Goal: Book appointment/travel/reservation

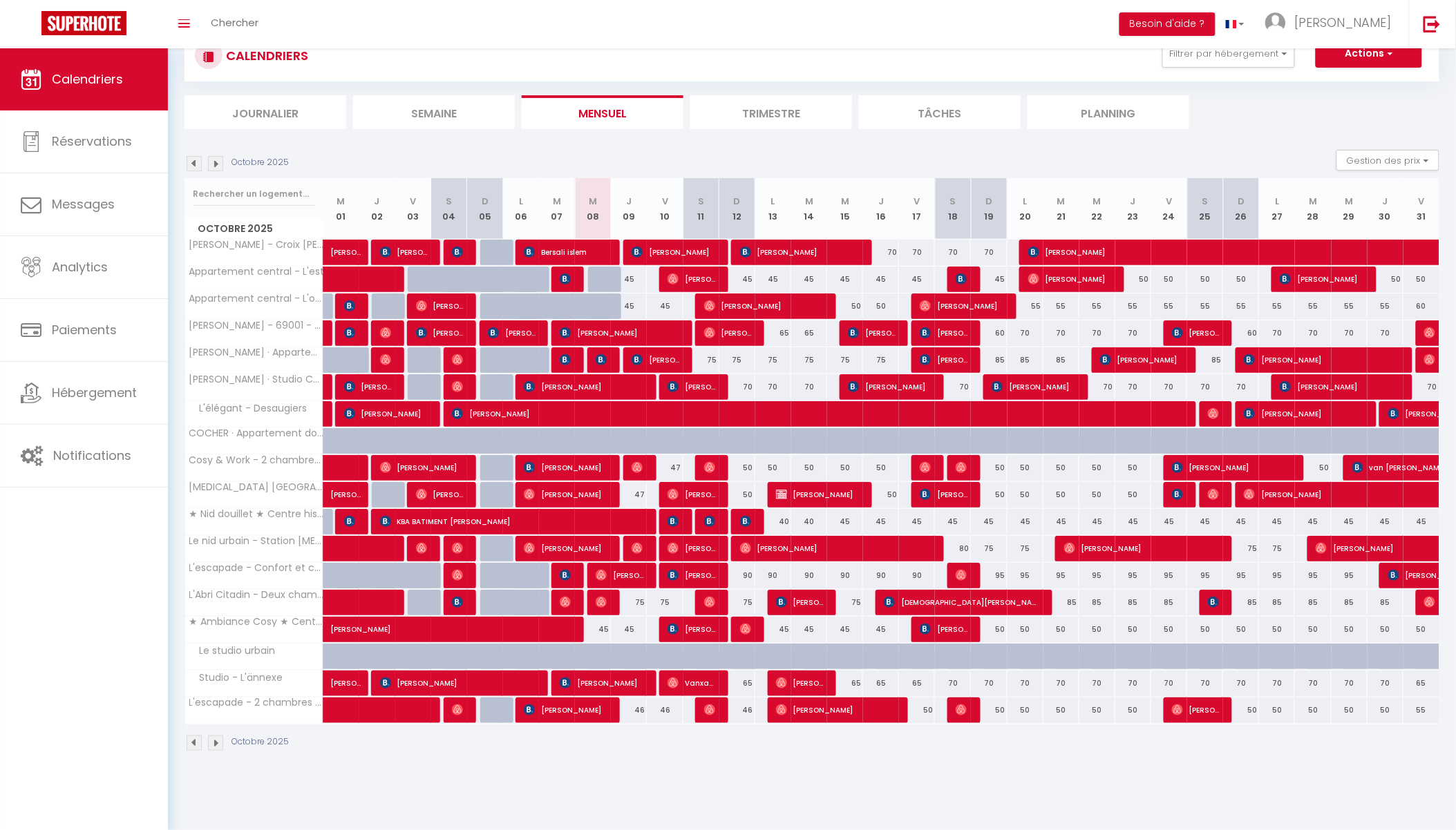
scroll to position [48, 0]
click at [1024, 708] on div "50" at bounding box center [1025, 710] width 36 height 25
type input "50"
type input "Lun 20 Octobre 2025"
type input "[DATE] Octobre 2025"
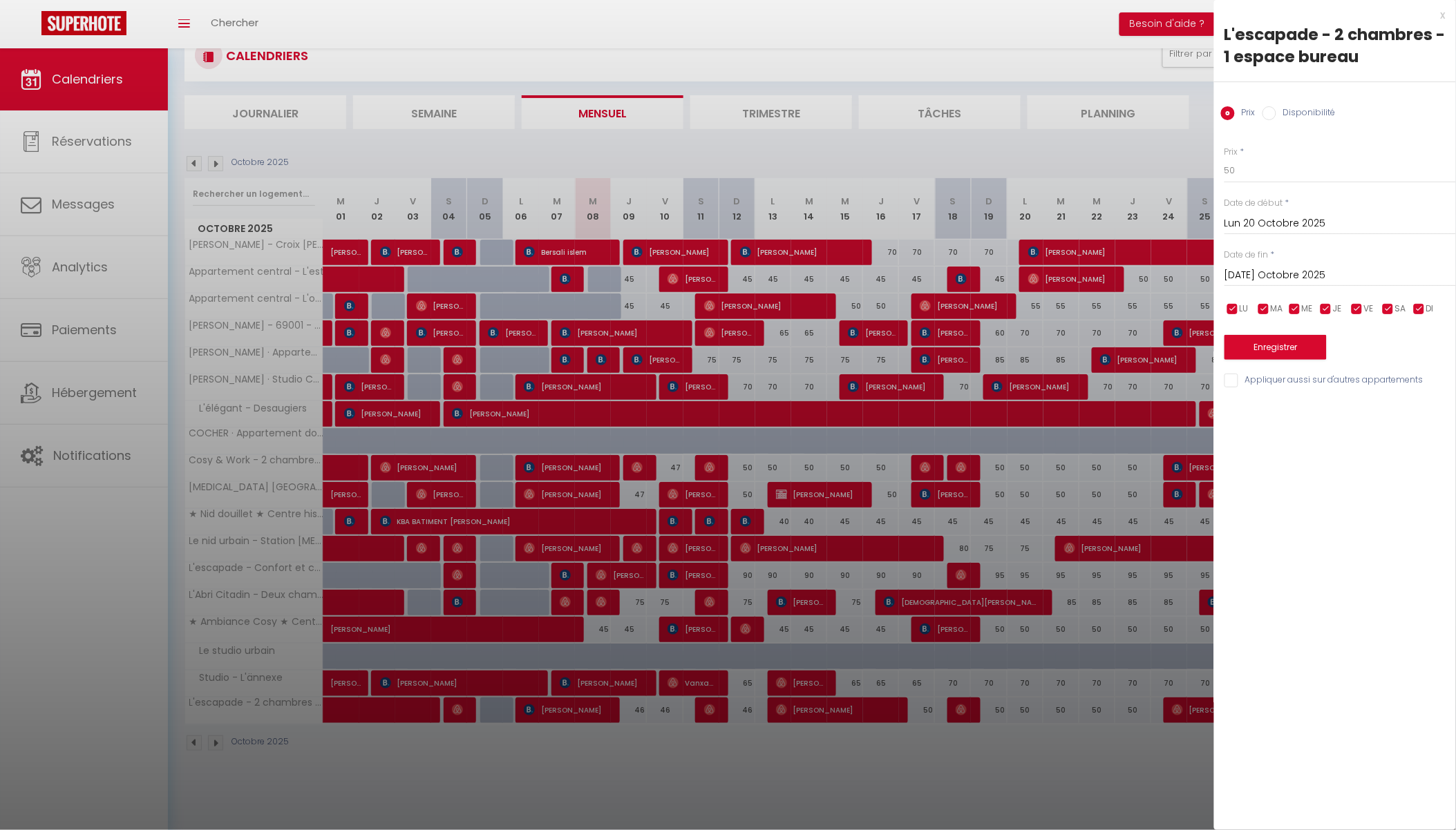
click at [1445, 16] on div "x" at bounding box center [1329, 15] width 231 height 16
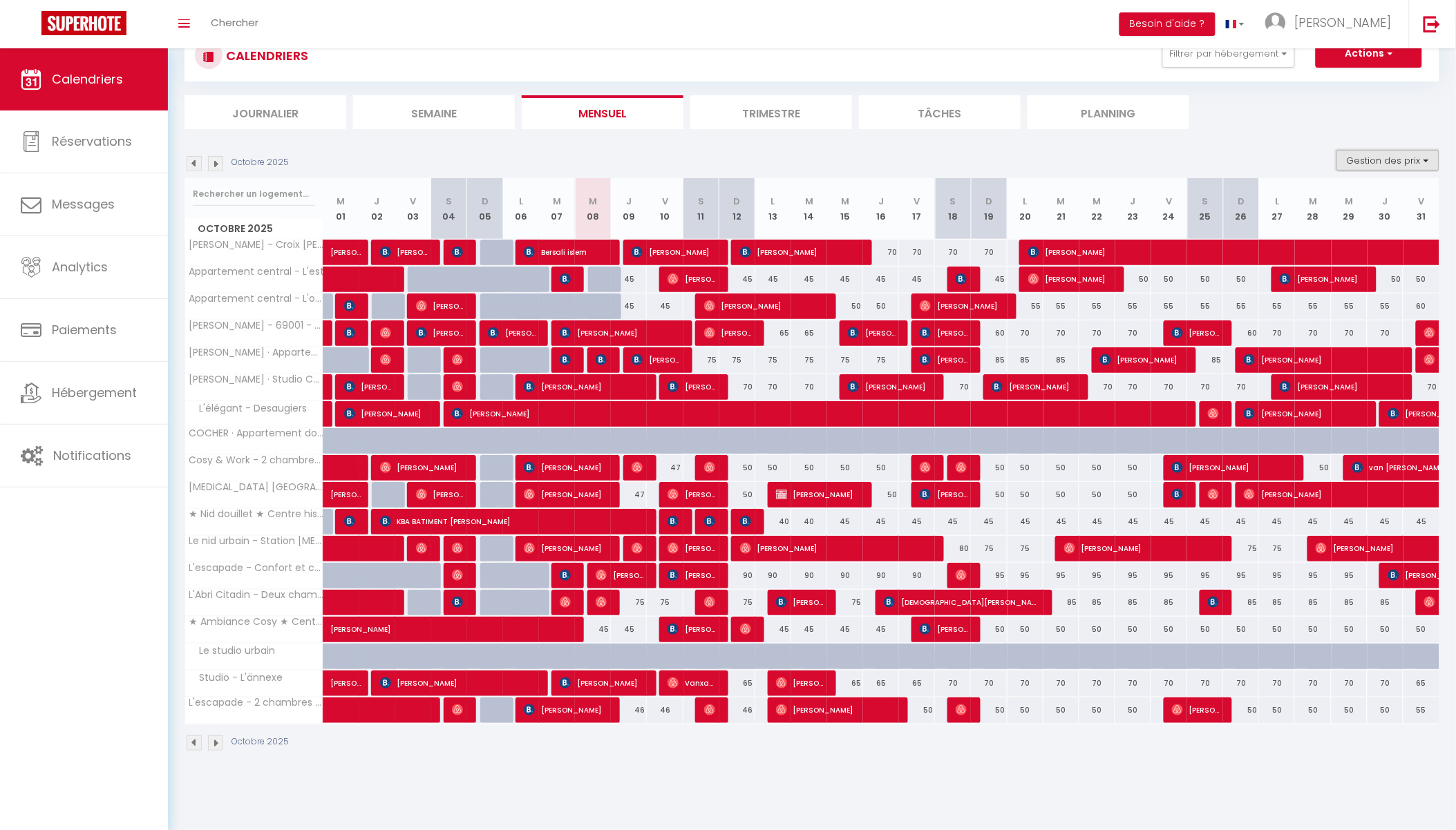
click at [1389, 157] on button "Gestion des prix" at bounding box center [1388, 159] width 103 height 21
click at [1368, 121] on ul "Journalier [GEOGRAPHIC_DATA] Mensuel Trimestre Tâches Planning" at bounding box center [812, 111] width 1255 height 34
click at [1359, 59] on button "Actions" at bounding box center [1368, 53] width 106 height 27
click at [1209, 139] on section "Octobre 2025 Gestion des prix Nb Nuits minimum Règles Disponibilité Octobre 202…" at bounding box center [812, 450] width 1255 height 629
click at [1381, 157] on button "Gestion des prix" at bounding box center [1388, 159] width 103 height 21
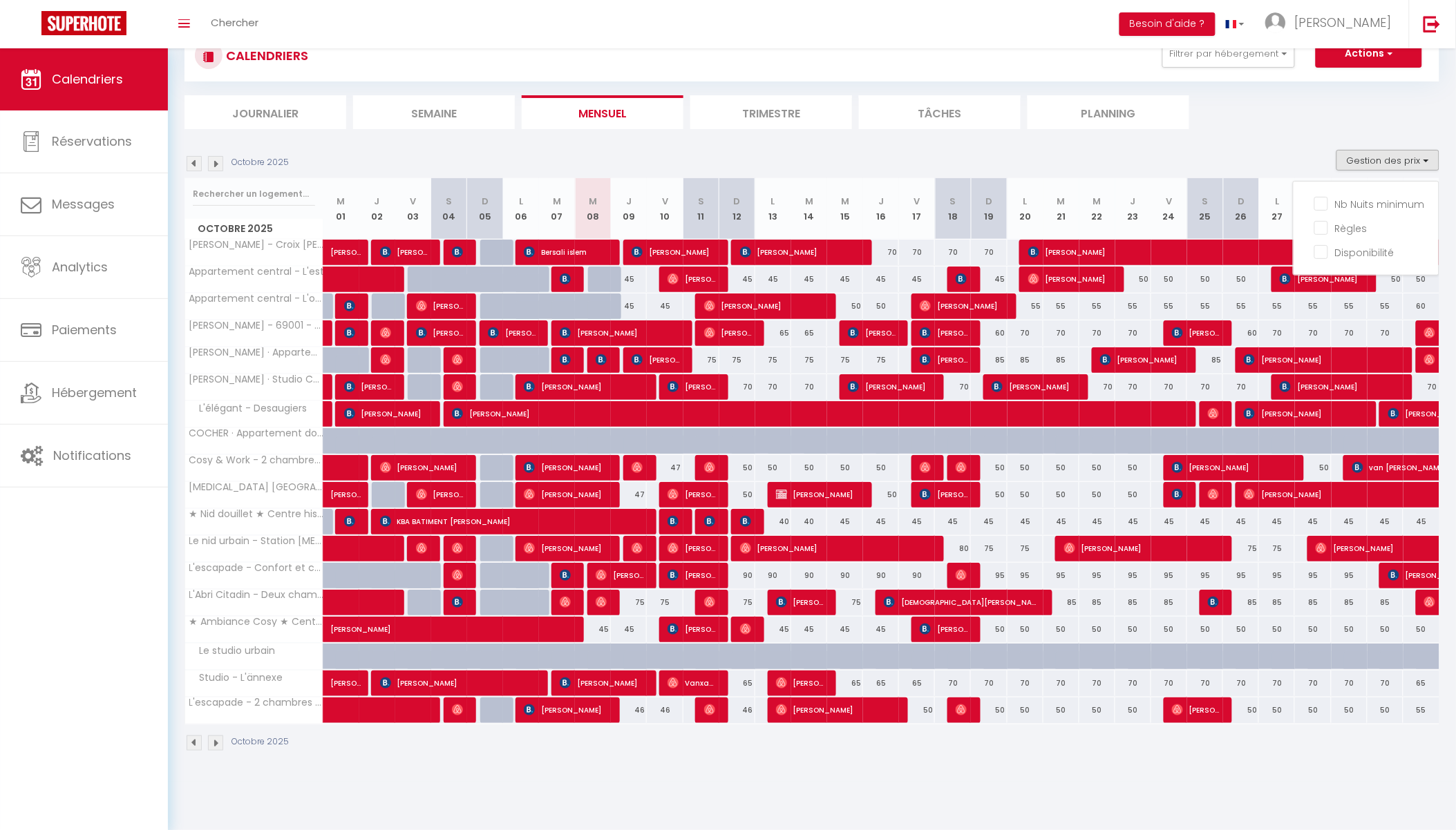
click at [1294, 109] on ul "Journalier [GEOGRAPHIC_DATA] Mensuel Trimestre Tâches Planning" at bounding box center [812, 111] width 1255 height 34
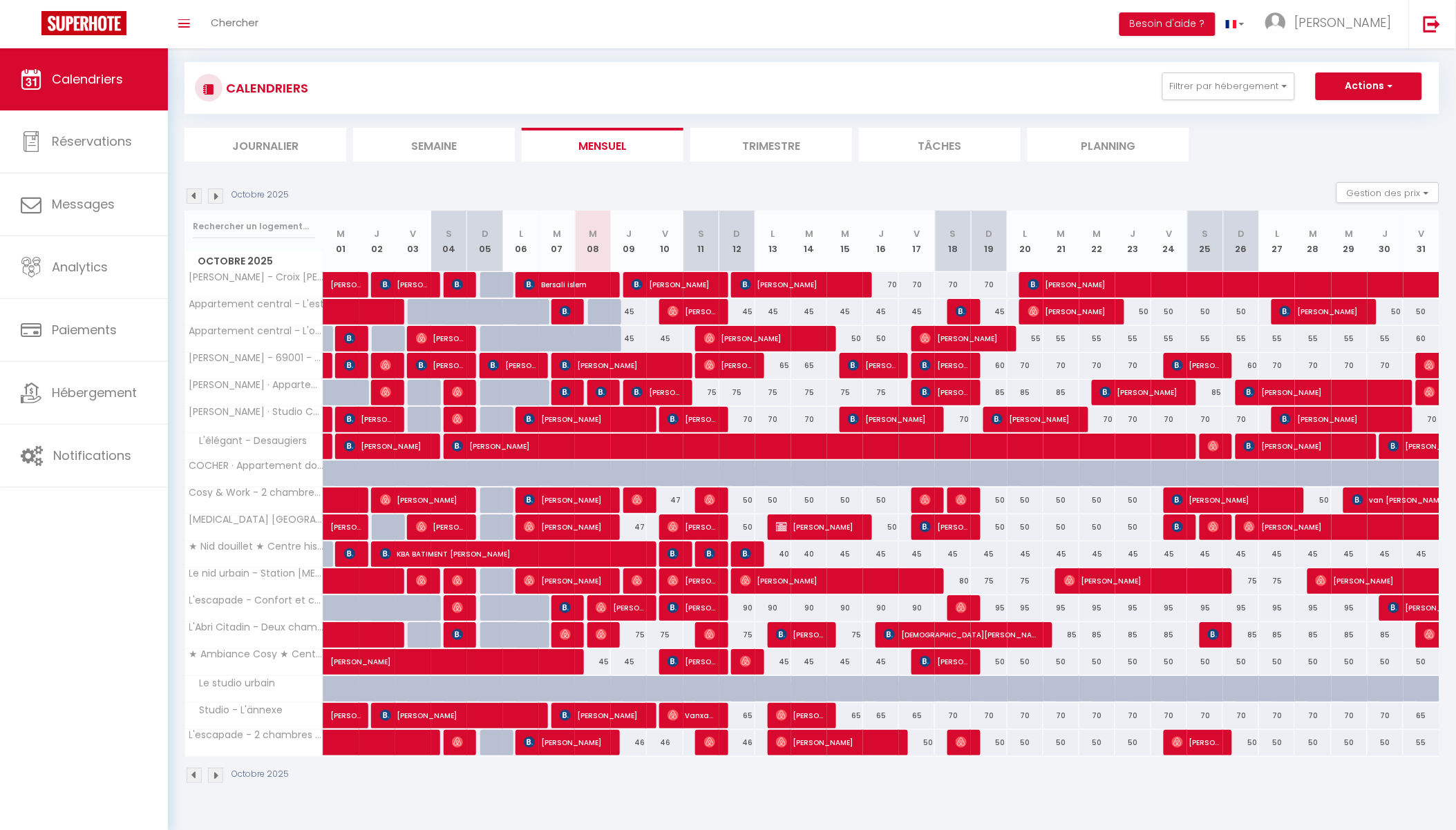
scroll to position [0, 0]
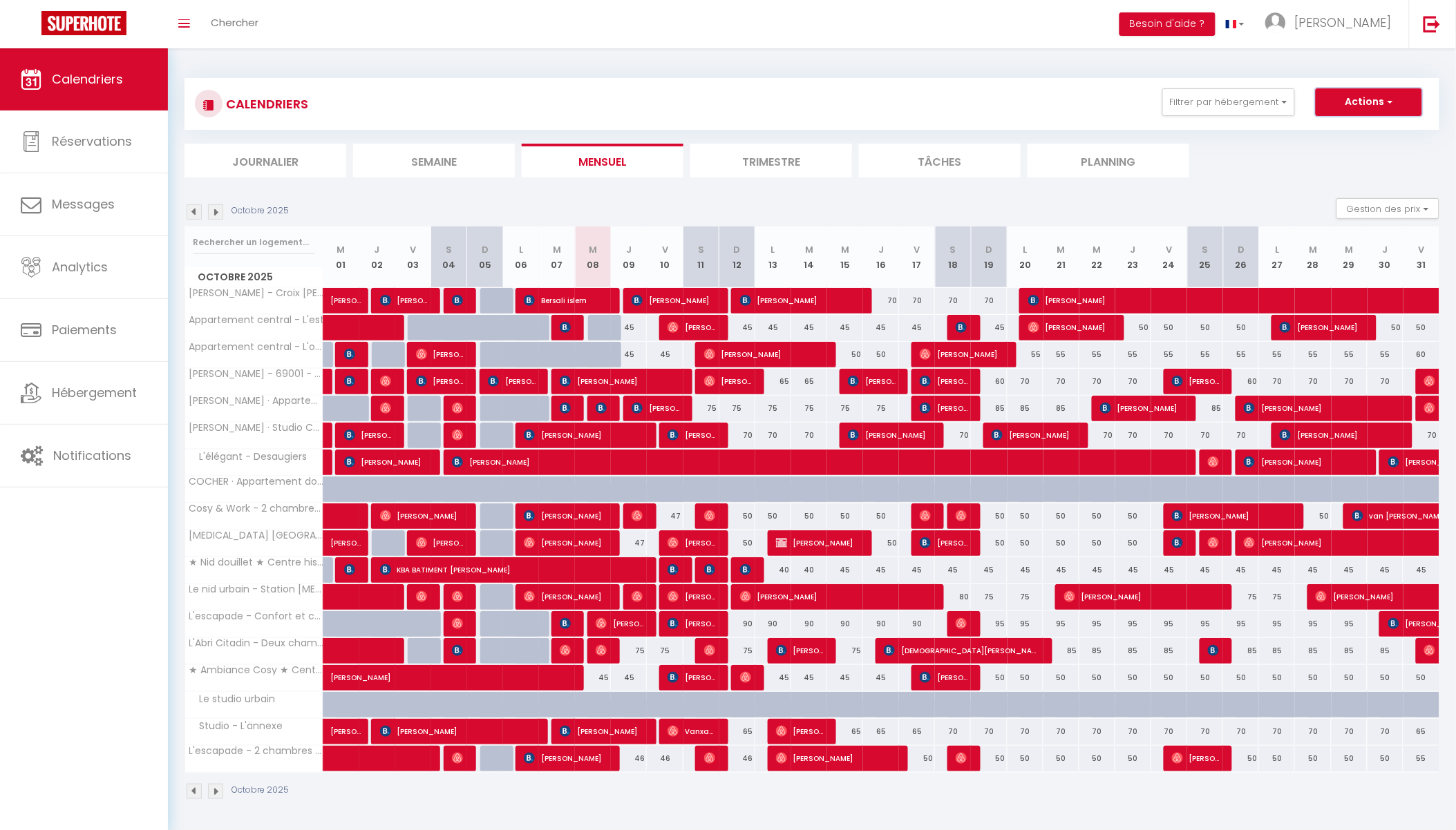
click at [1362, 102] on button "Actions" at bounding box center [1368, 102] width 106 height 27
click at [1352, 130] on link "Nouvelle réservation" at bounding box center [1354, 133] width 121 height 21
select select
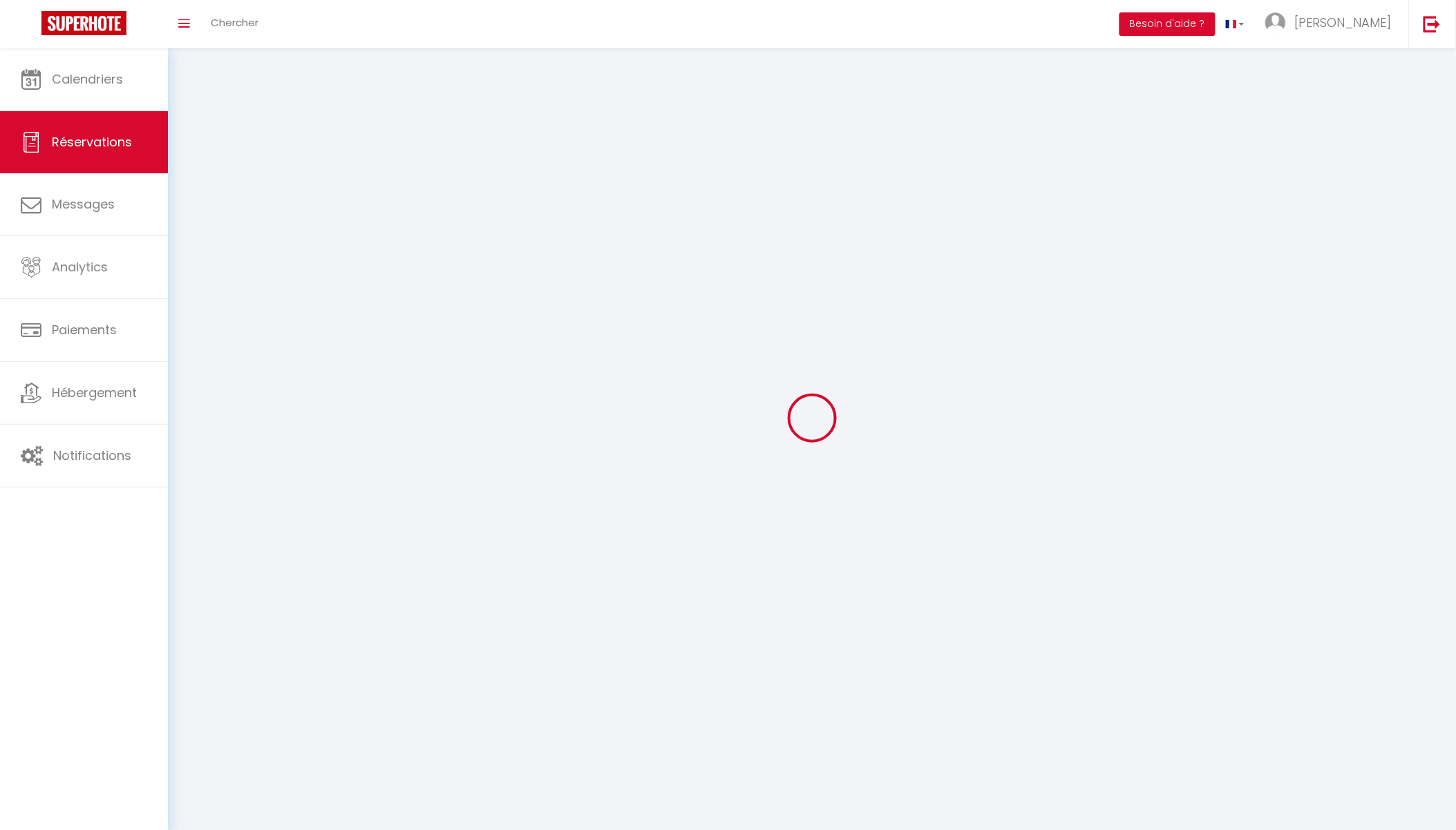
select select
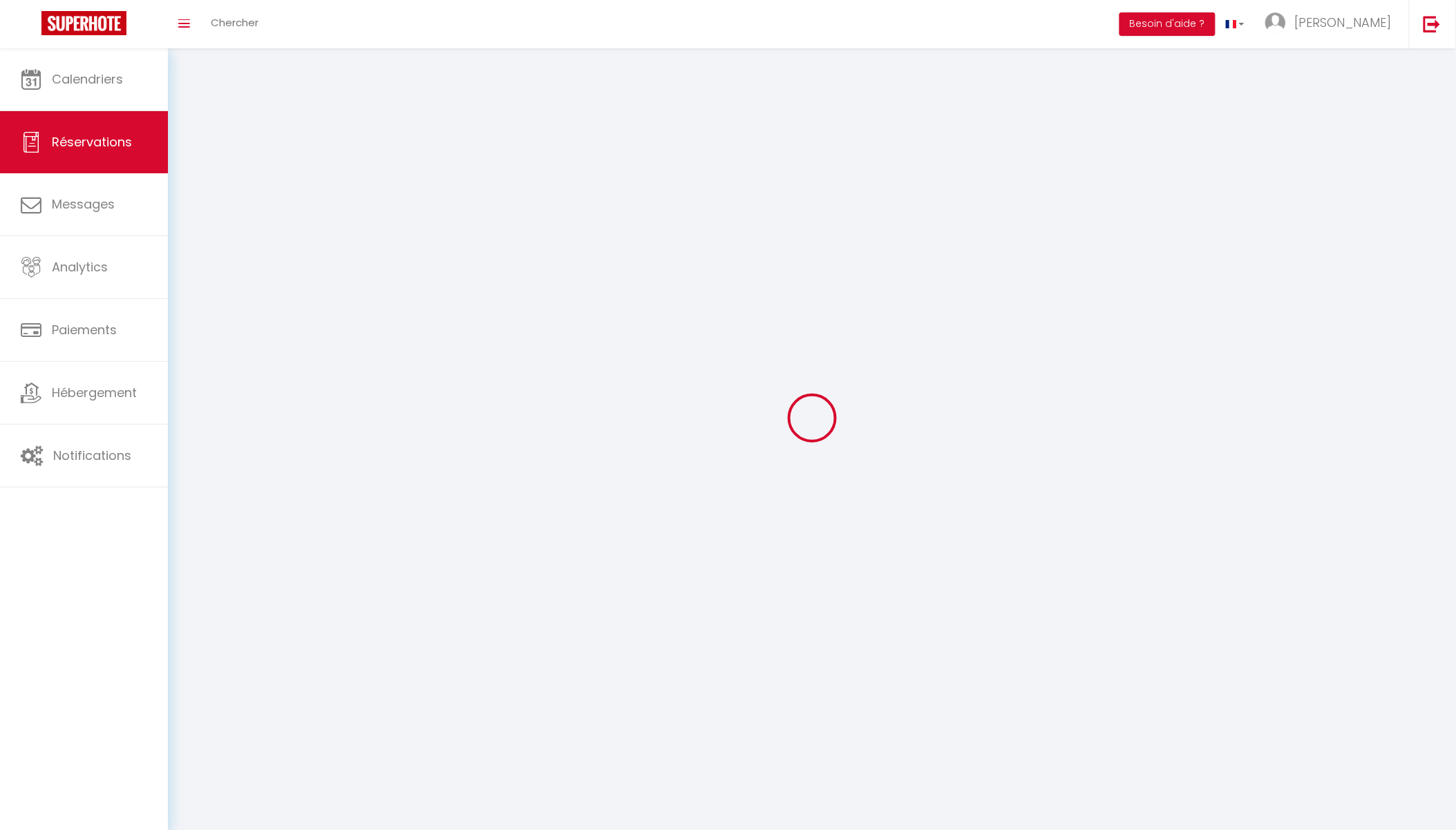
select select
checkbox input "false"
select select
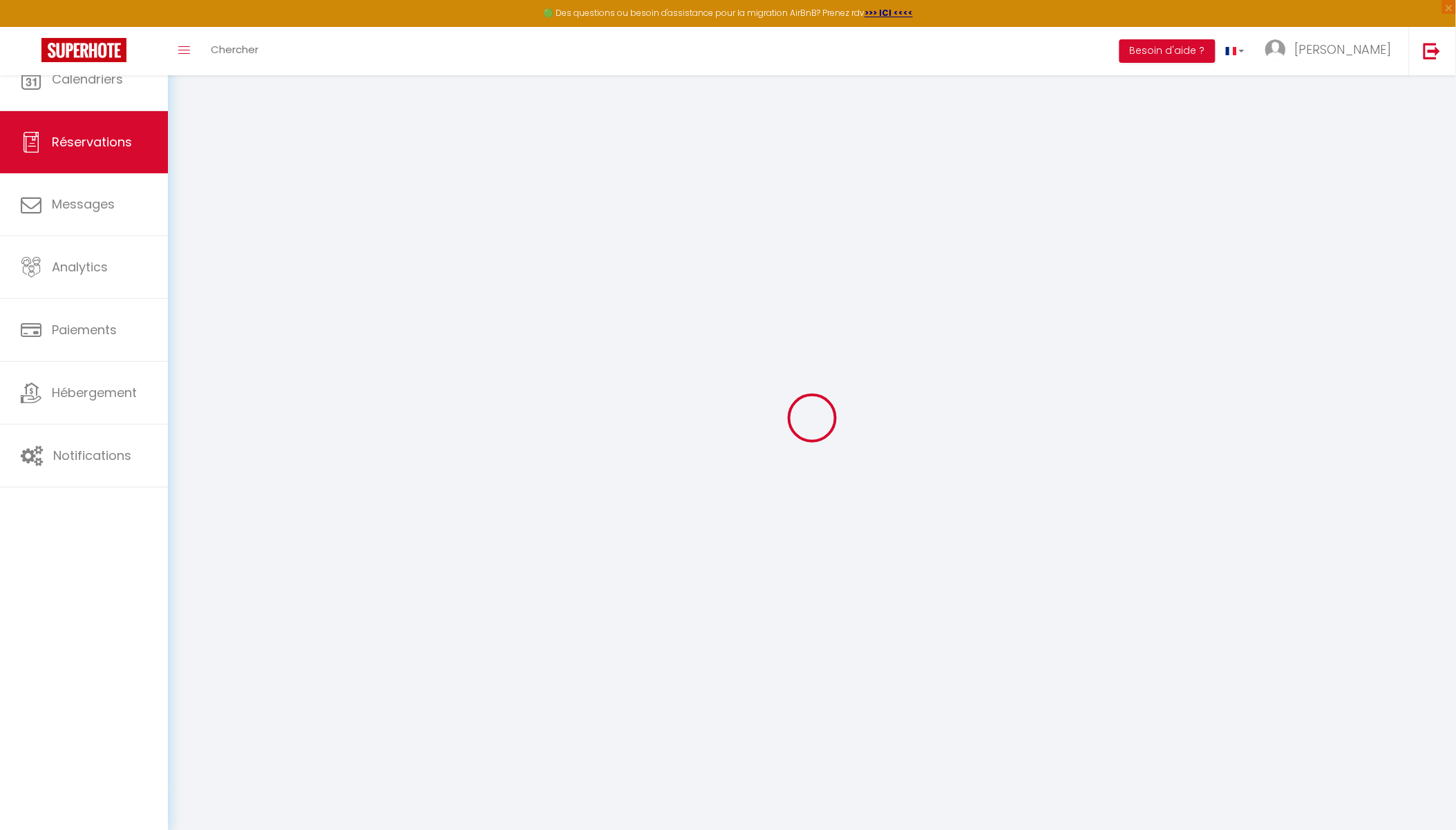
select select
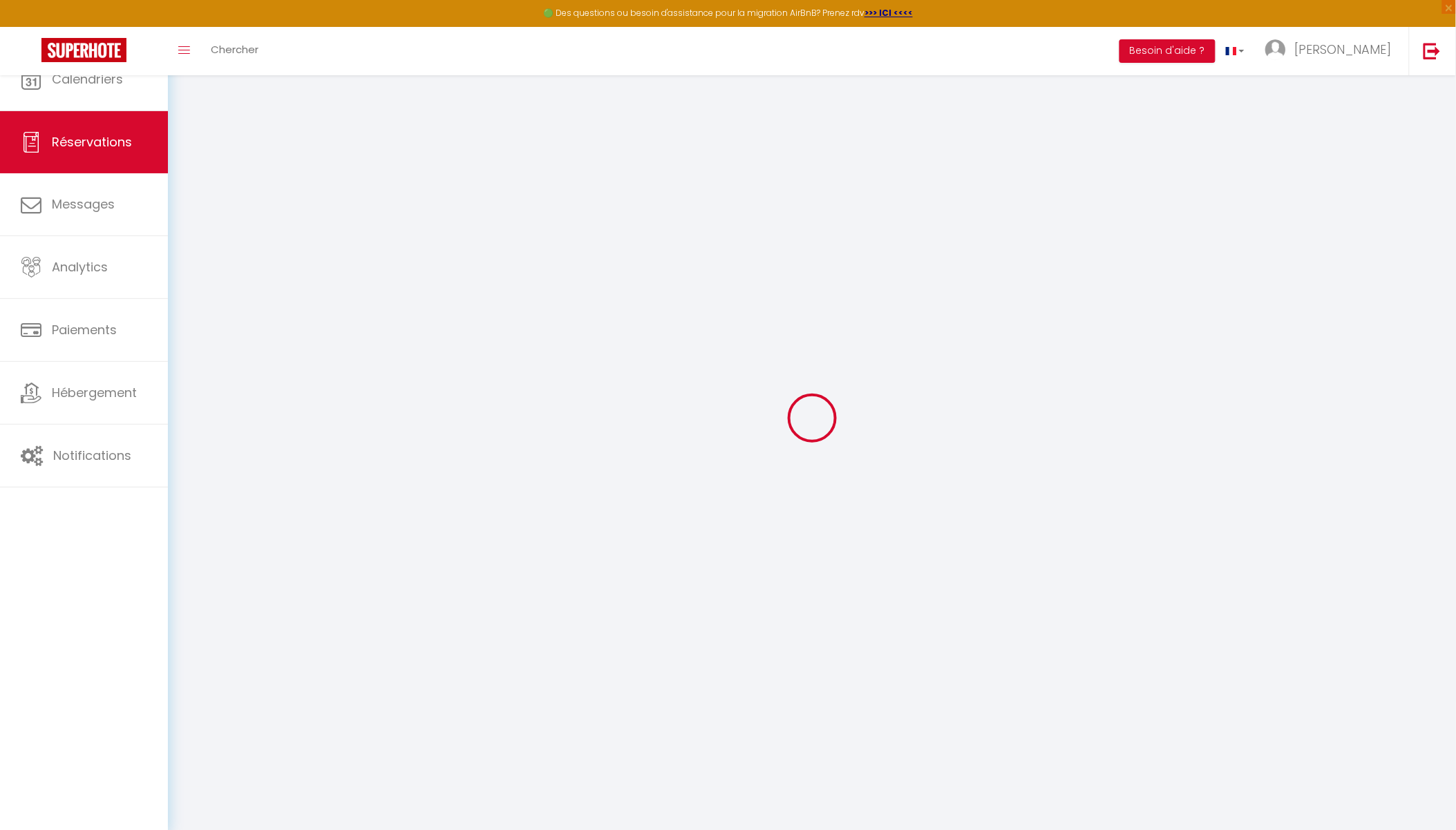
select select
checkbox input "false"
select select
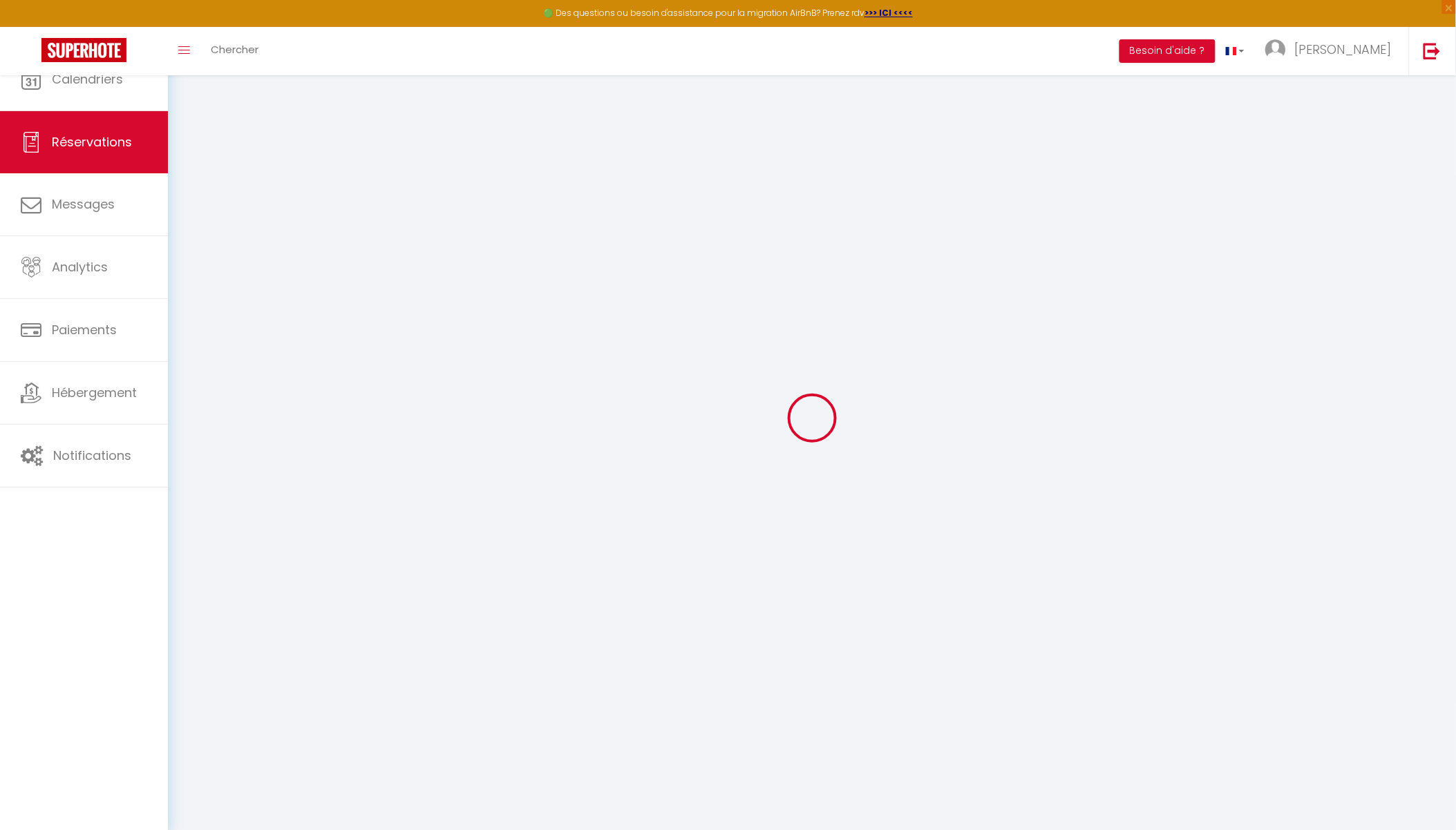
select select
checkbox input "false"
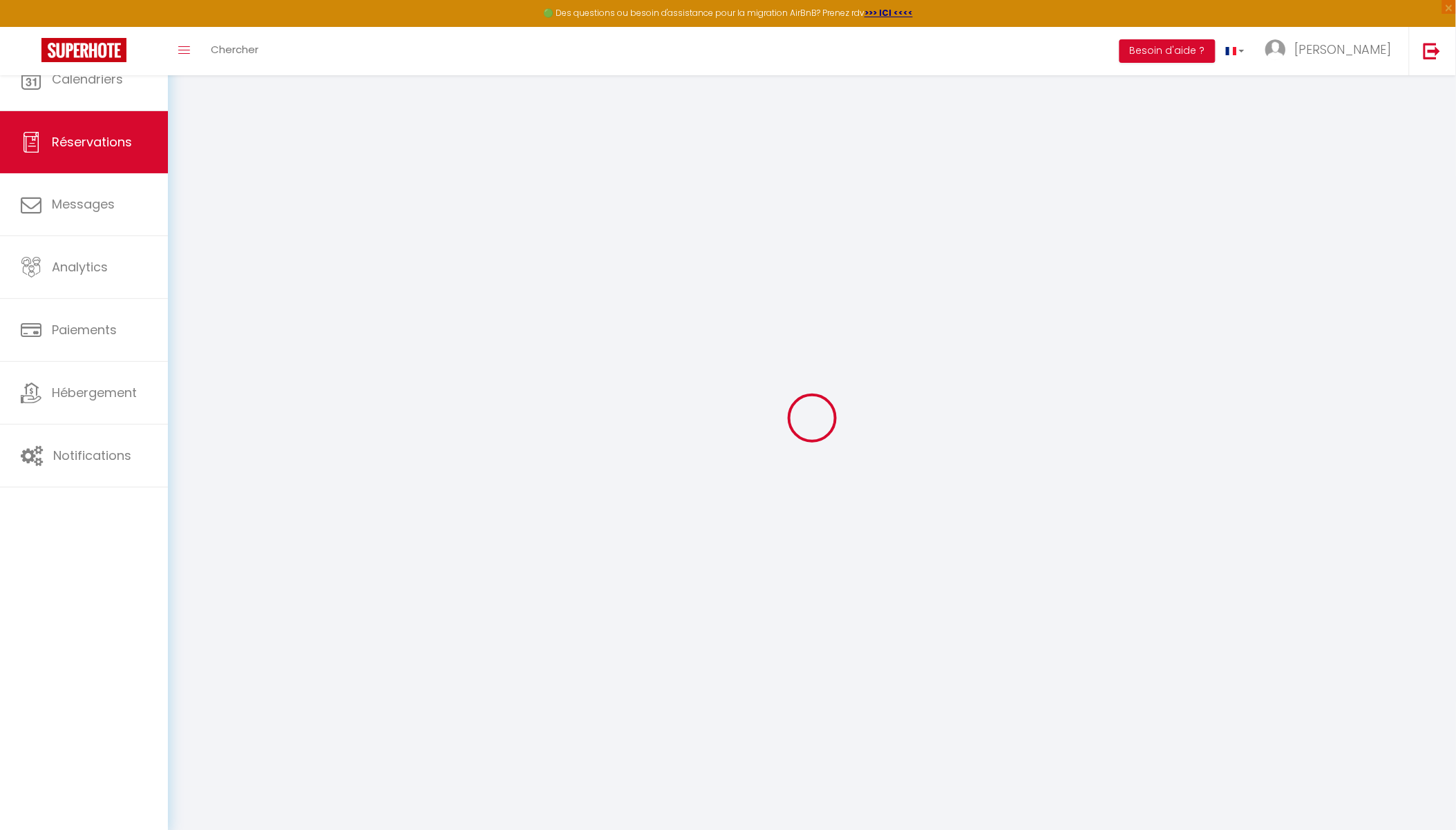
select select
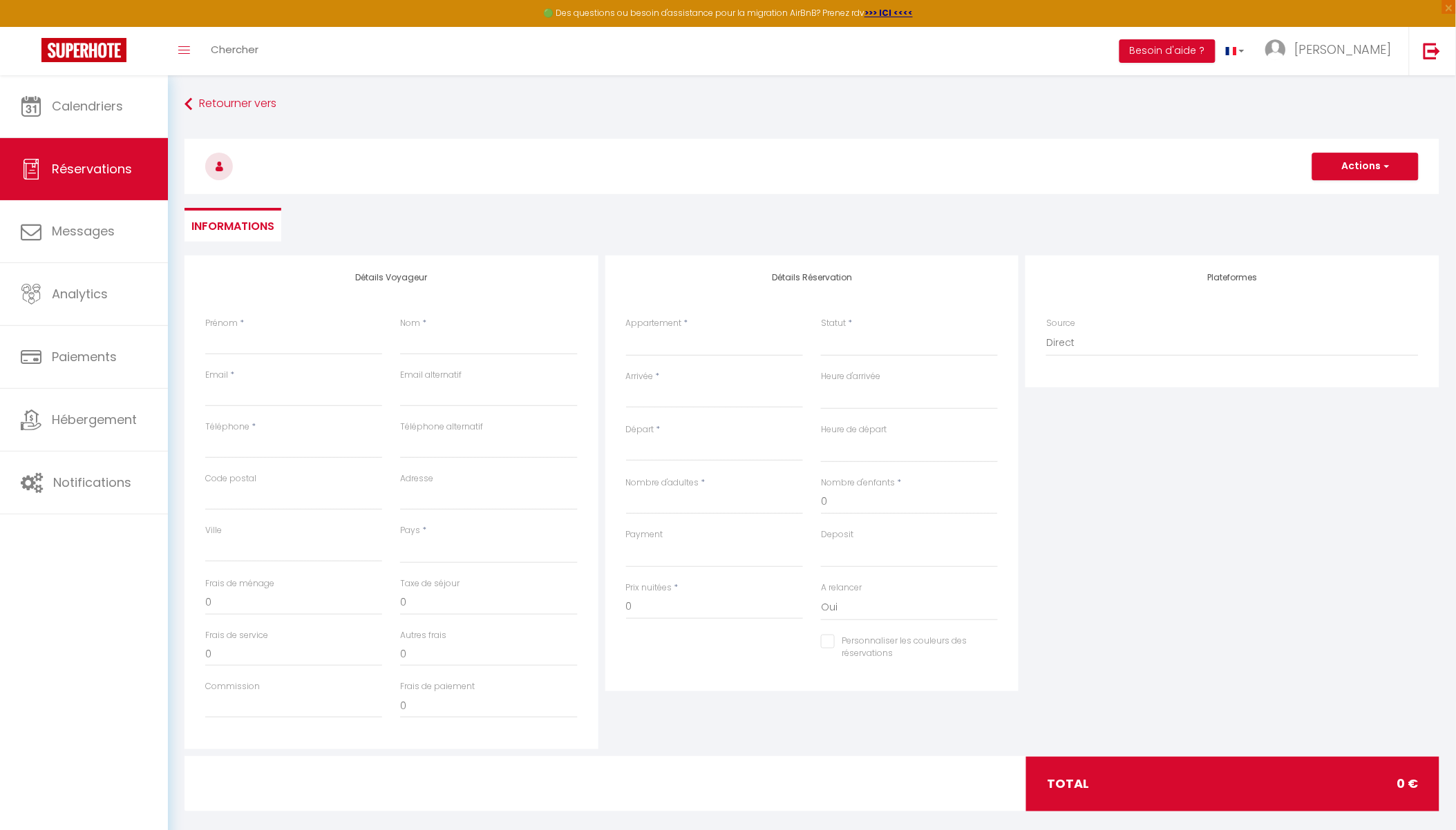
select select
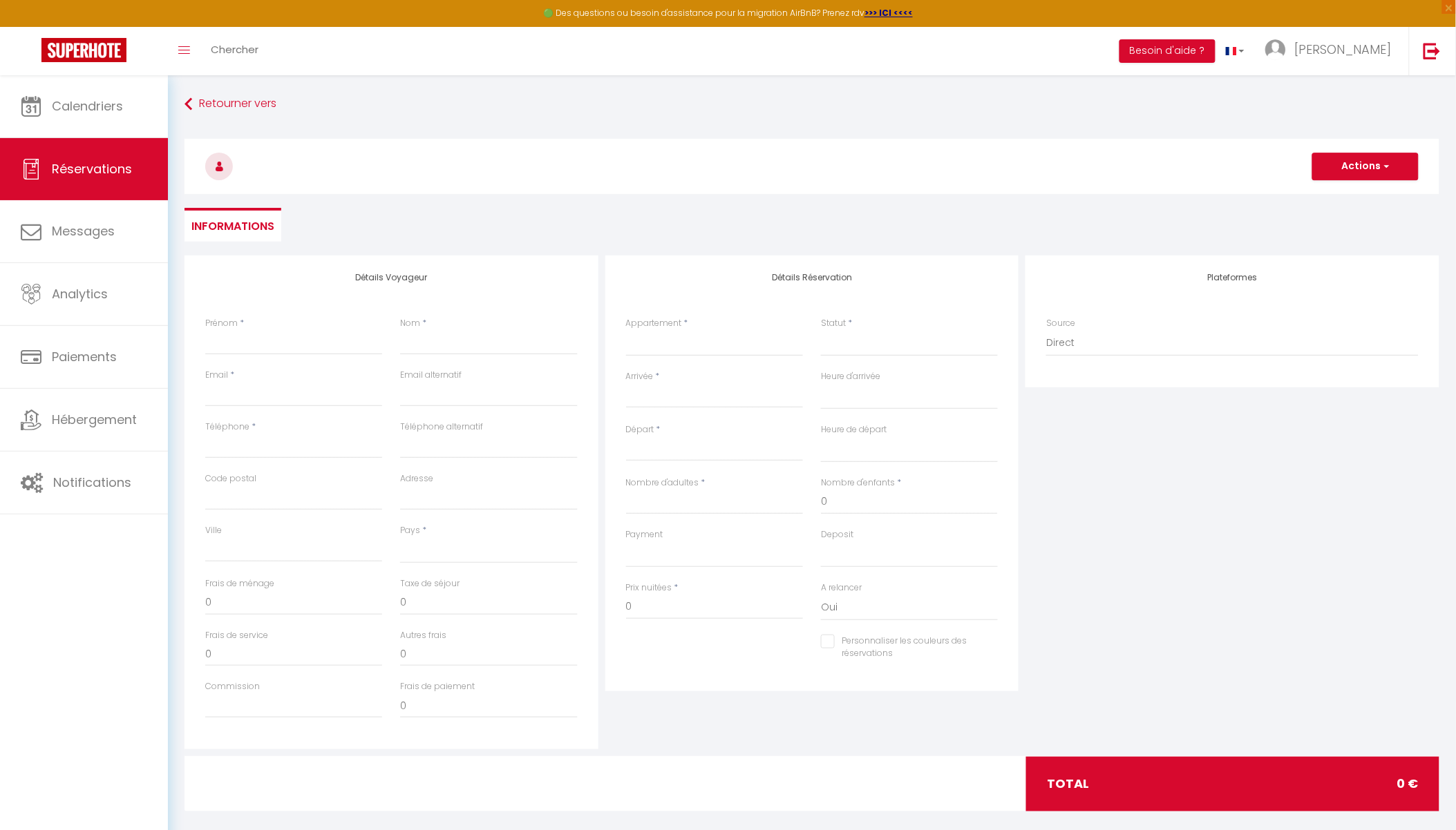
checkbox input "false"
select select
click at [646, 343] on select "Studio - L'ännexe [PERSON_NAME] · Appartement standing -[MEDICAL_DATA]- Centre …" at bounding box center [714, 343] width 177 height 26
select select "73327"
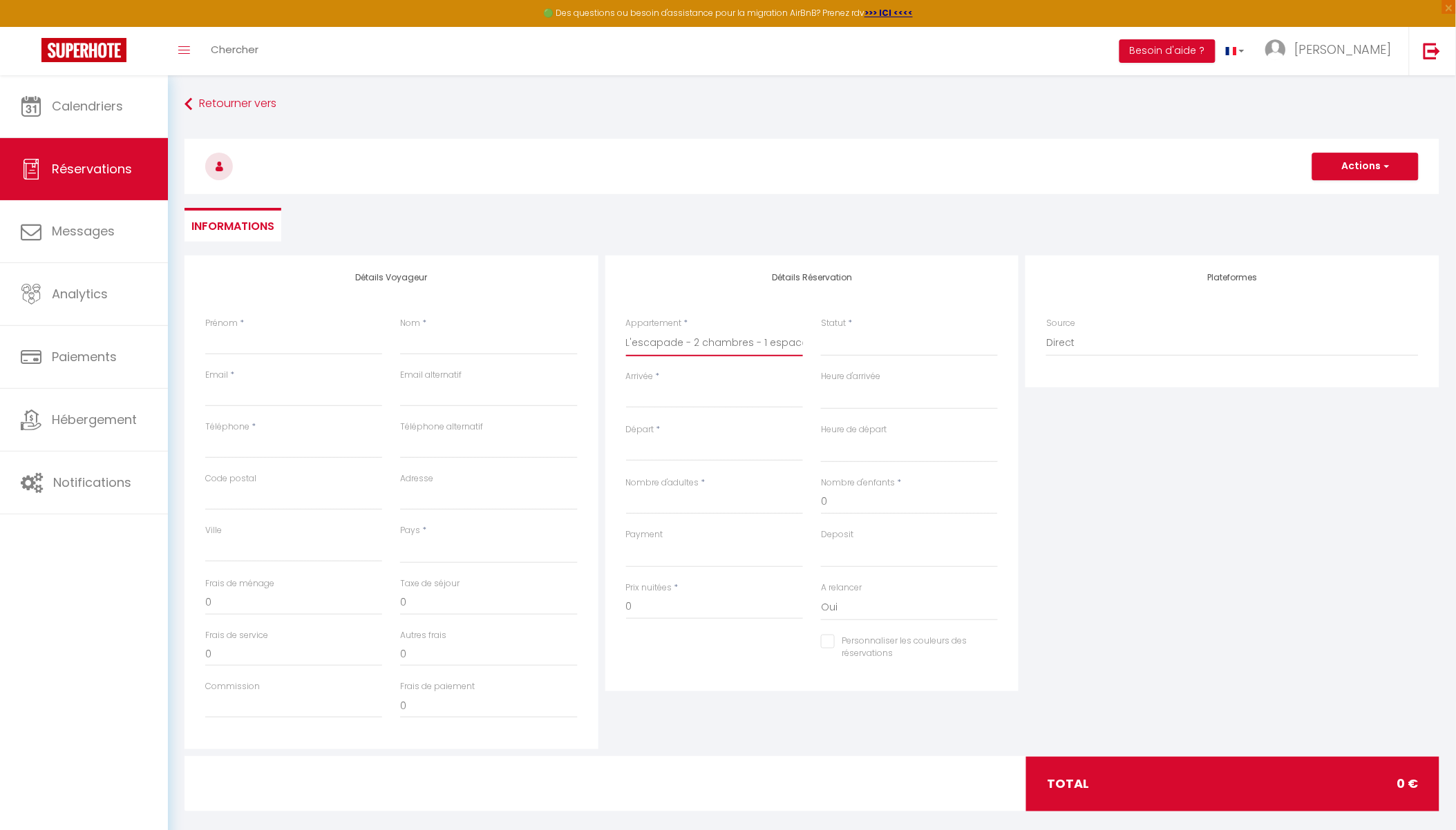
click at [626, 330] on select "Studio - L'ännexe [PERSON_NAME] · Appartement standing -[MEDICAL_DATA]- Centre …" at bounding box center [714, 343] width 177 height 26
select select
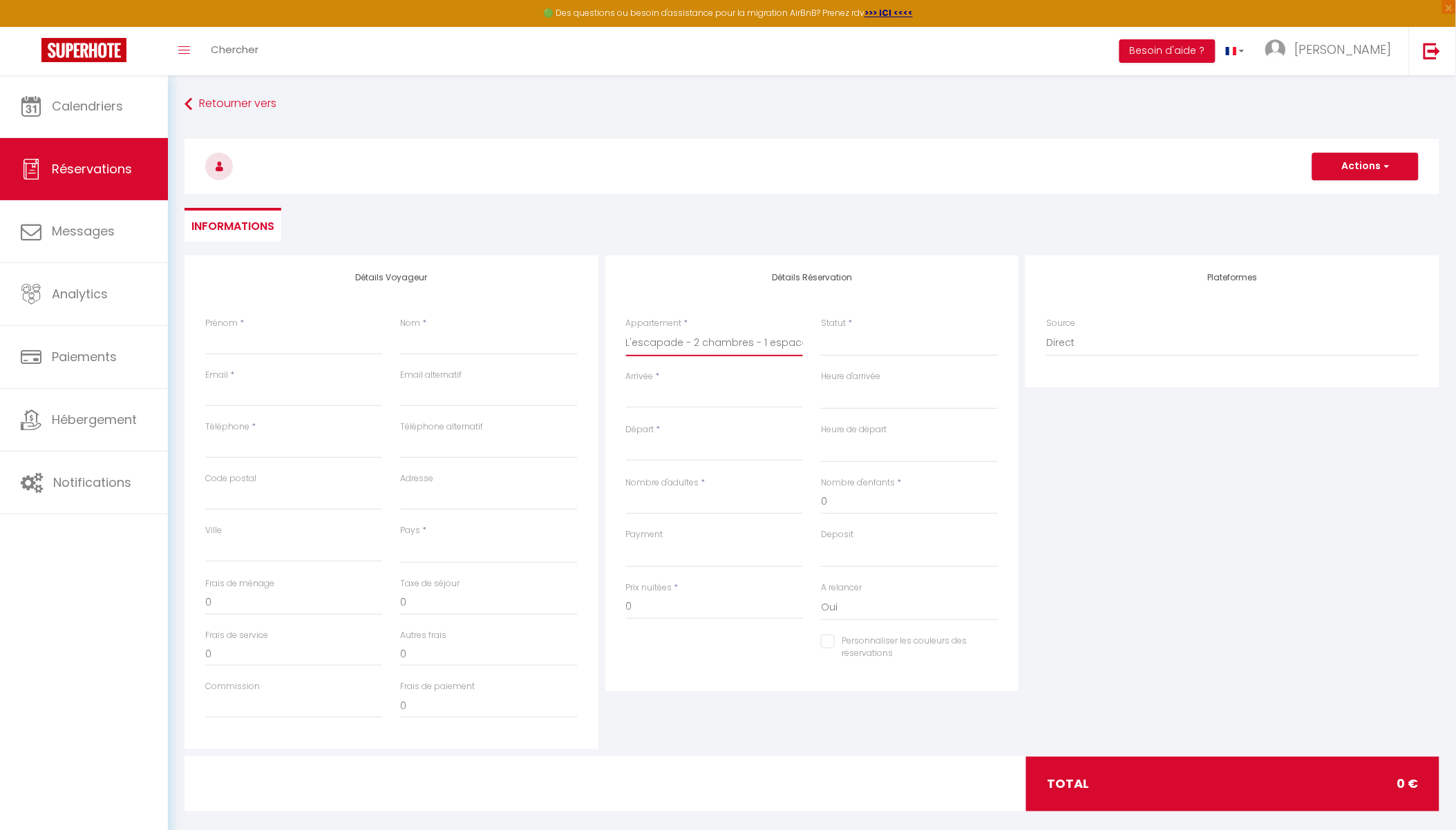
select select
checkbox input "false"
click at [853, 343] on select "Confirmé Non Confirmé [PERSON_NAME] par le voyageur No Show Request" at bounding box center [909, 343] width 177 height 26
select select "2"
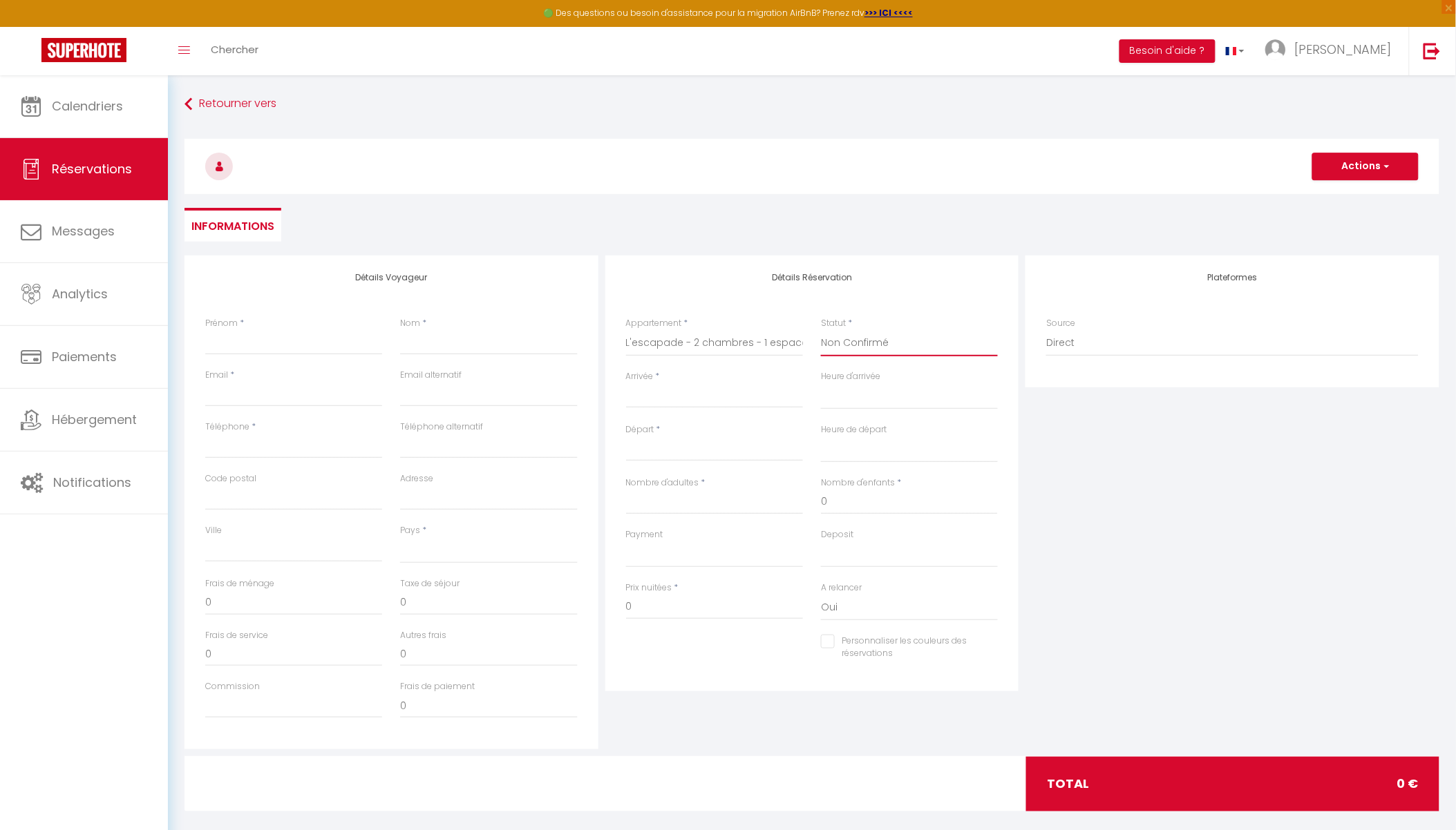
click at [821, 330] on select "Confirmé Non Confirmé [PERSON_NAME] par le voyageur No Show Request" at bounding box center [909, 343] width 177 height 26
select select
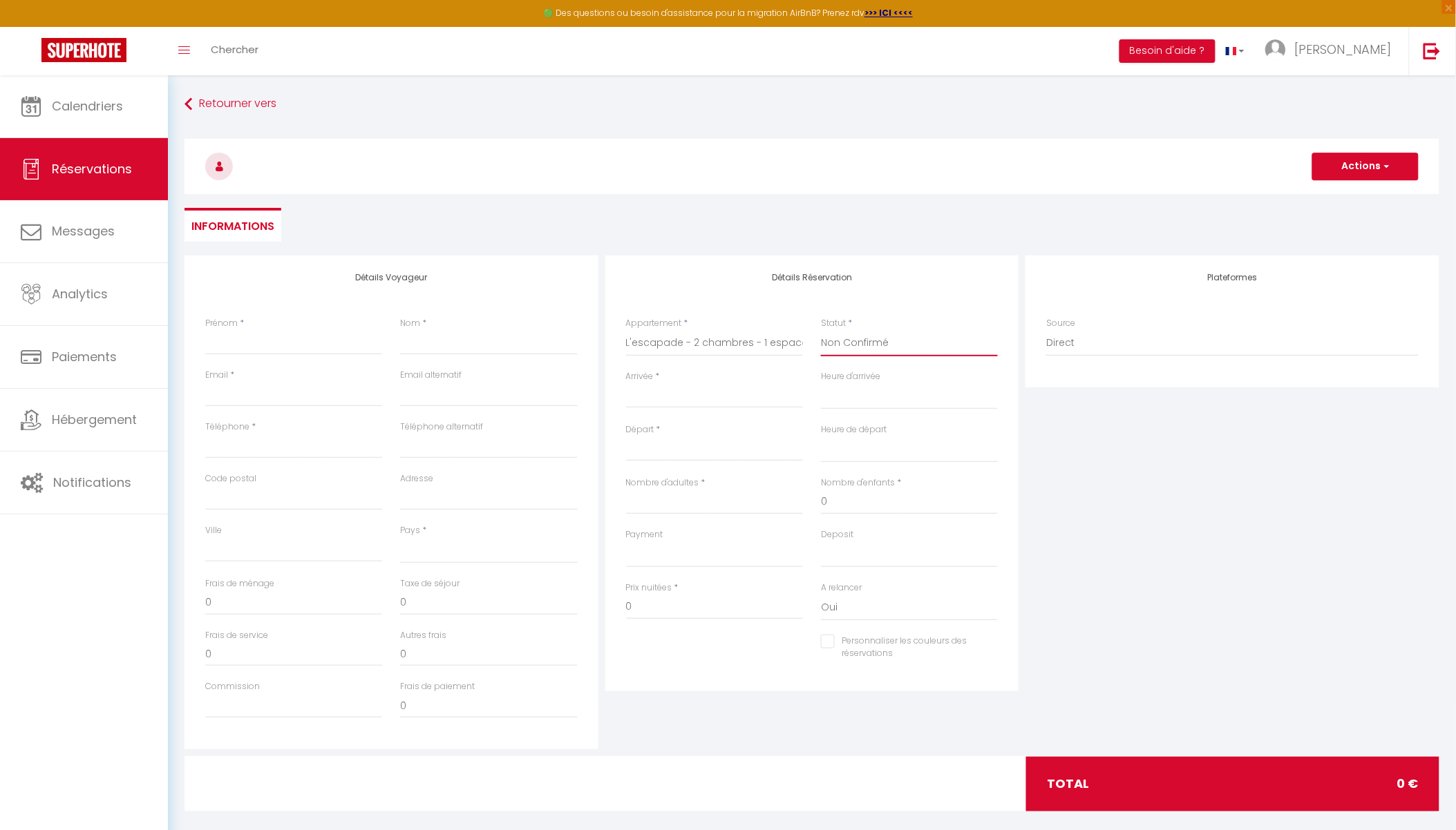
select select
checkbox input "false"
click at [257, 348] on input "Prénom" at bounding box center [293, 342] width 177 height 24
click at [464, 347] on input "Nom" at bounding box center [488, 342] width 177 height 24
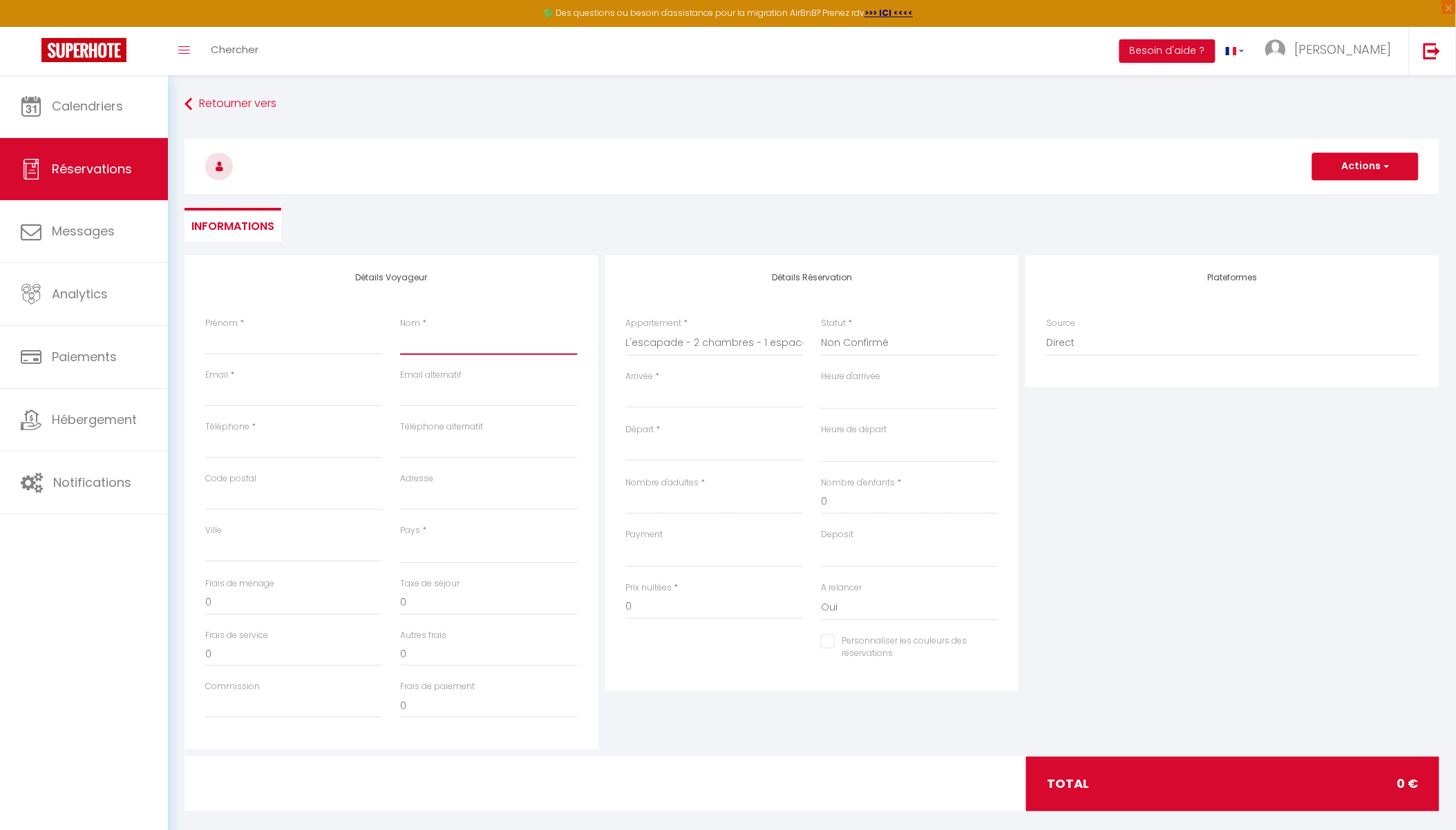
type input "A"
select select
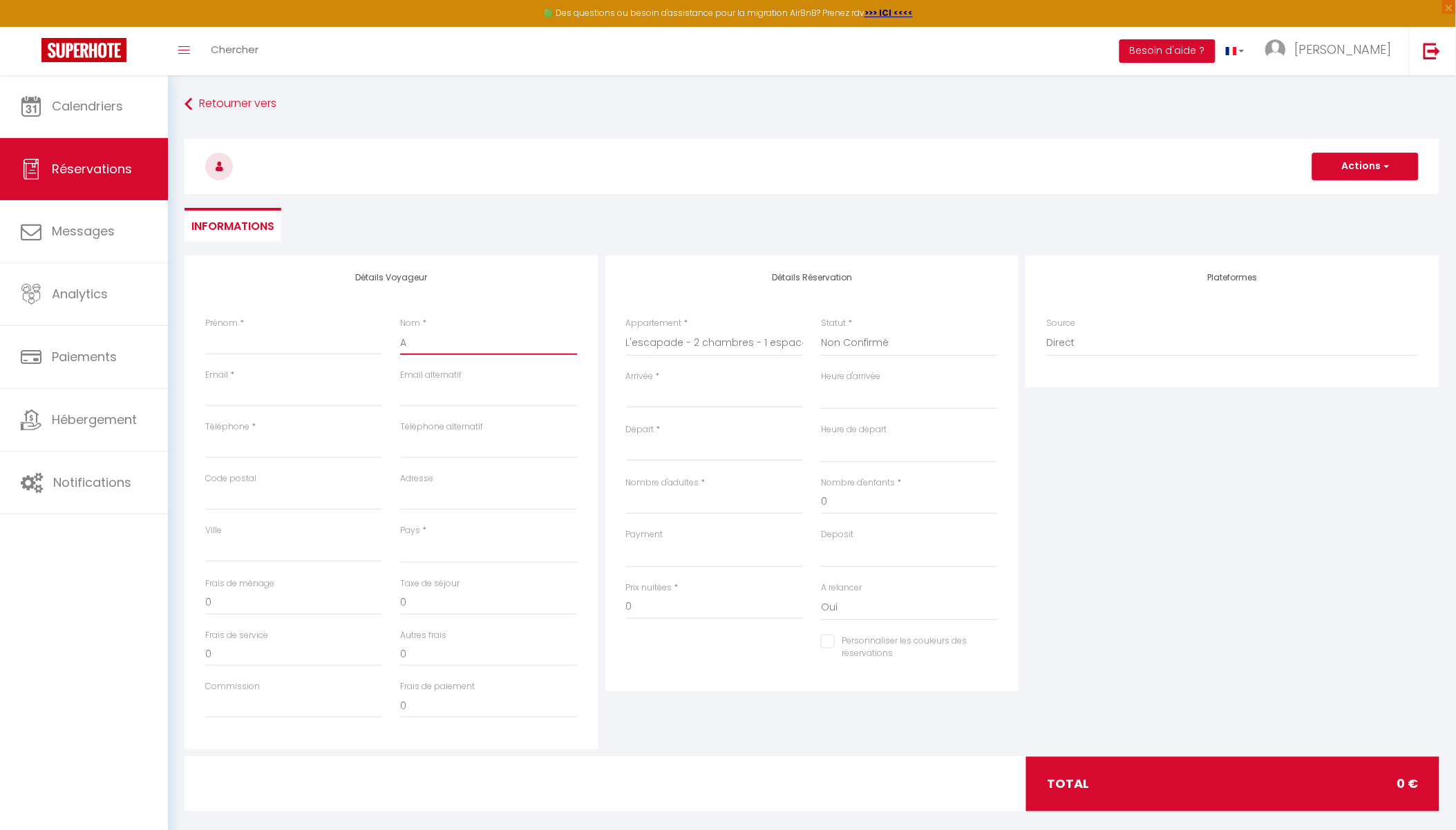
select select
checkbox input "false"
type input "AM"
select select
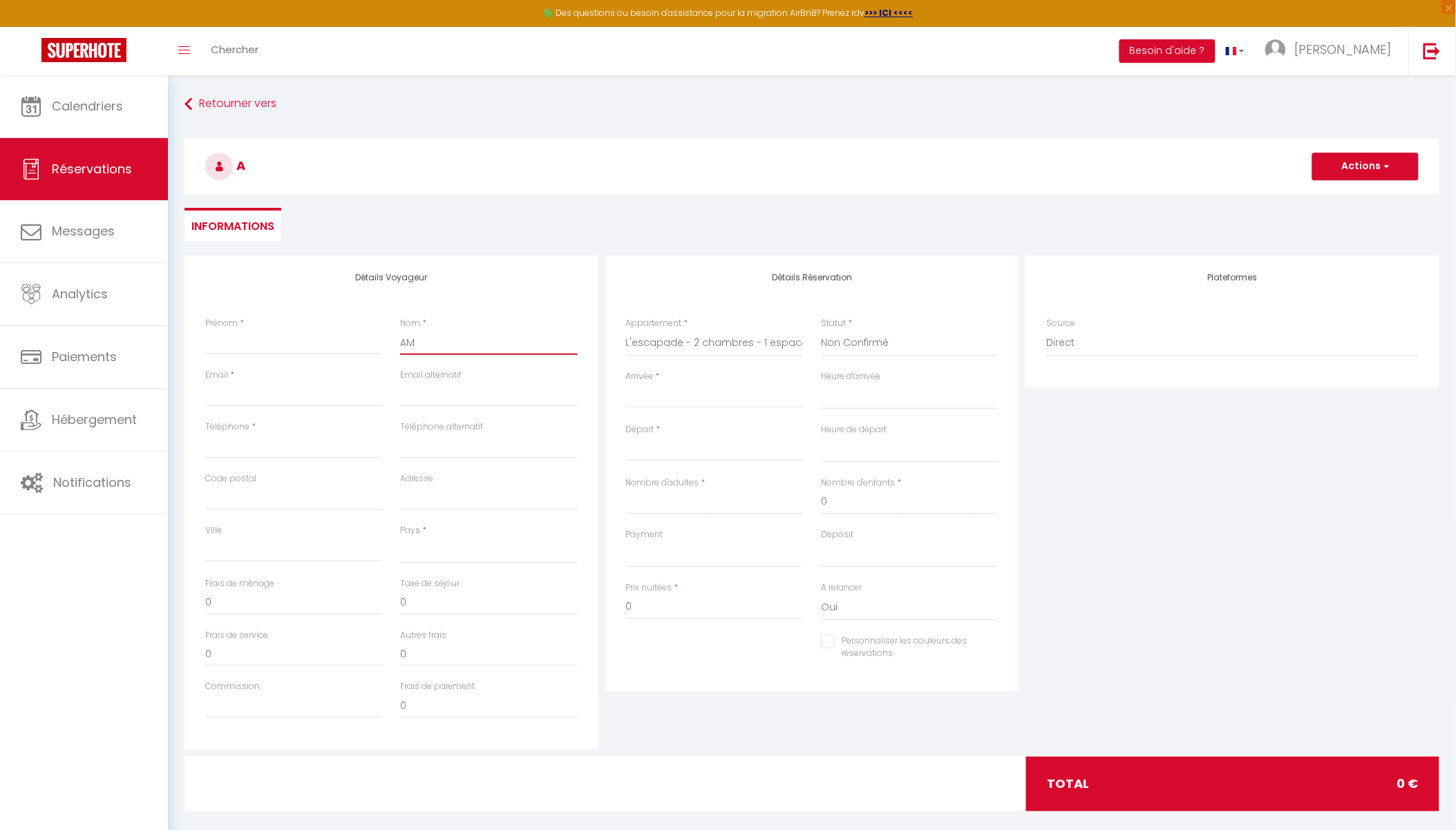
select select
checkbox input "false"
type input "AMA"
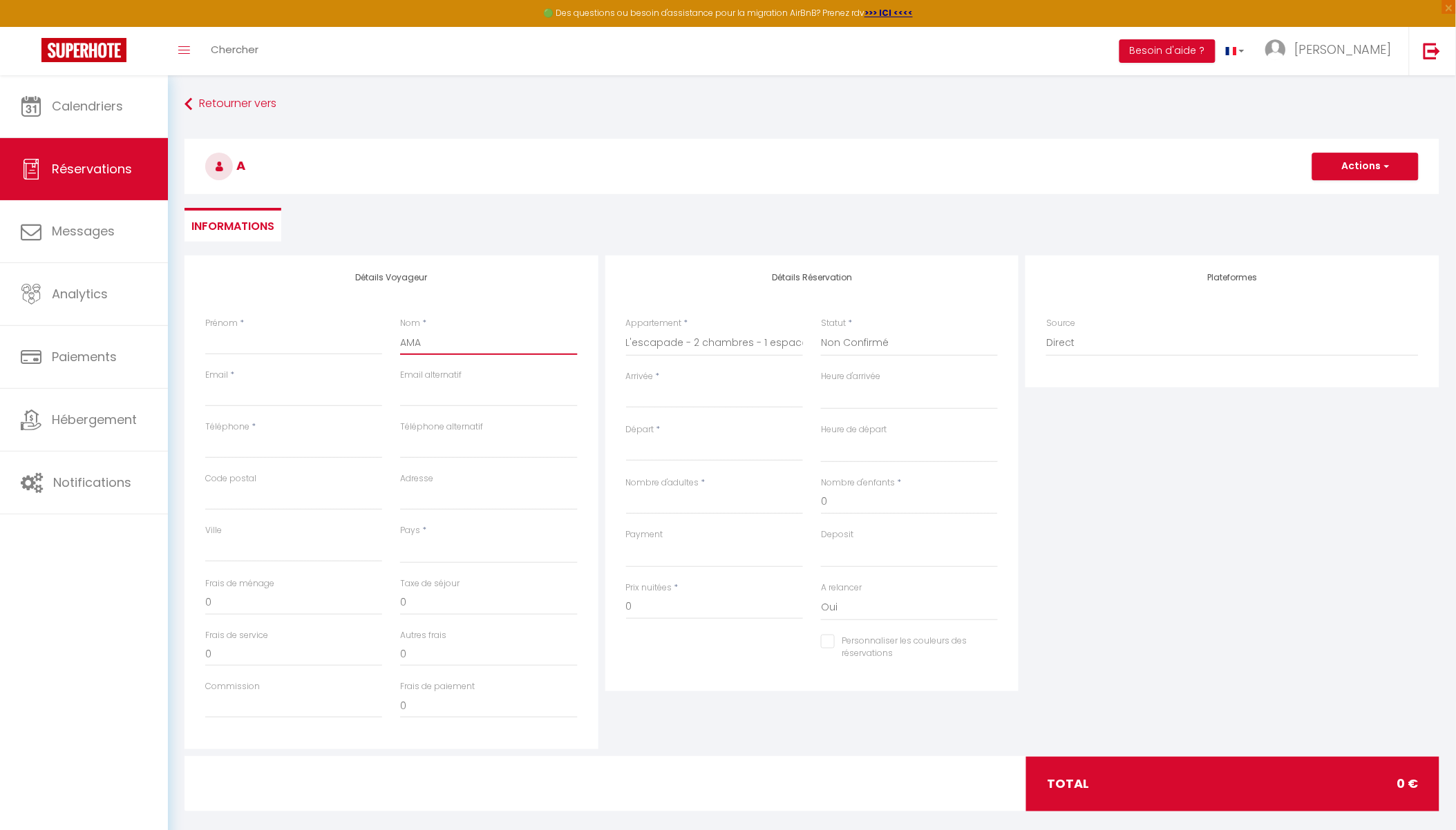
select select
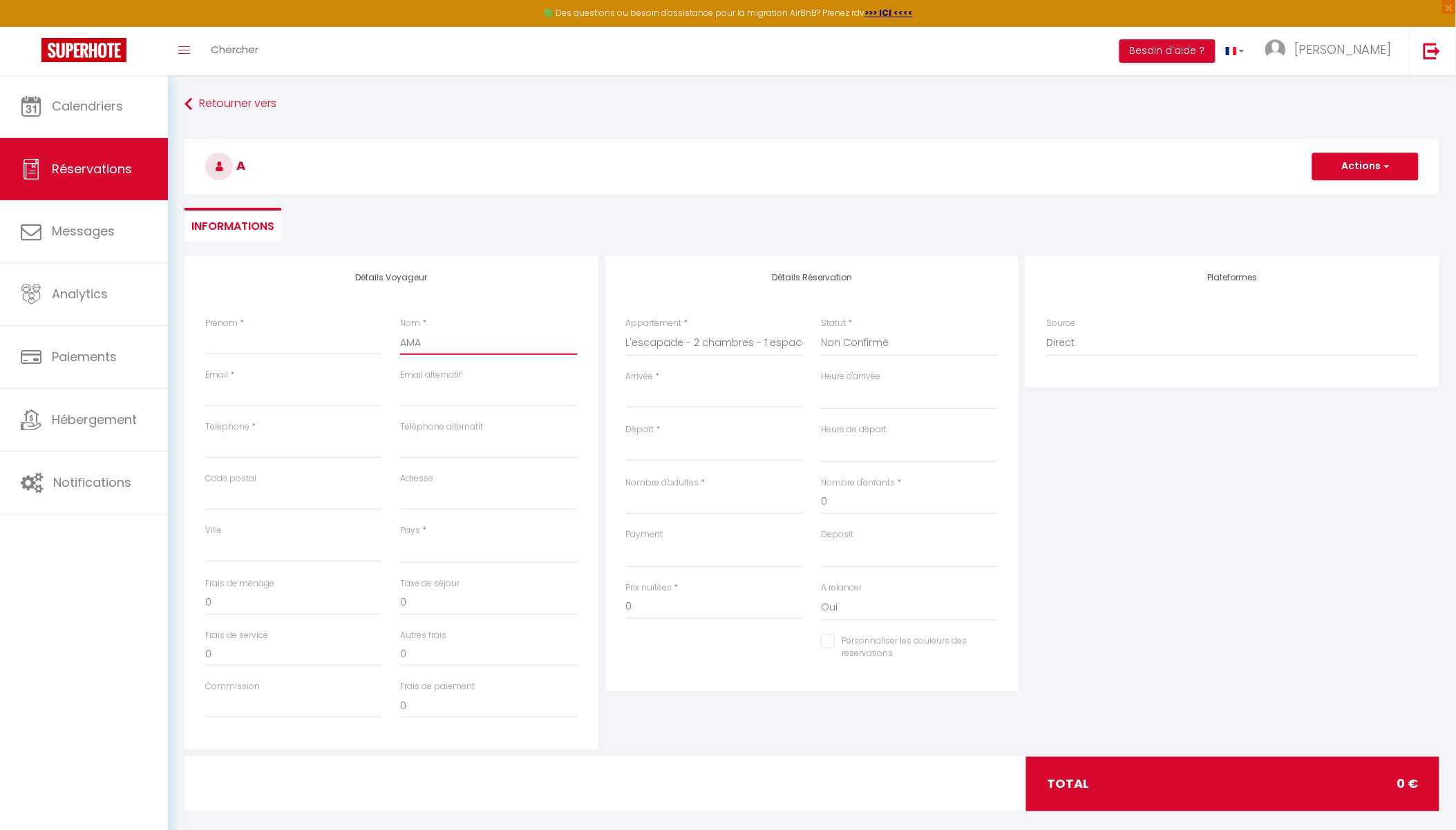
checkbox input "false"
type input "AMAN"
select select
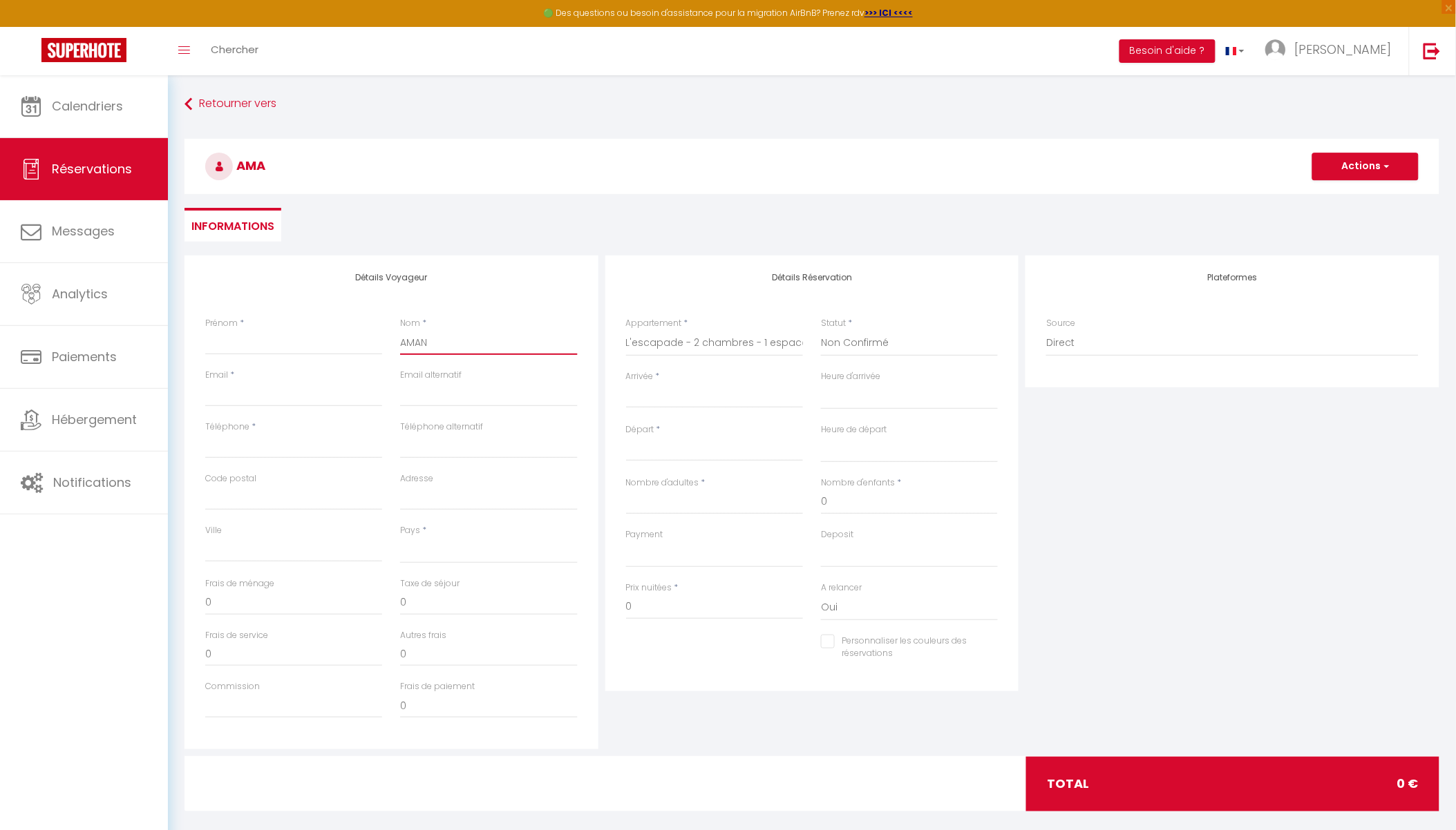
select select
checkbox input "false"
type input "AMAND"
select select
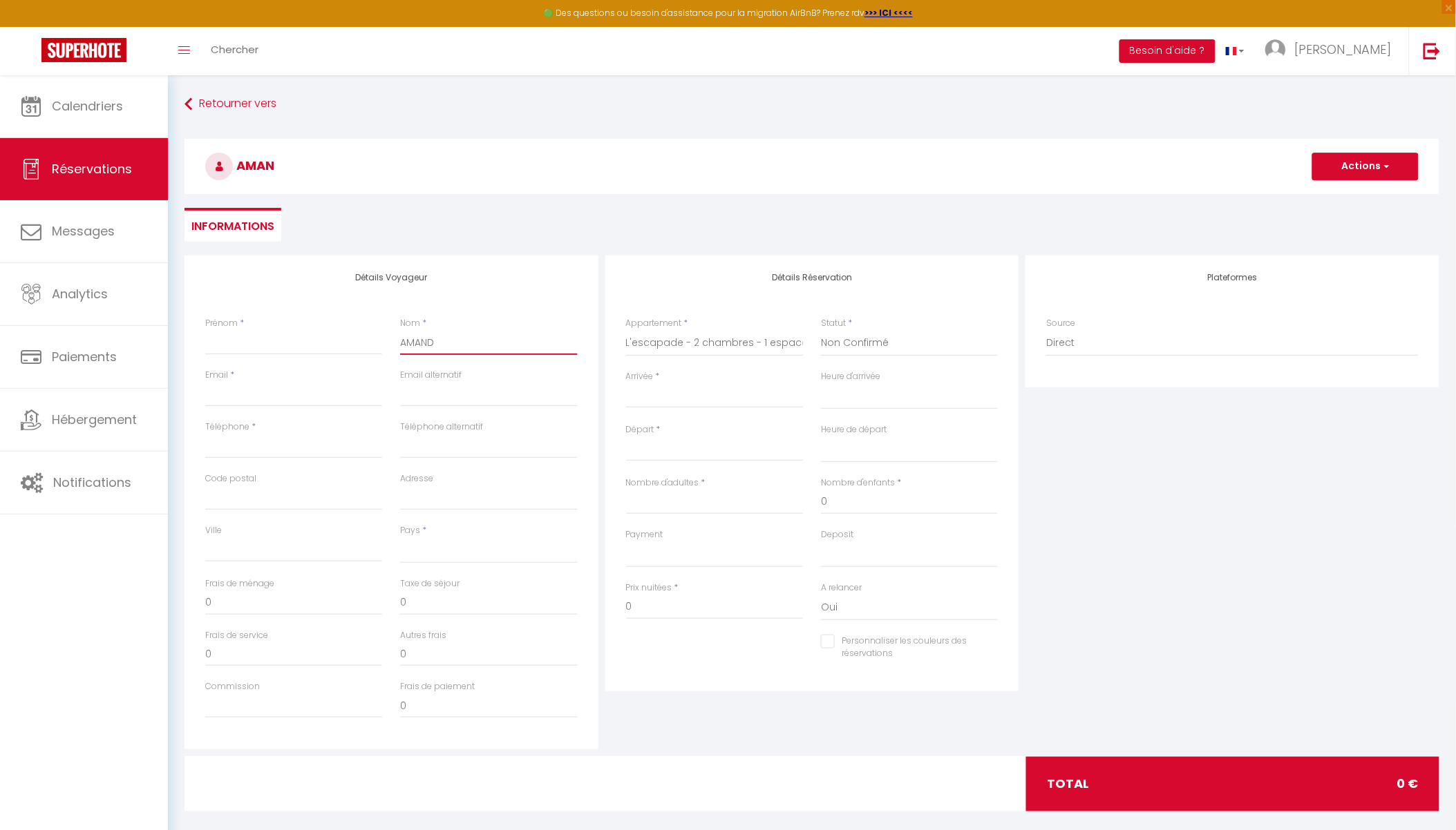
select select
checkbox input "false"
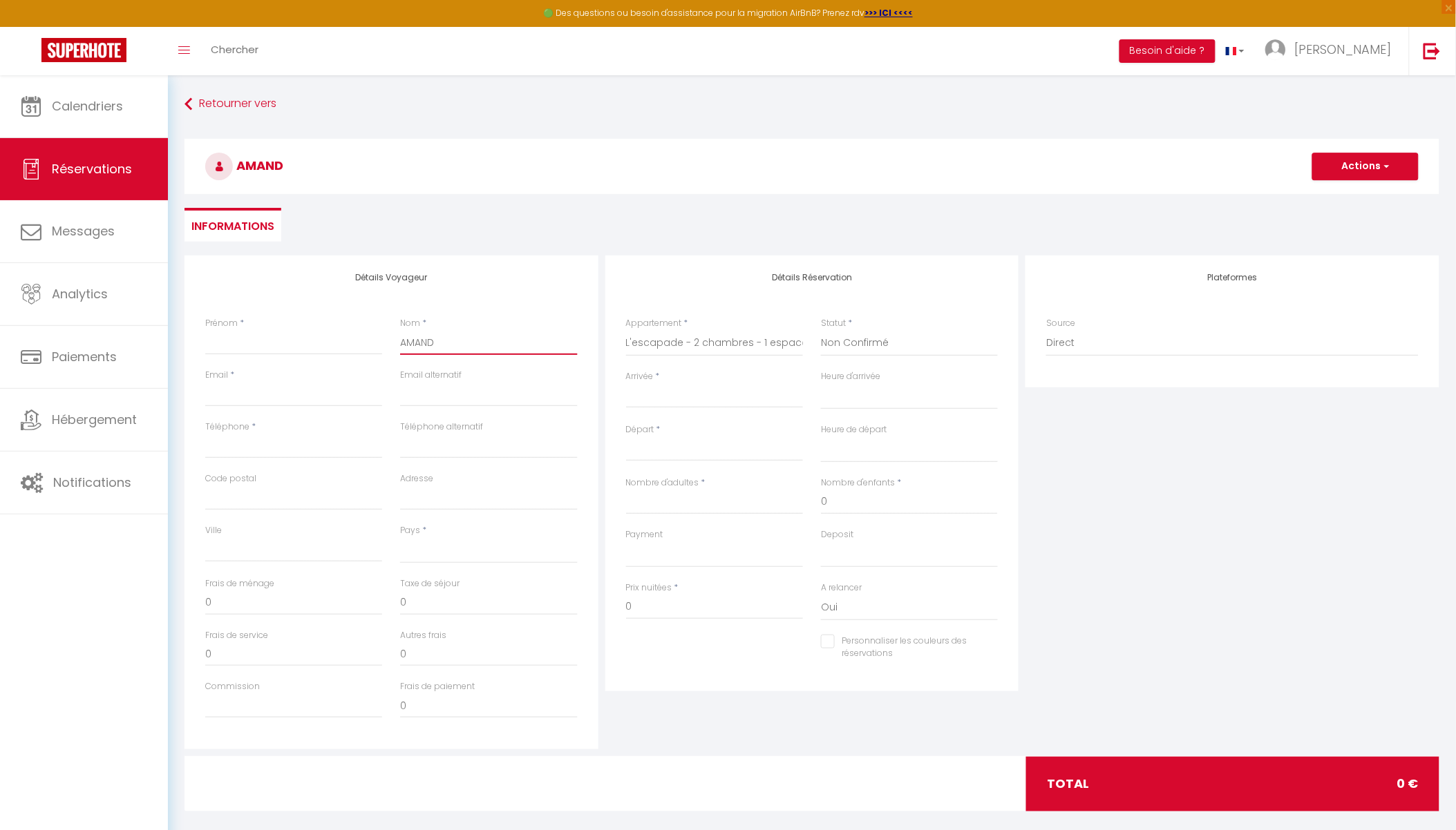
type input "AMAND"
click at [284, 340] on input "Prénom" at bounding box center [293, 342] width 177 height 24
type input "D"
select select
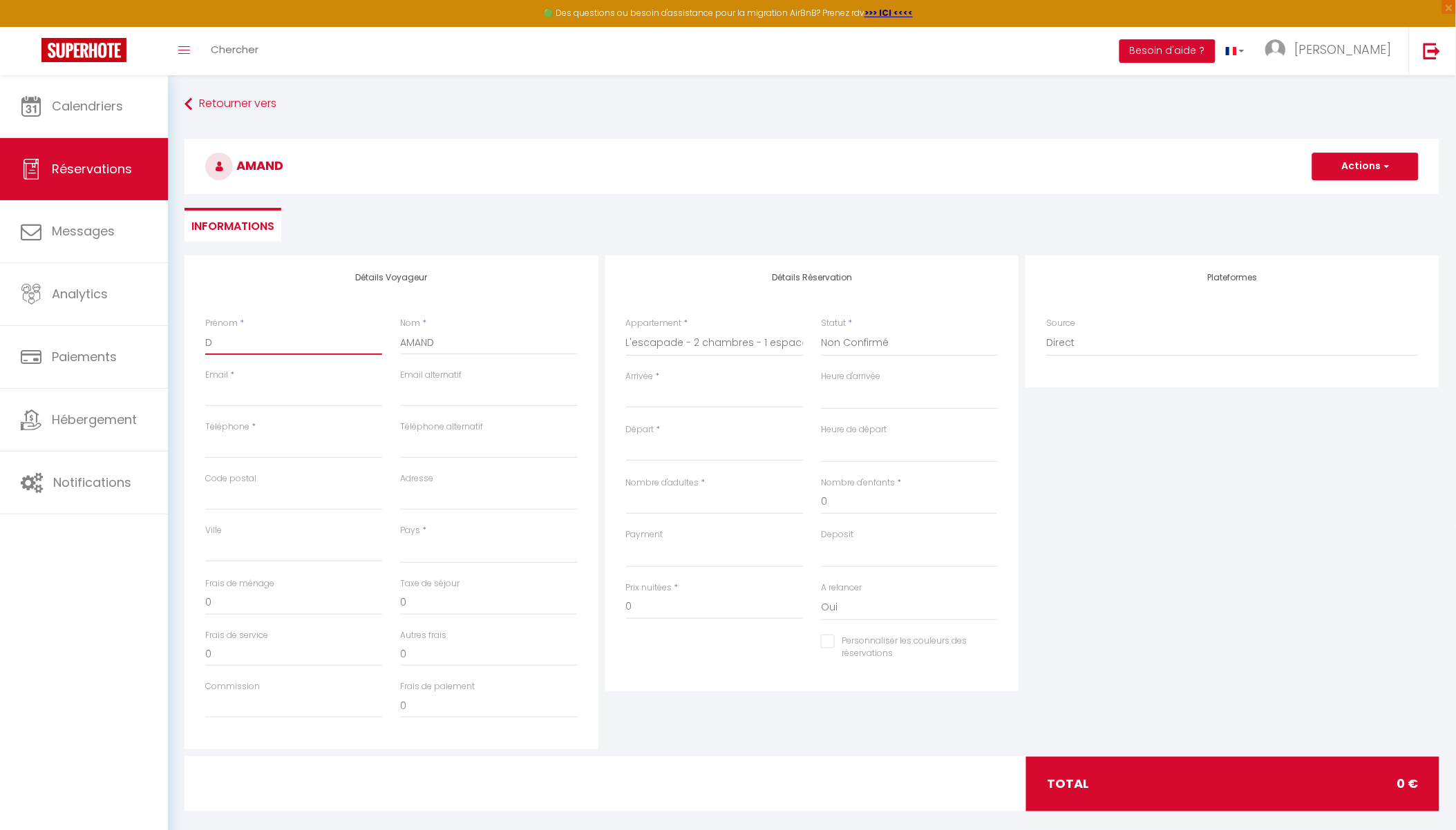
select select
checkbox input "false"
type input "Do"
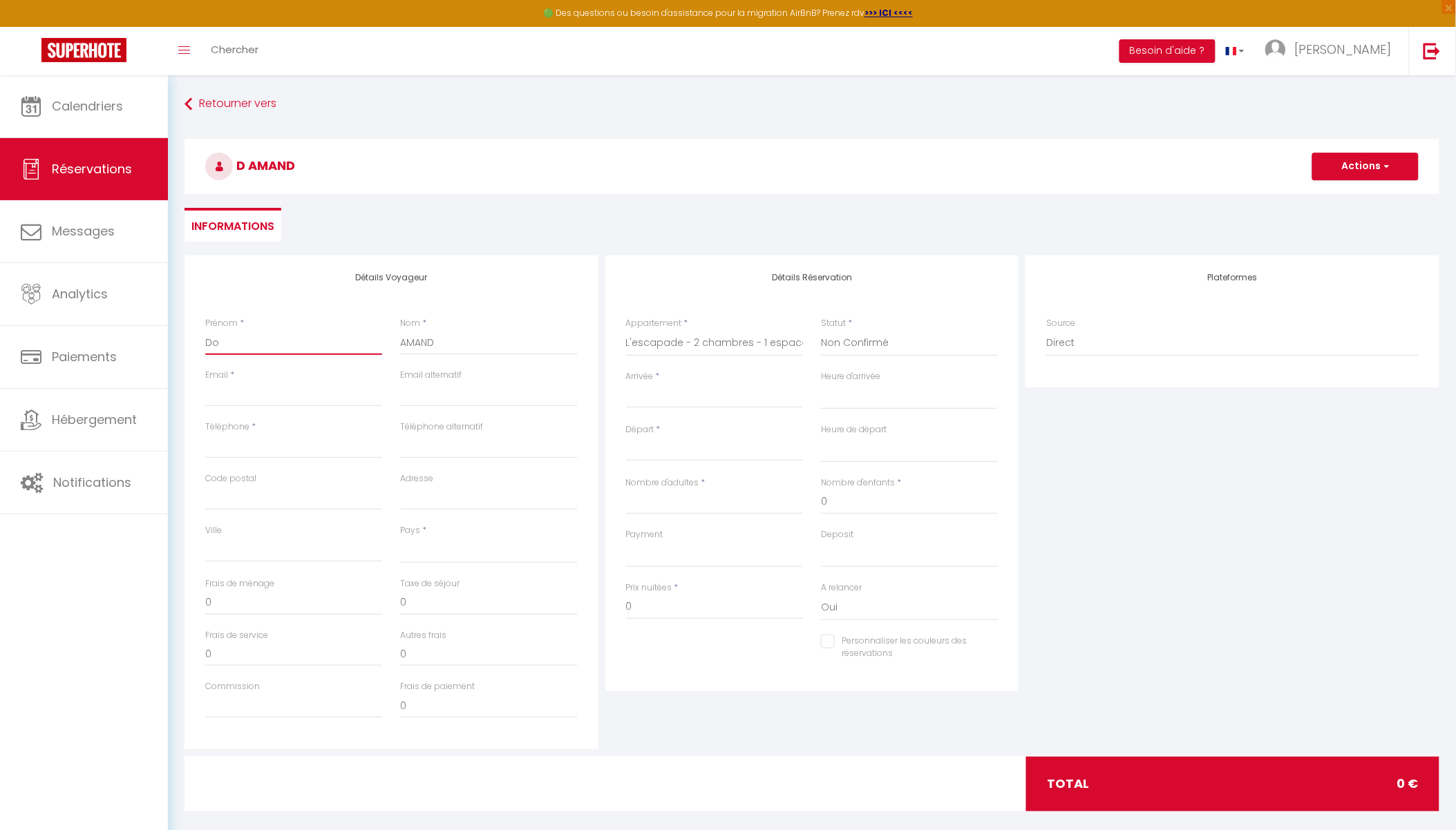
select select
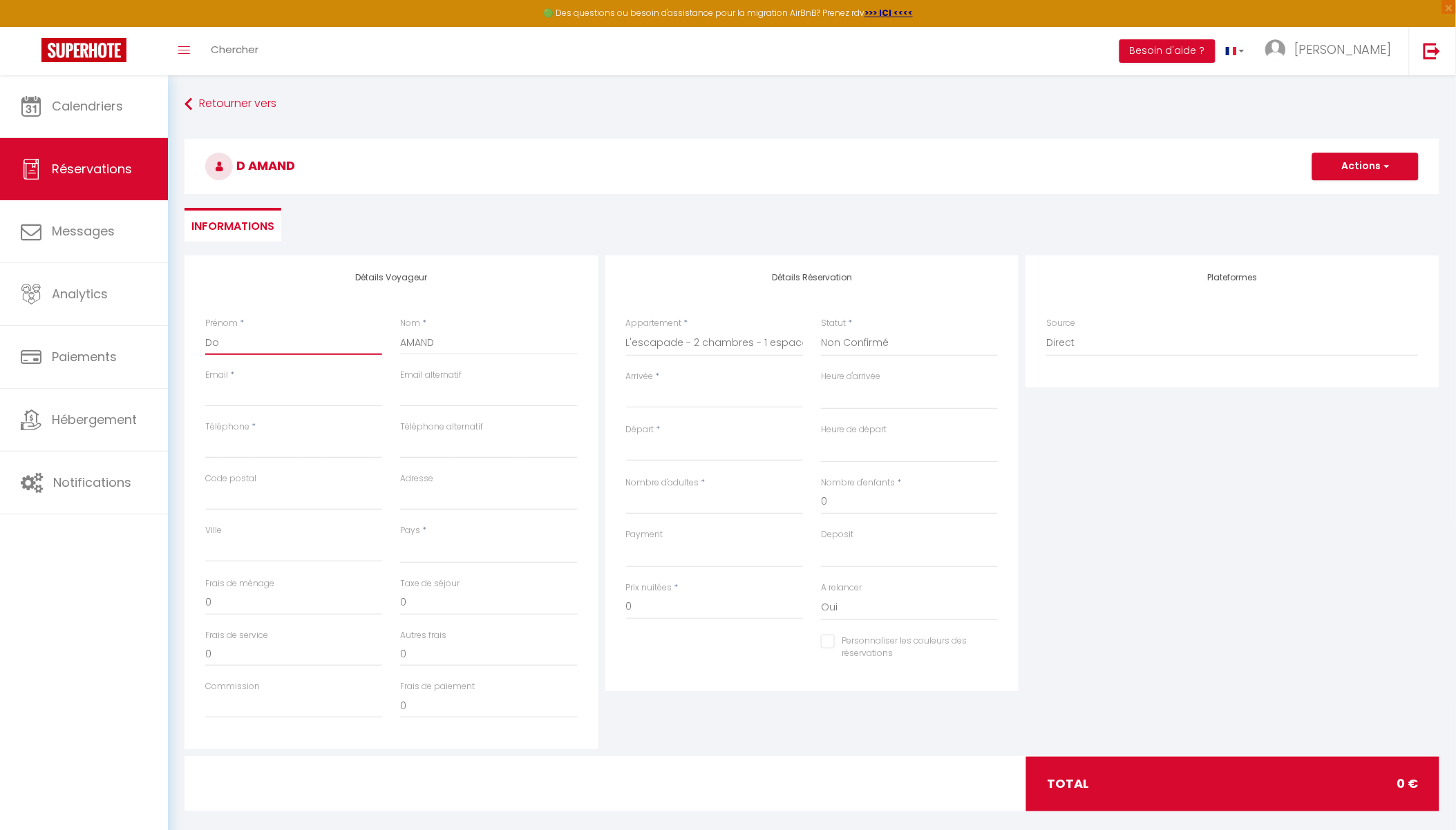
checkbox input "false"
type input "Dom"
select select
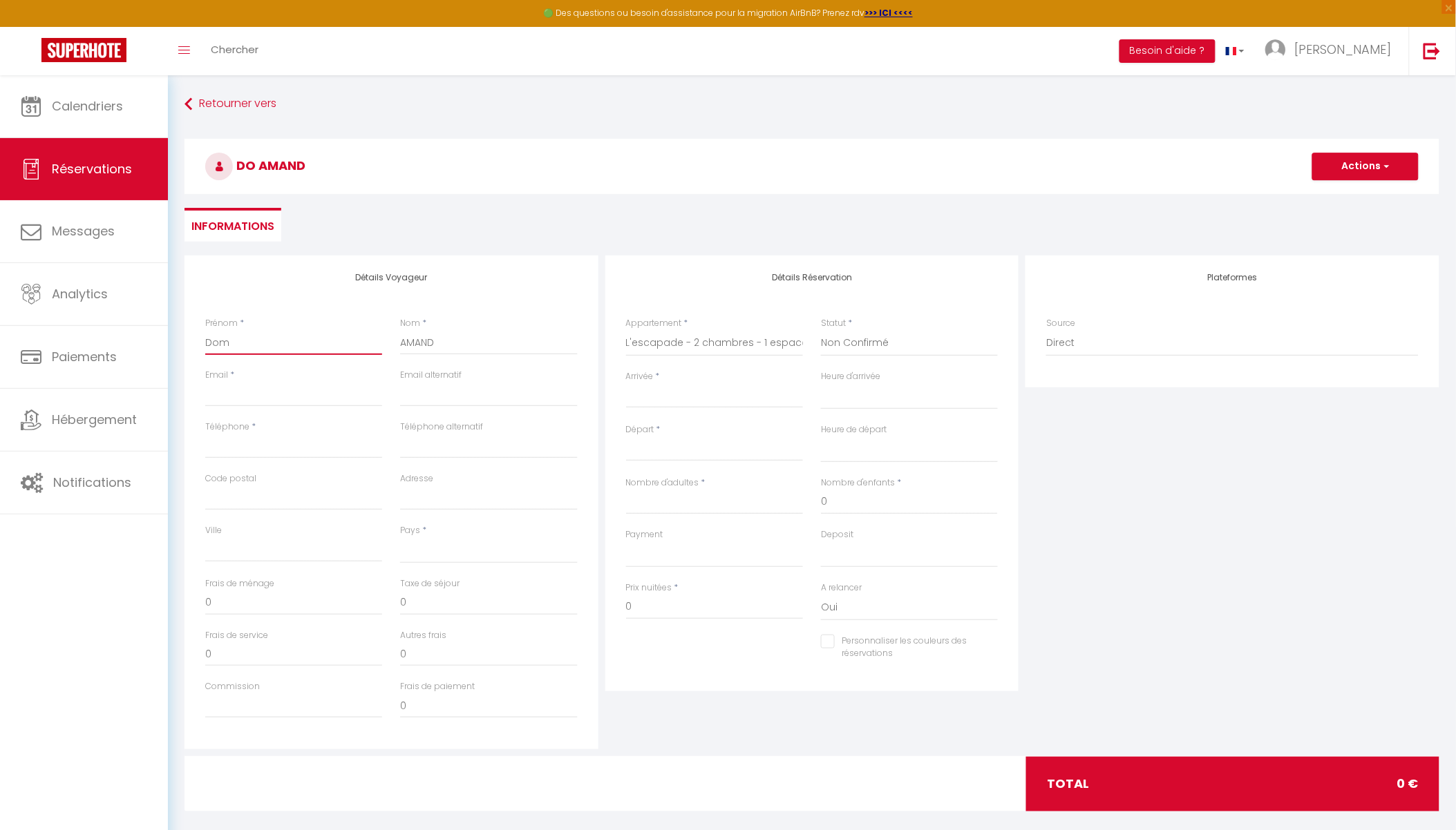
select select
checkbox input "false"
type input "Domi"
select select
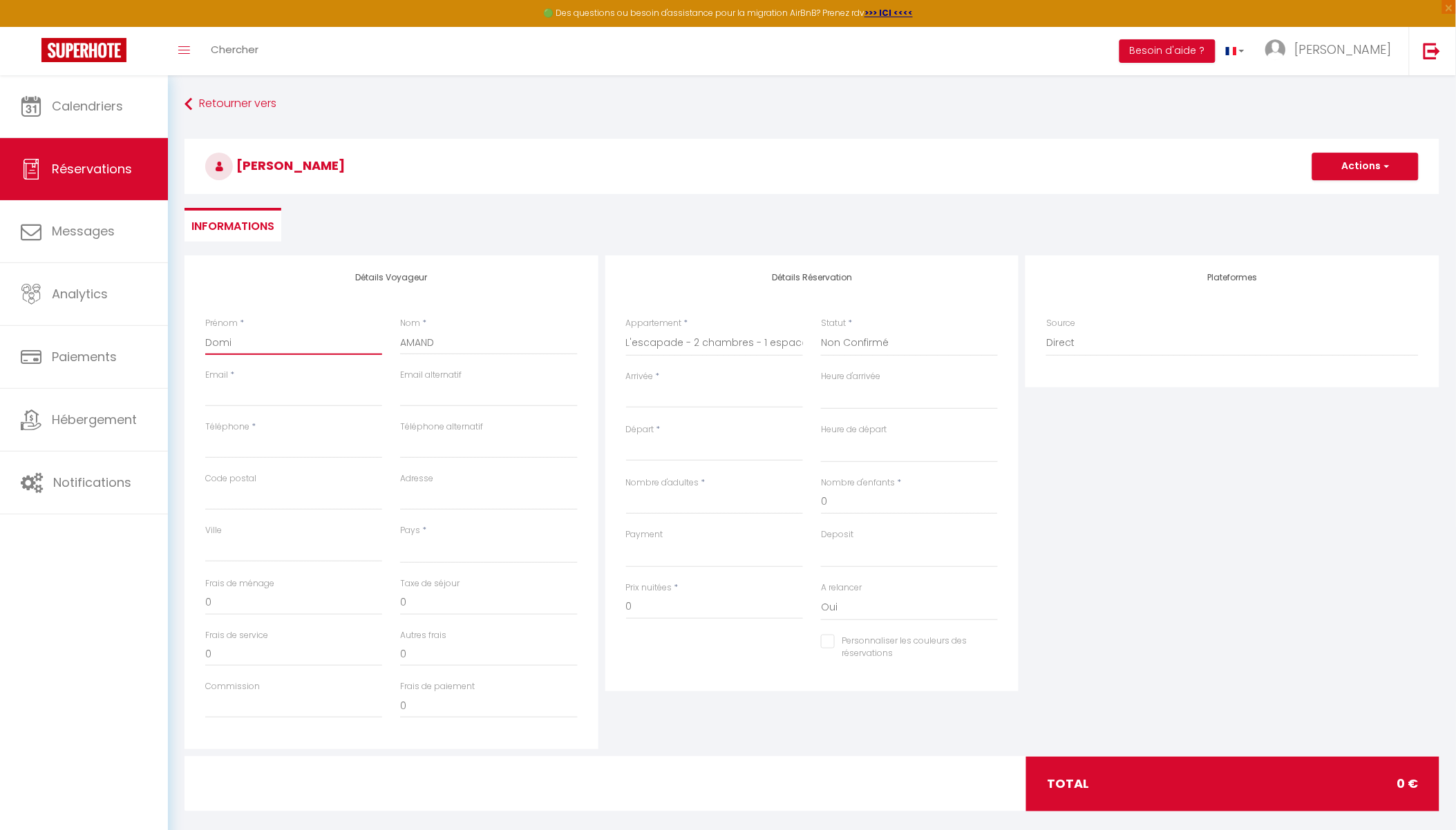
select select
checkbox input "false"
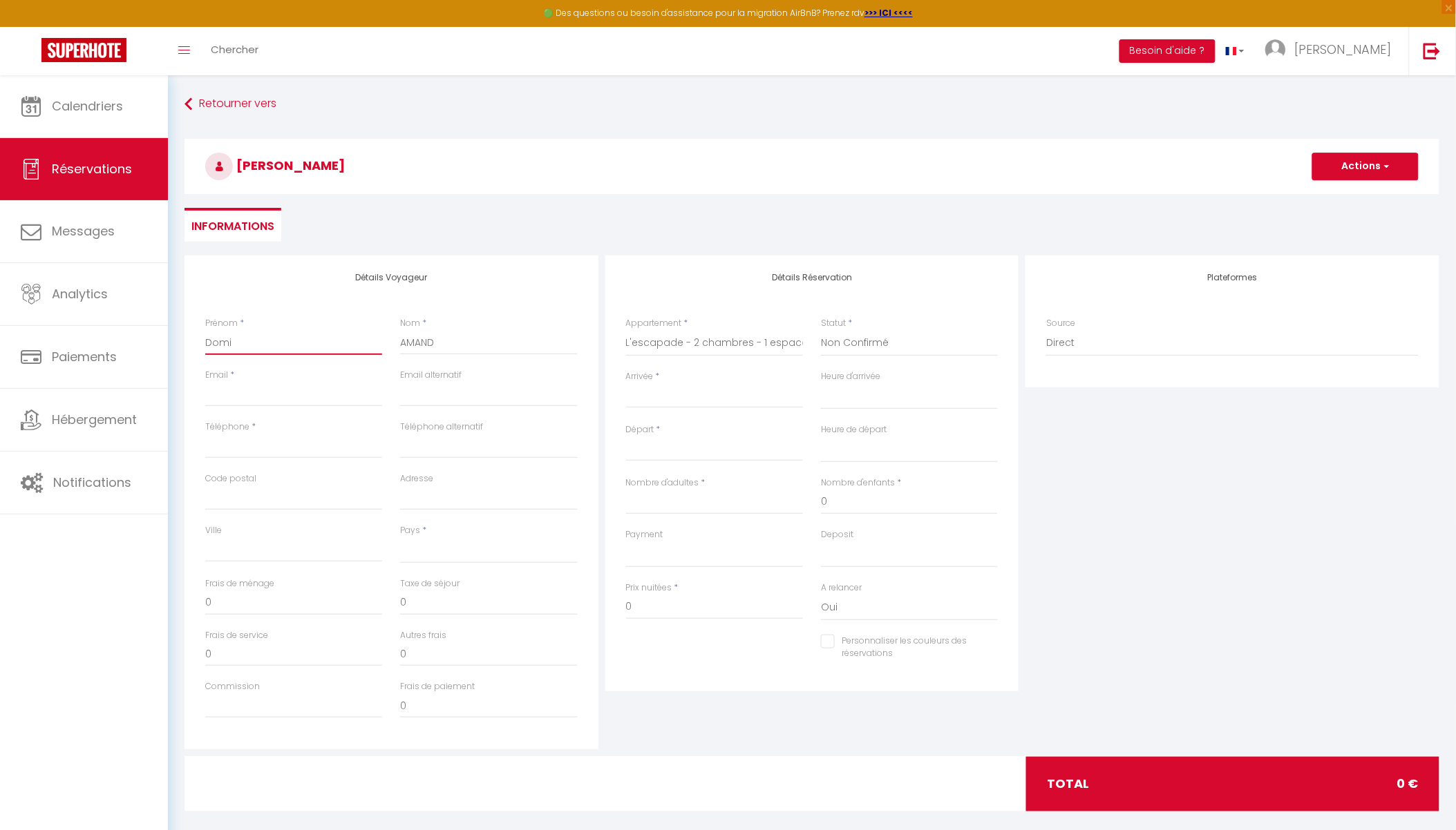
type input "Domin"
select select
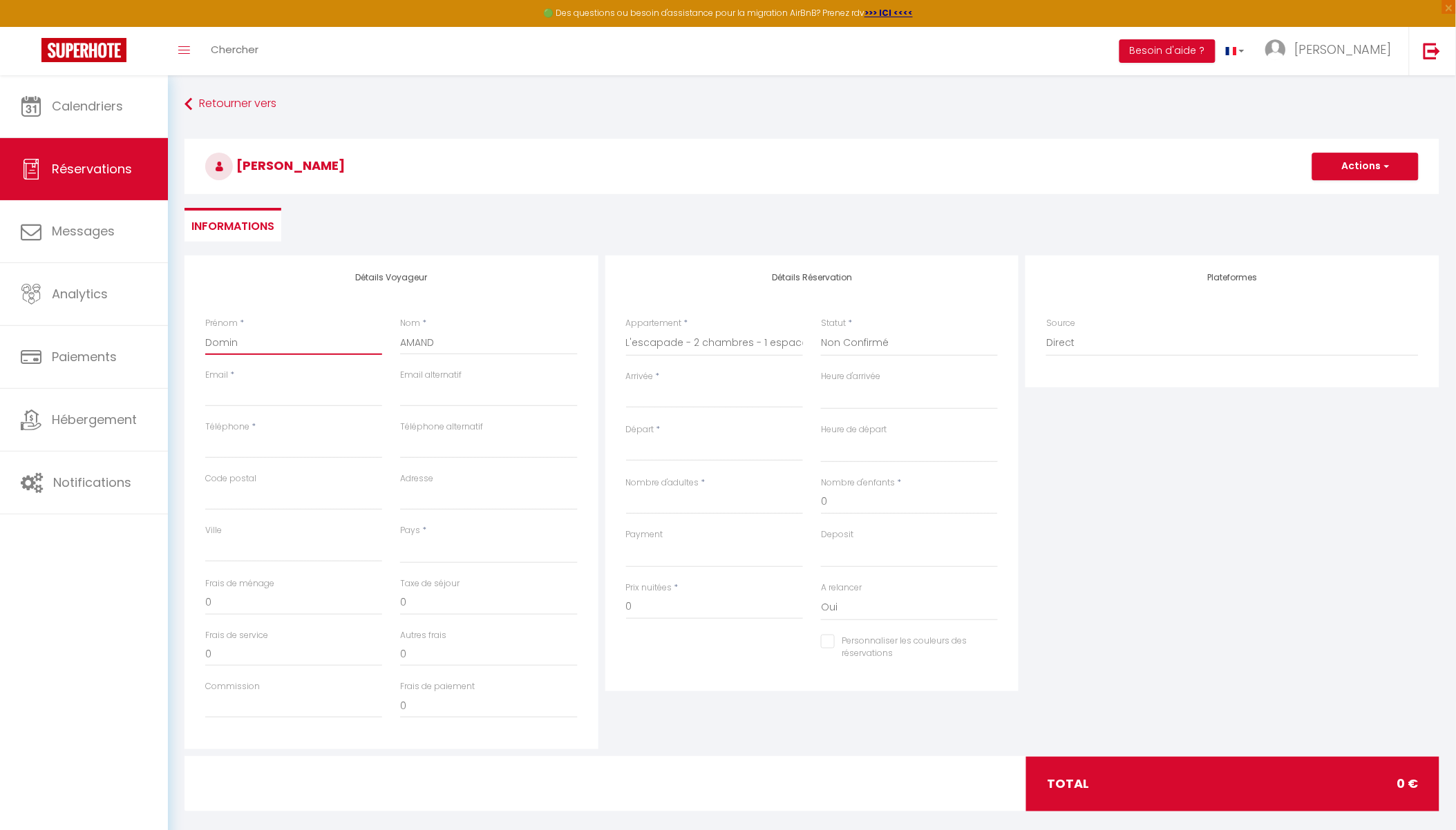
select select
checkbox input "false"
type input "Domini"
select select
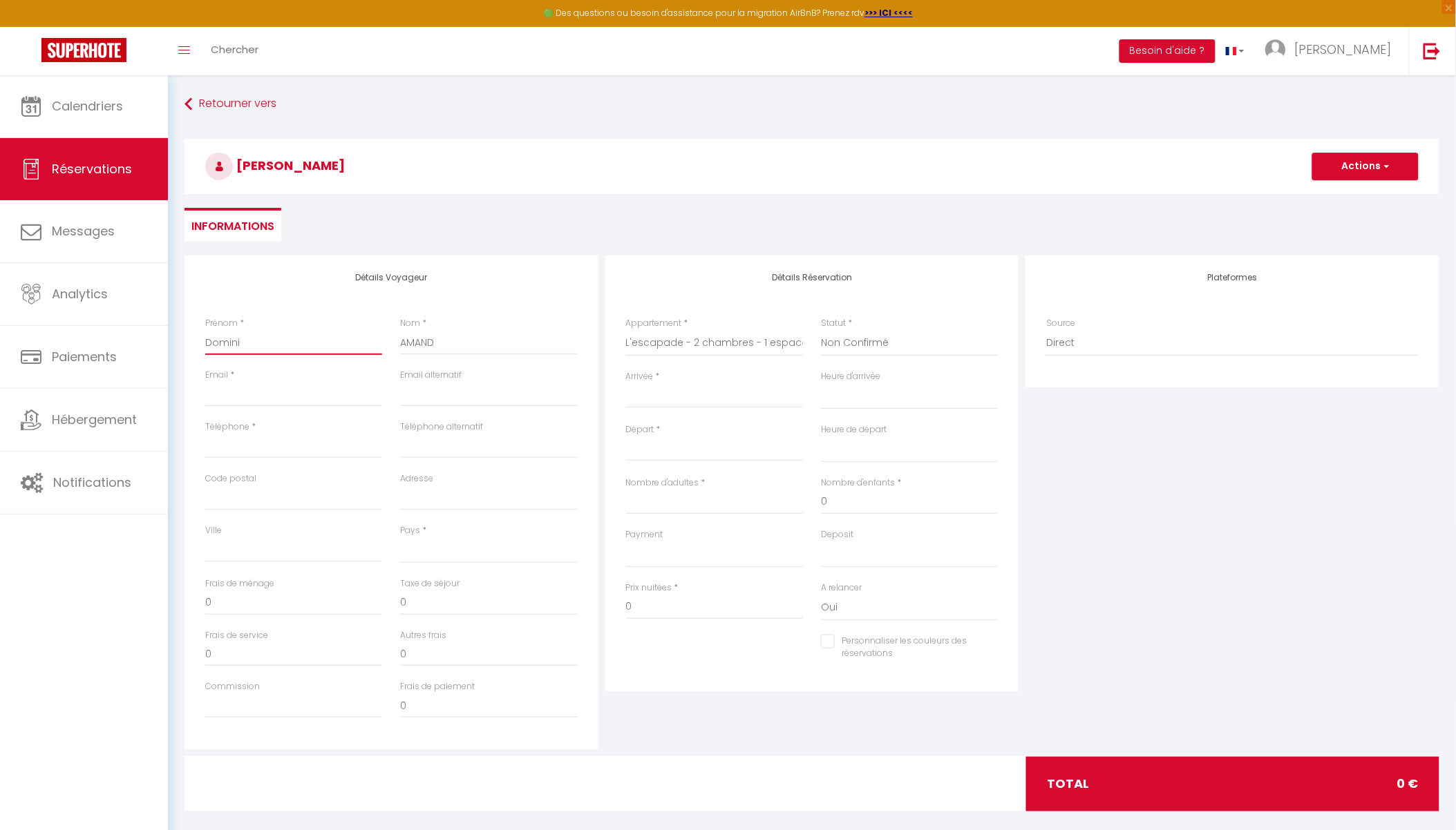
select select
checkbox input "false"
type input "DominiQ"
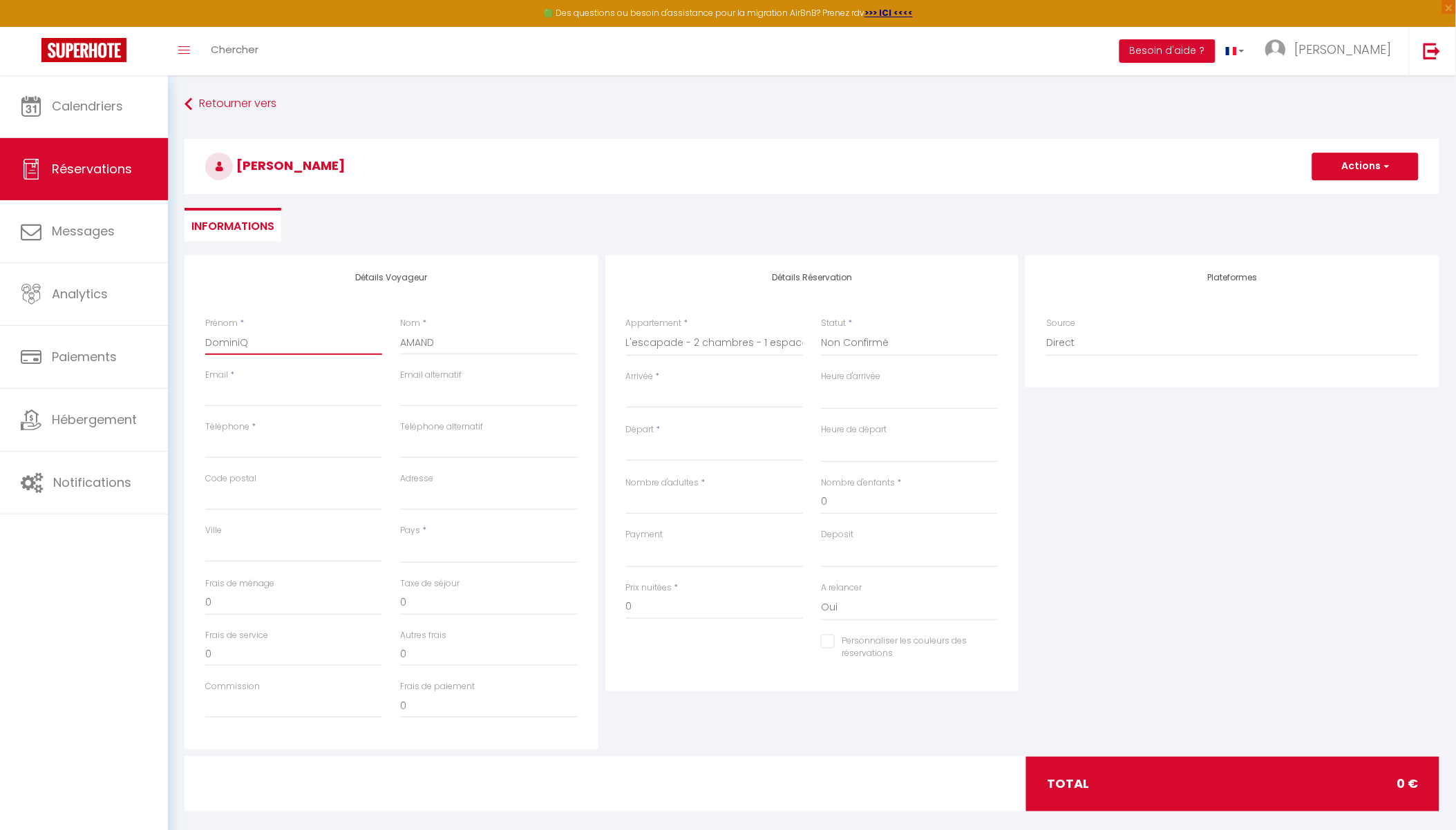
select select
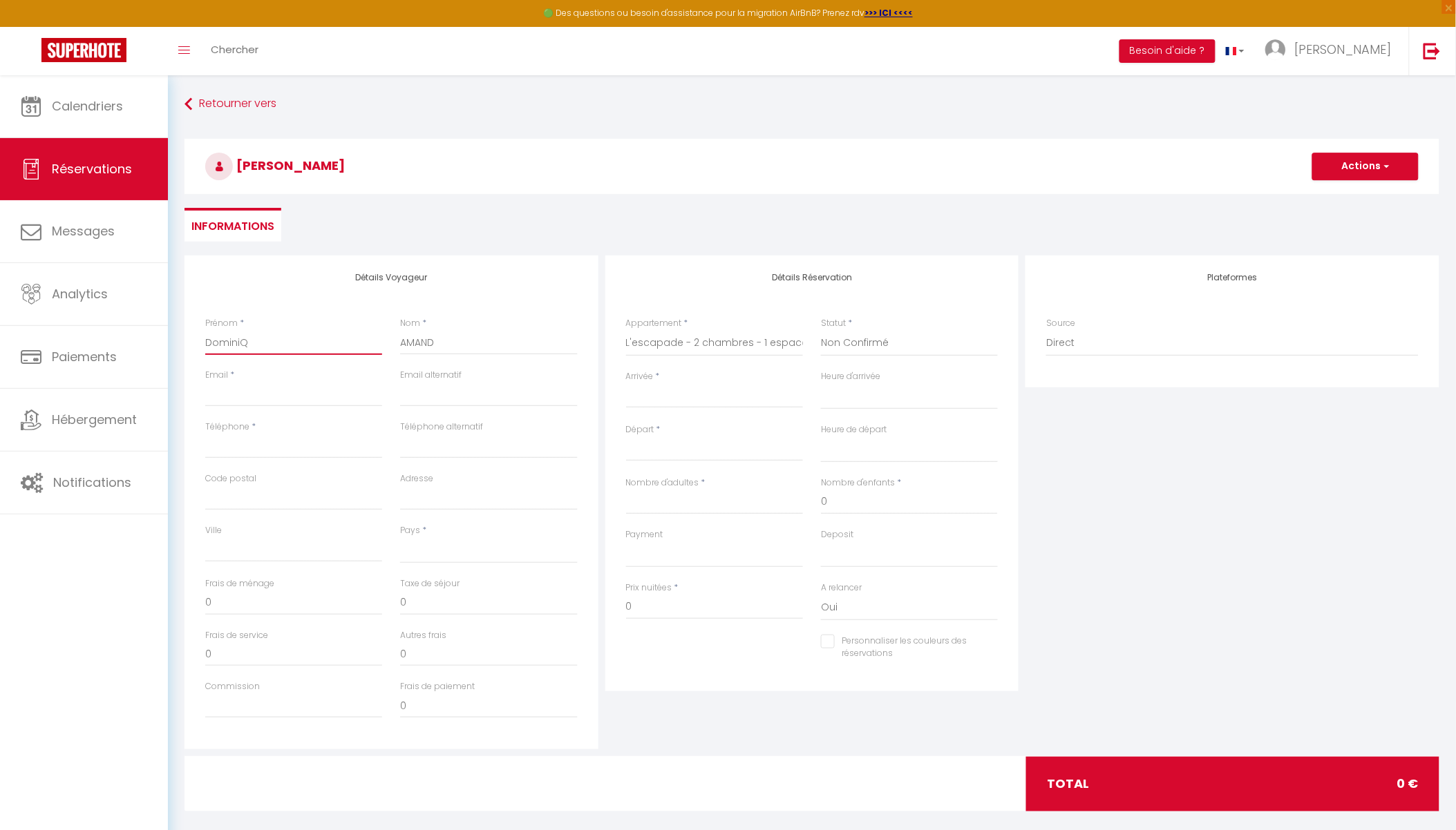
checkbox input "false"
type input "[PERSON_NAME]"
select select
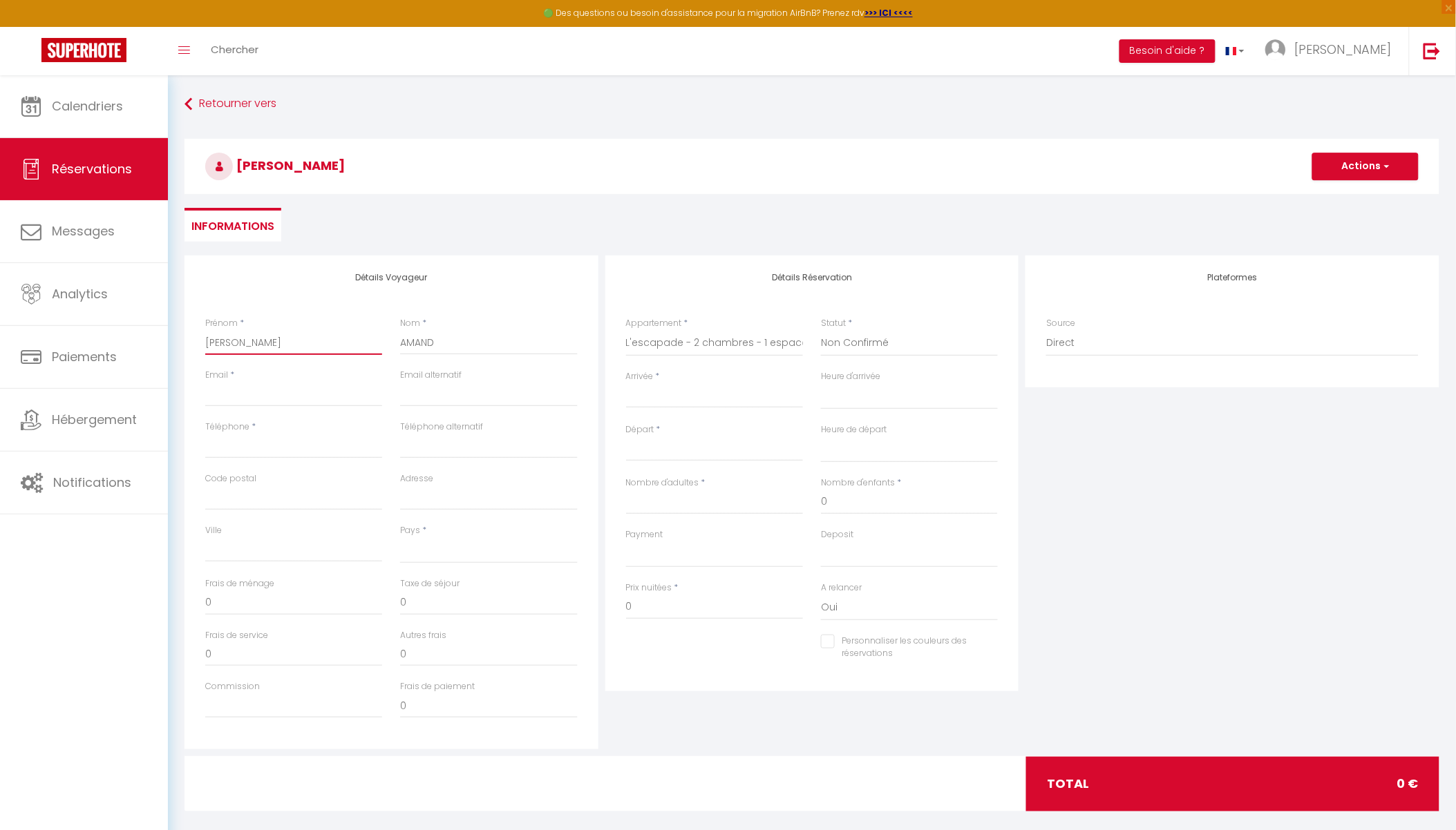
select select
checkbox input "false"
type input "DominiQ"
select select
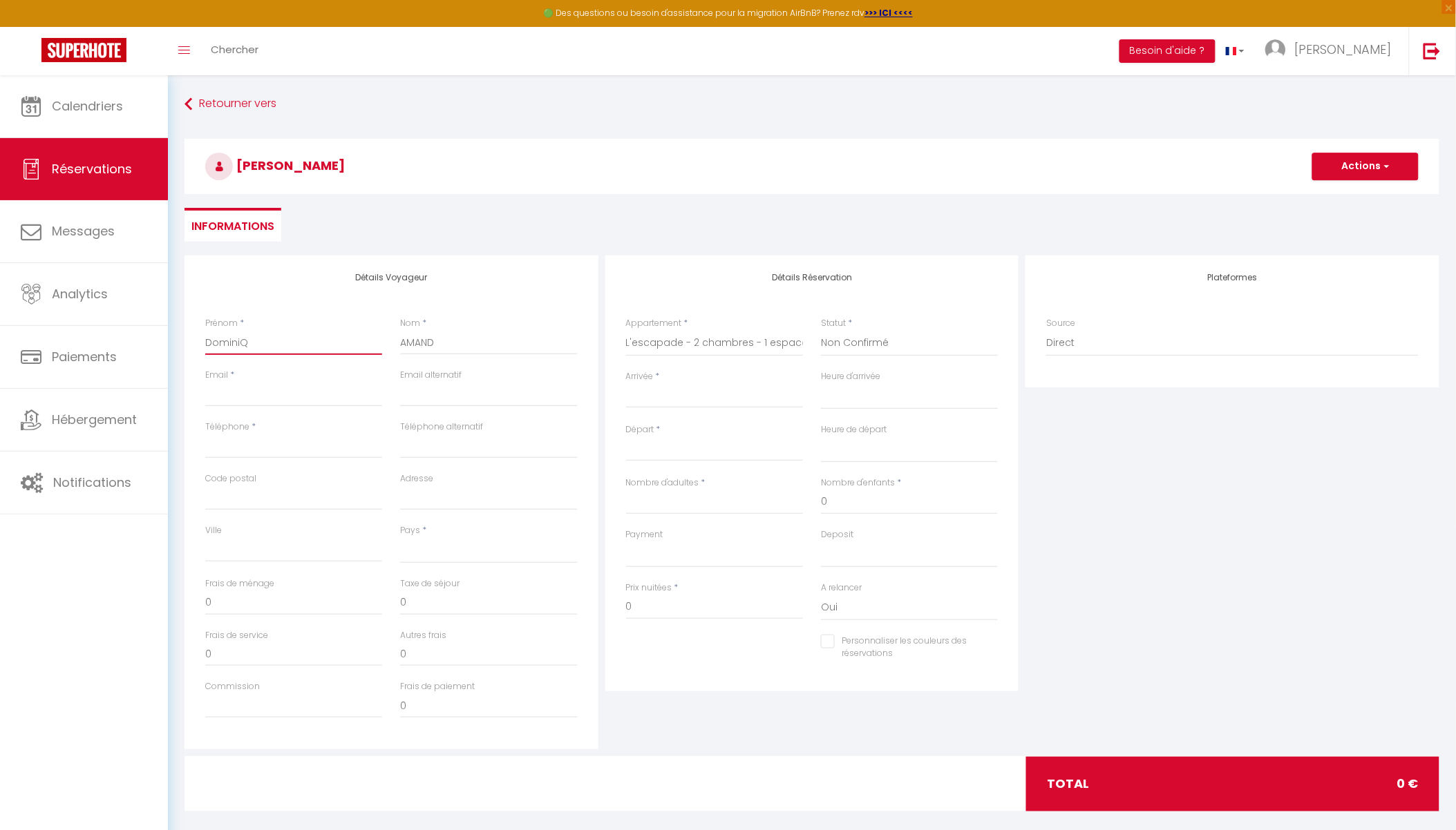
select select
checkbox input "false"
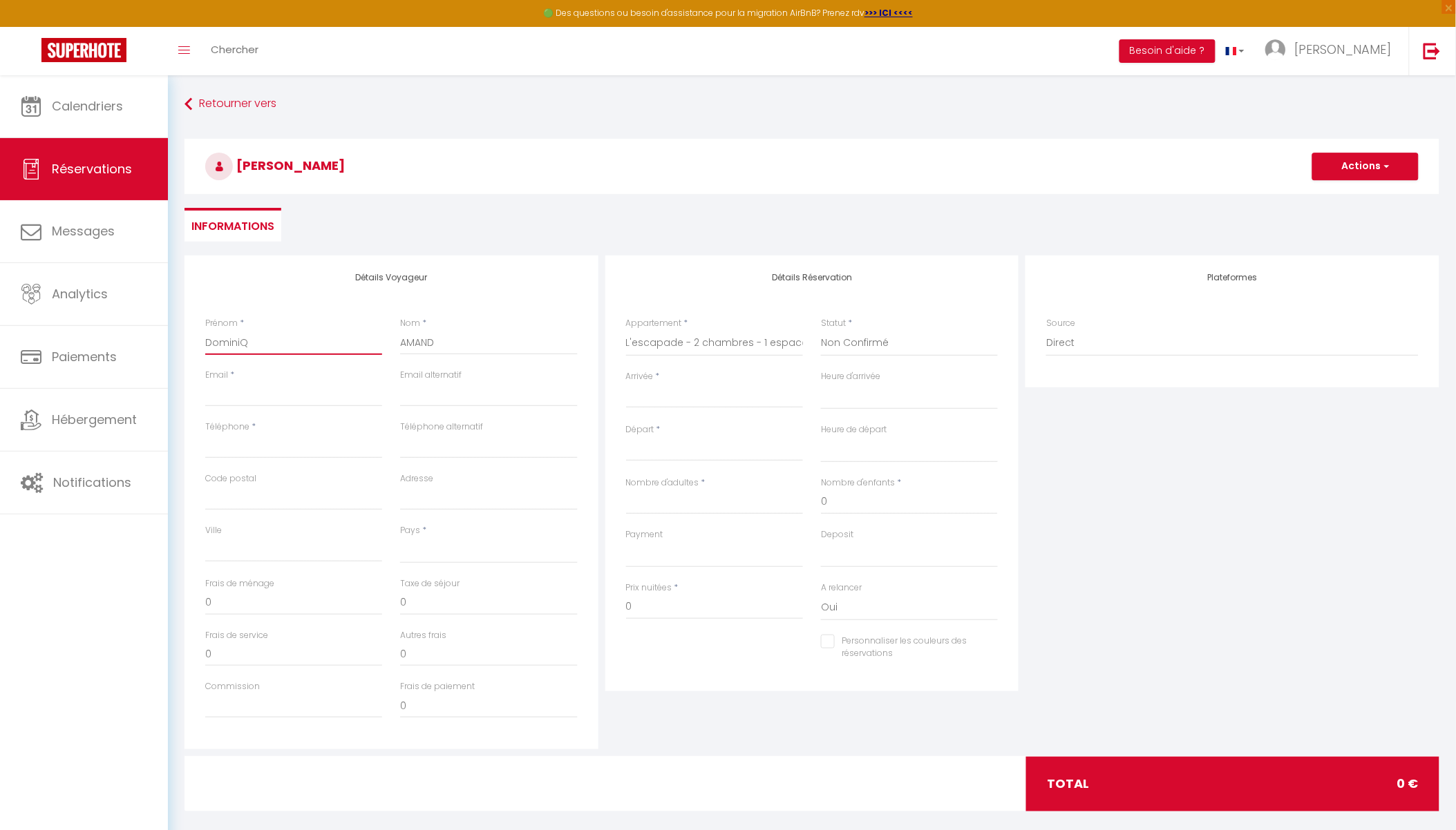
type input "Domini"
select select
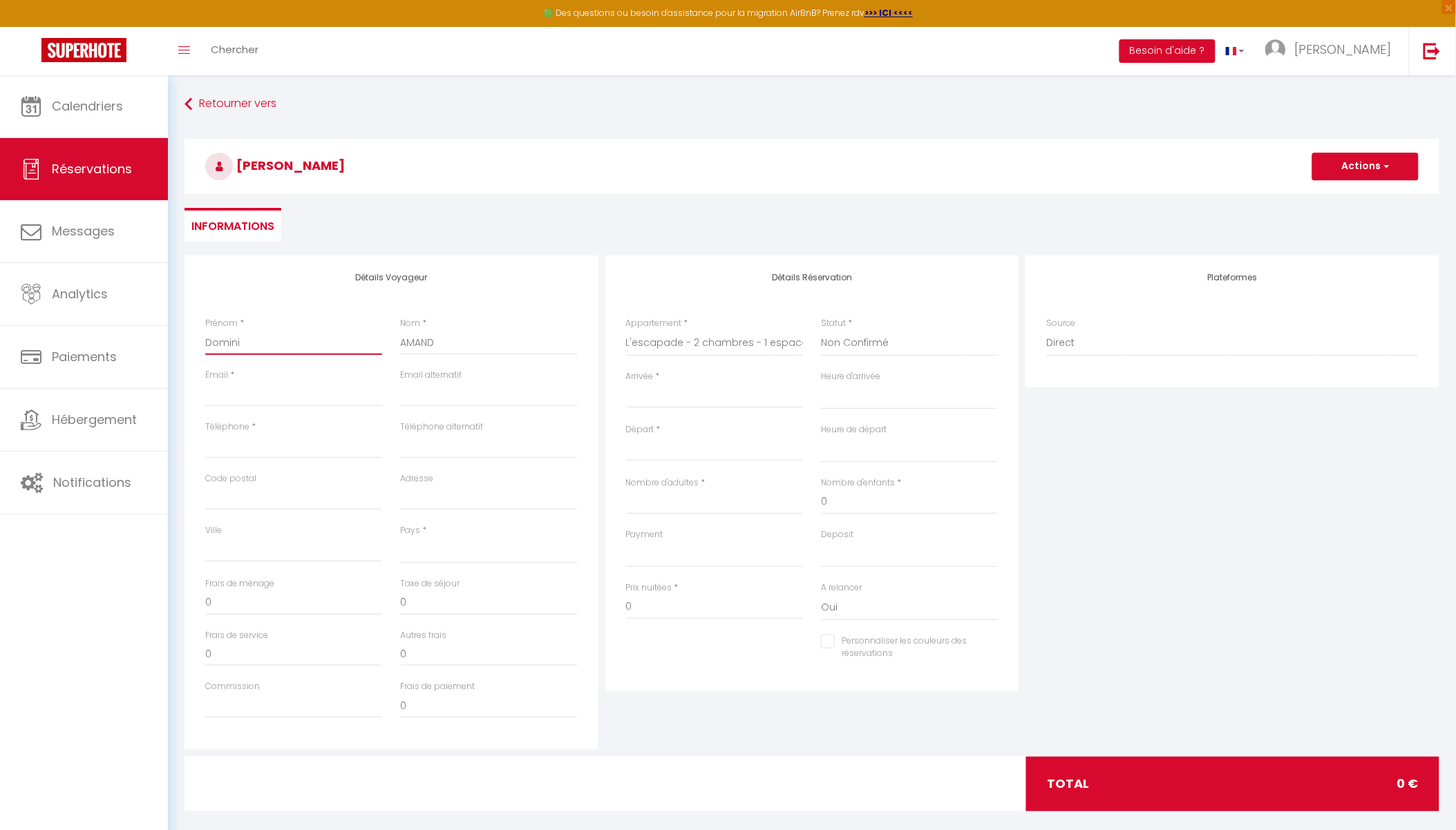
select select
checkbox input "false"
type input "Dominiq"
select select
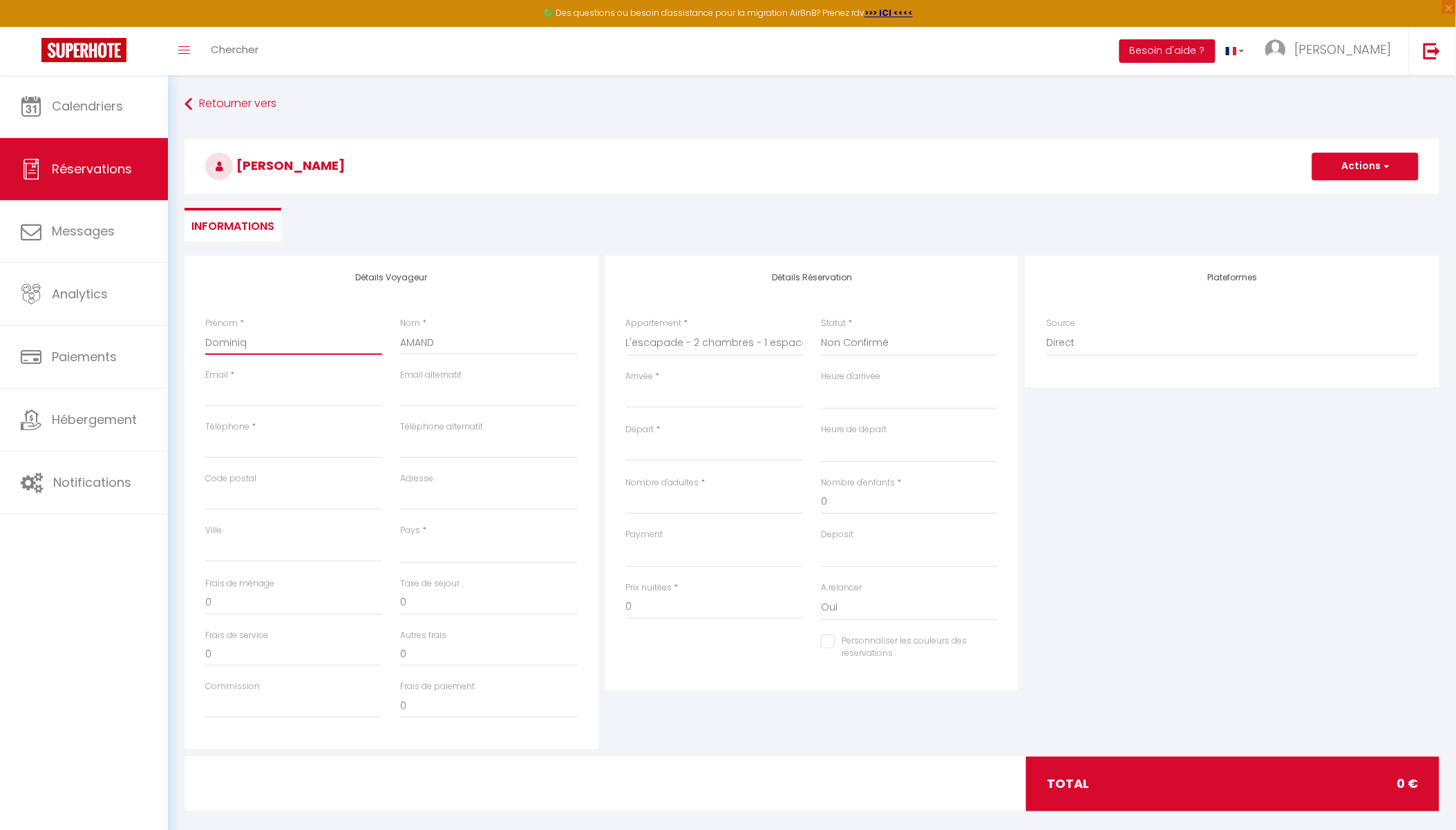
select select
checkbox input "false"
type input "Dominiqu"
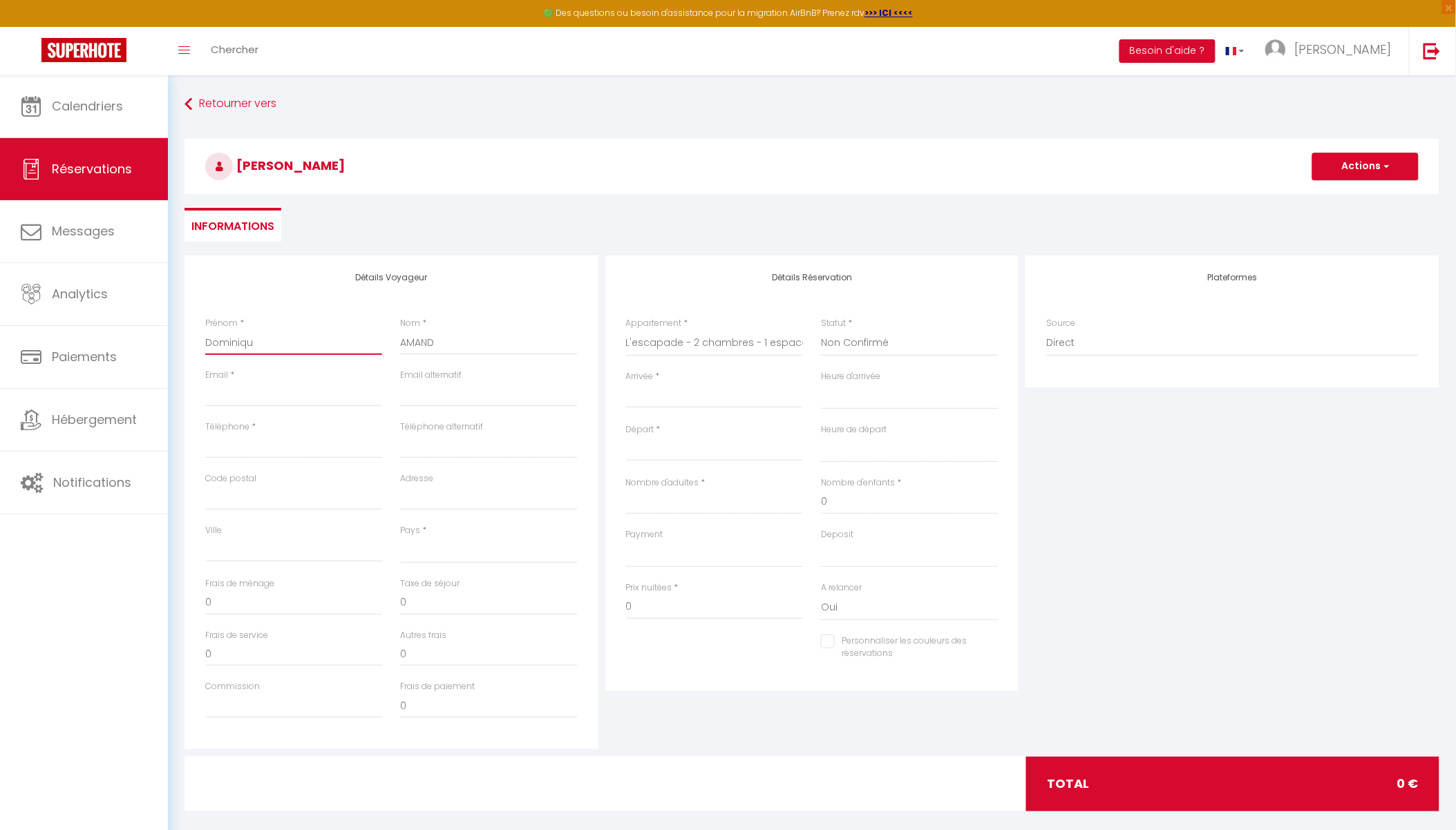
select select
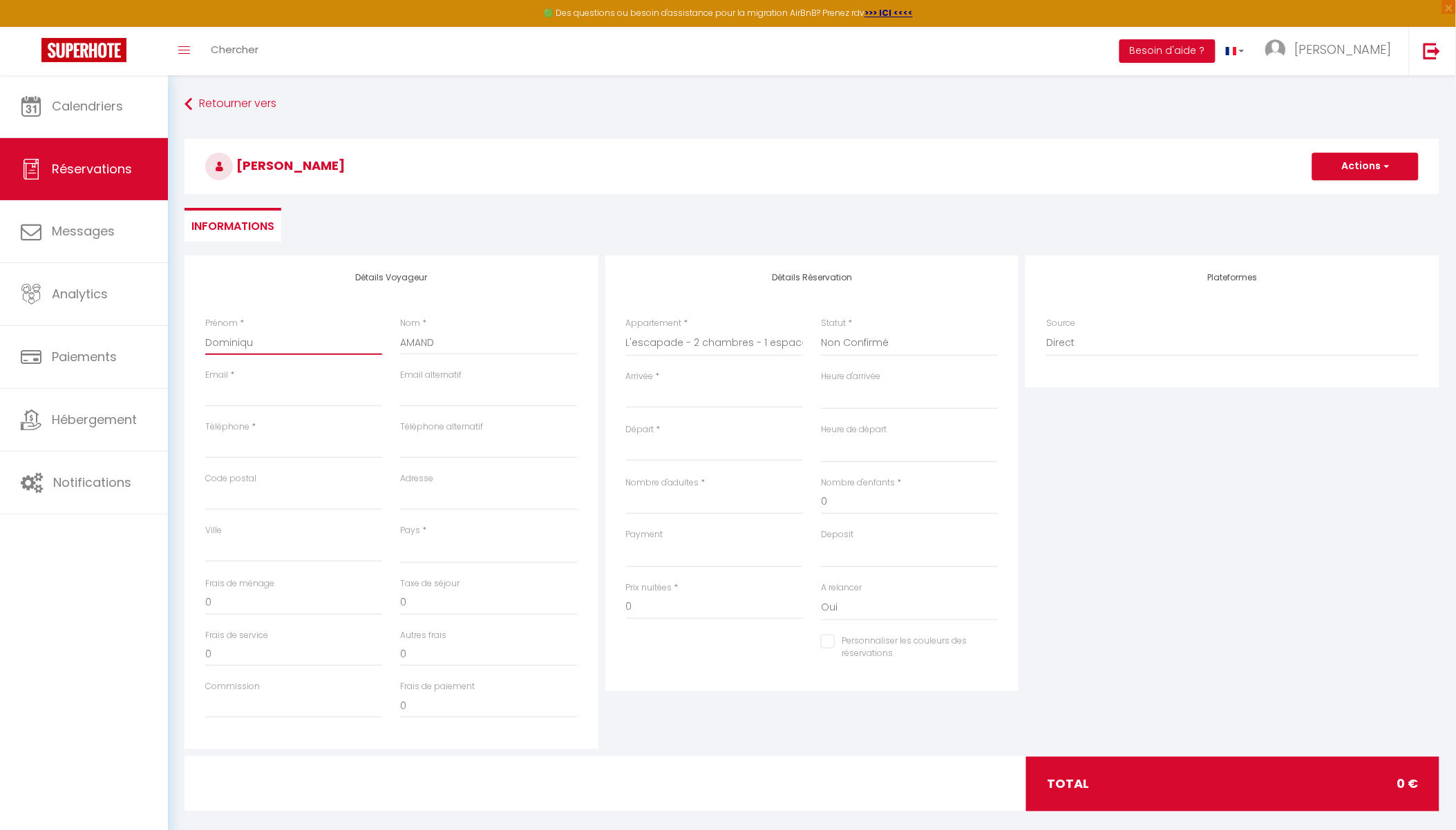
checkbox input "false"
type input "[PERSON_NAME]"
select select
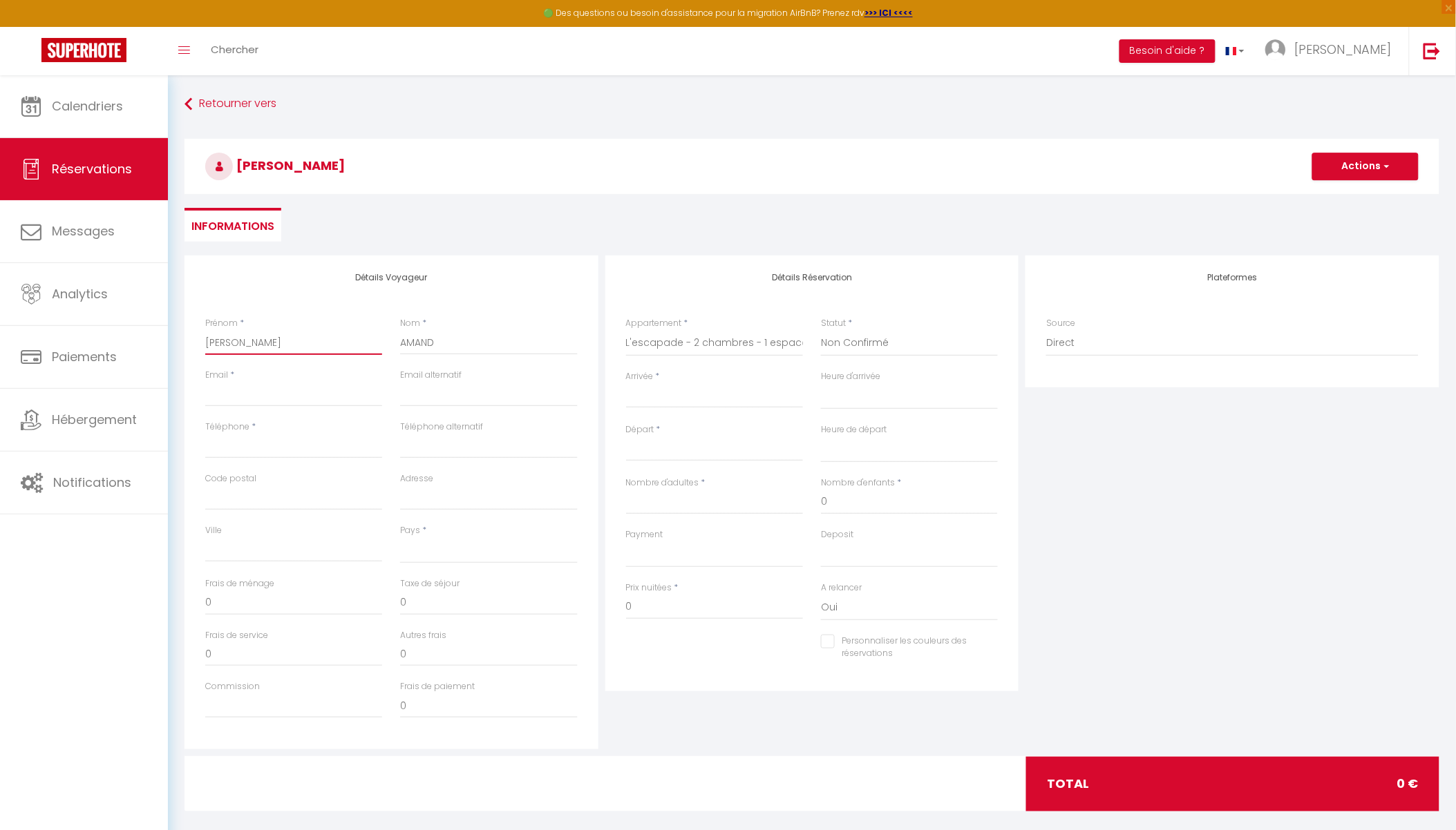
select select
checkbox input "false"
type input "[PERSON_NAME]"
click at [249, 396] on input "Email client" at bounding box center [293, 394] width 177 height 24
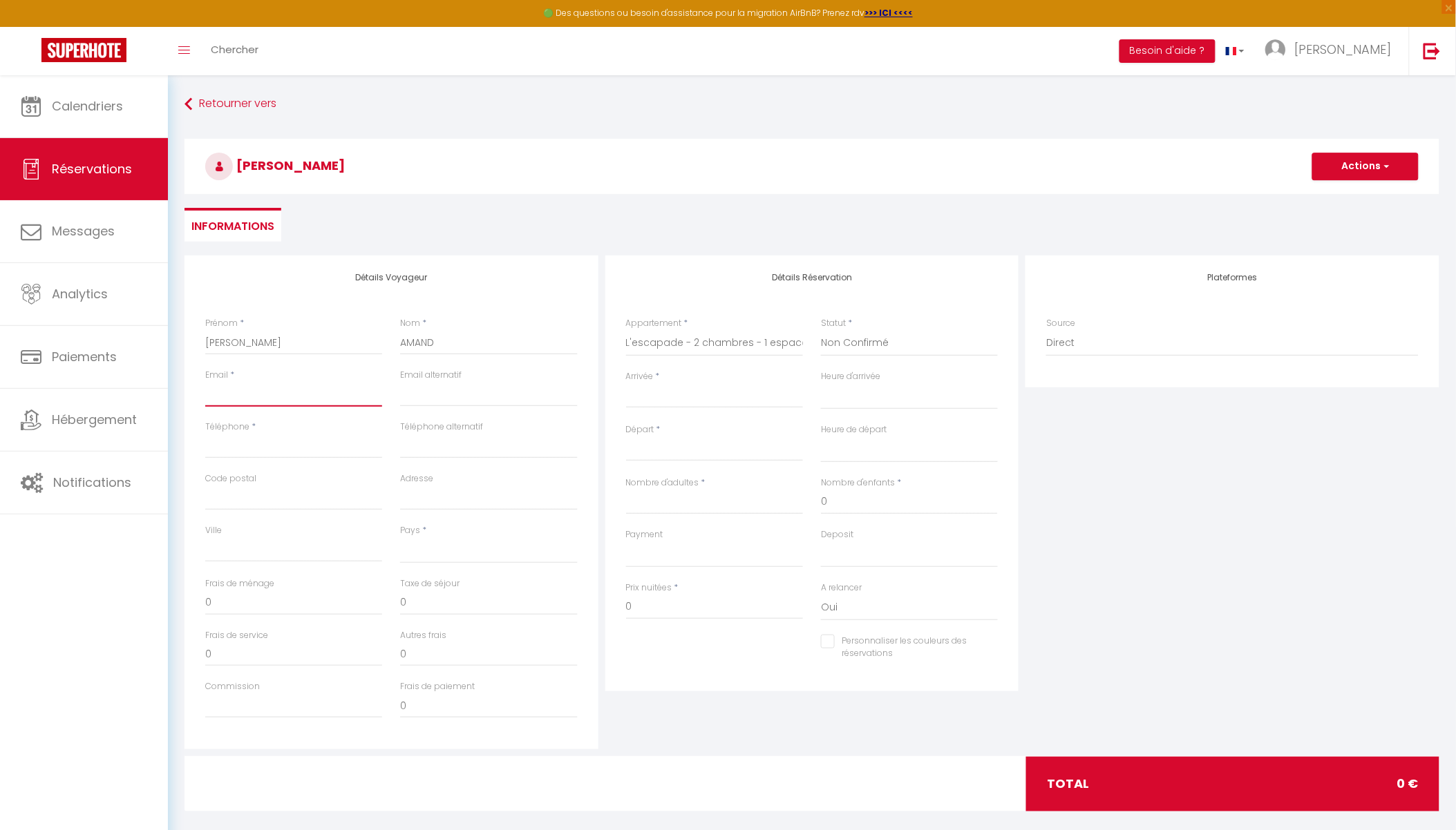
type input "x"
select select
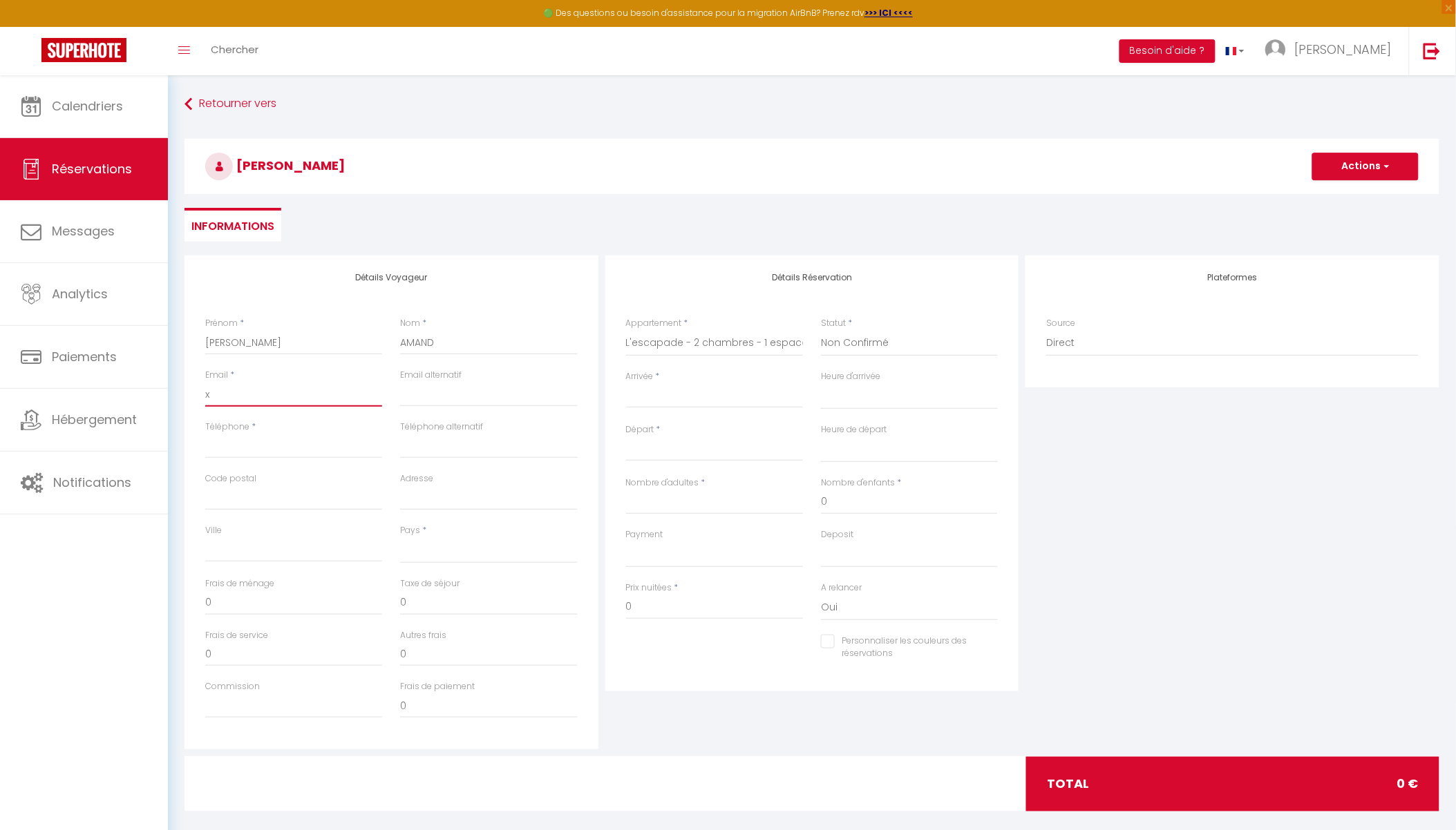
select select
checkbox input "false"
type input "x@"
select select
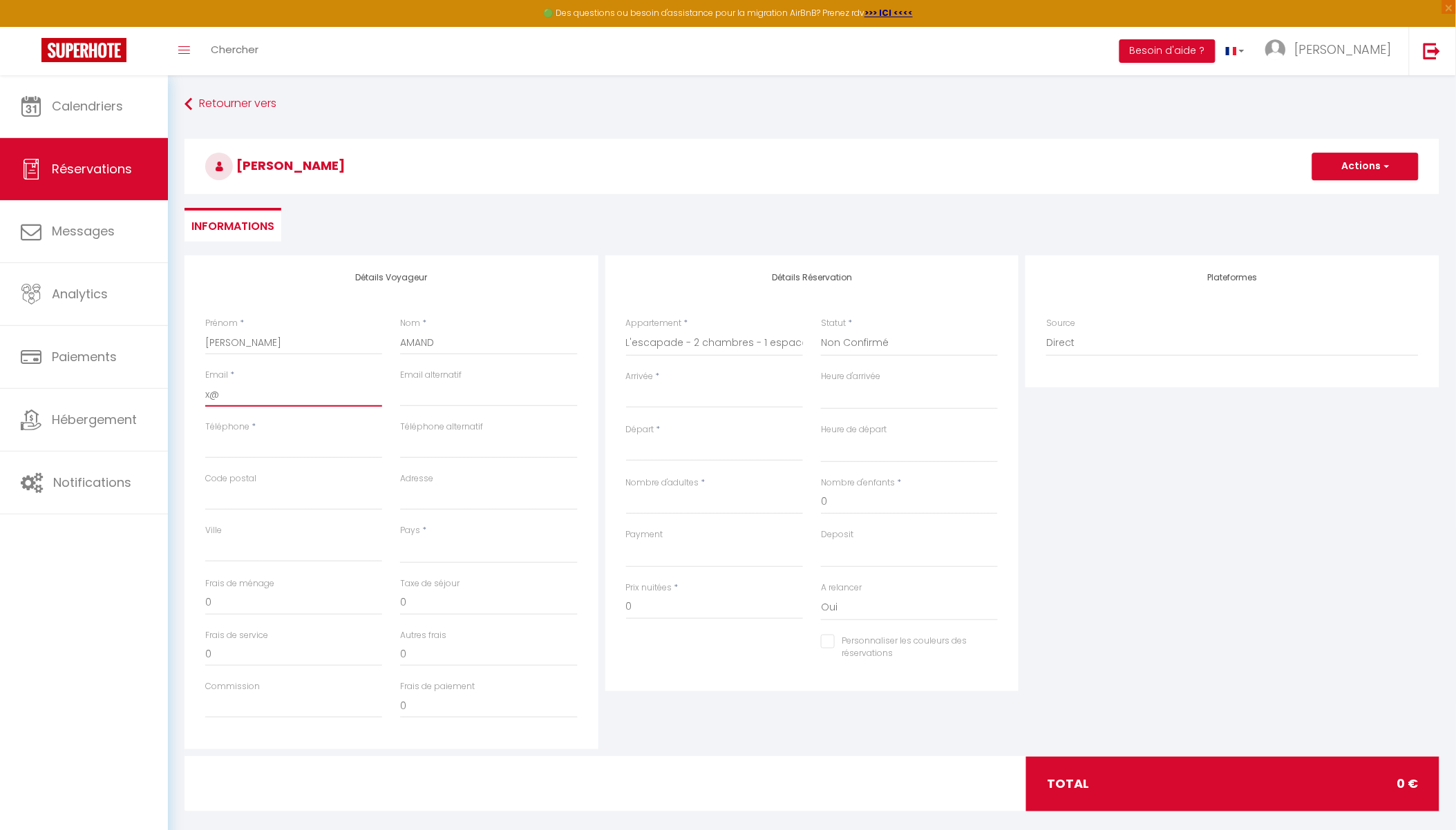
select select
checkbox input "false"
type input "x@x"
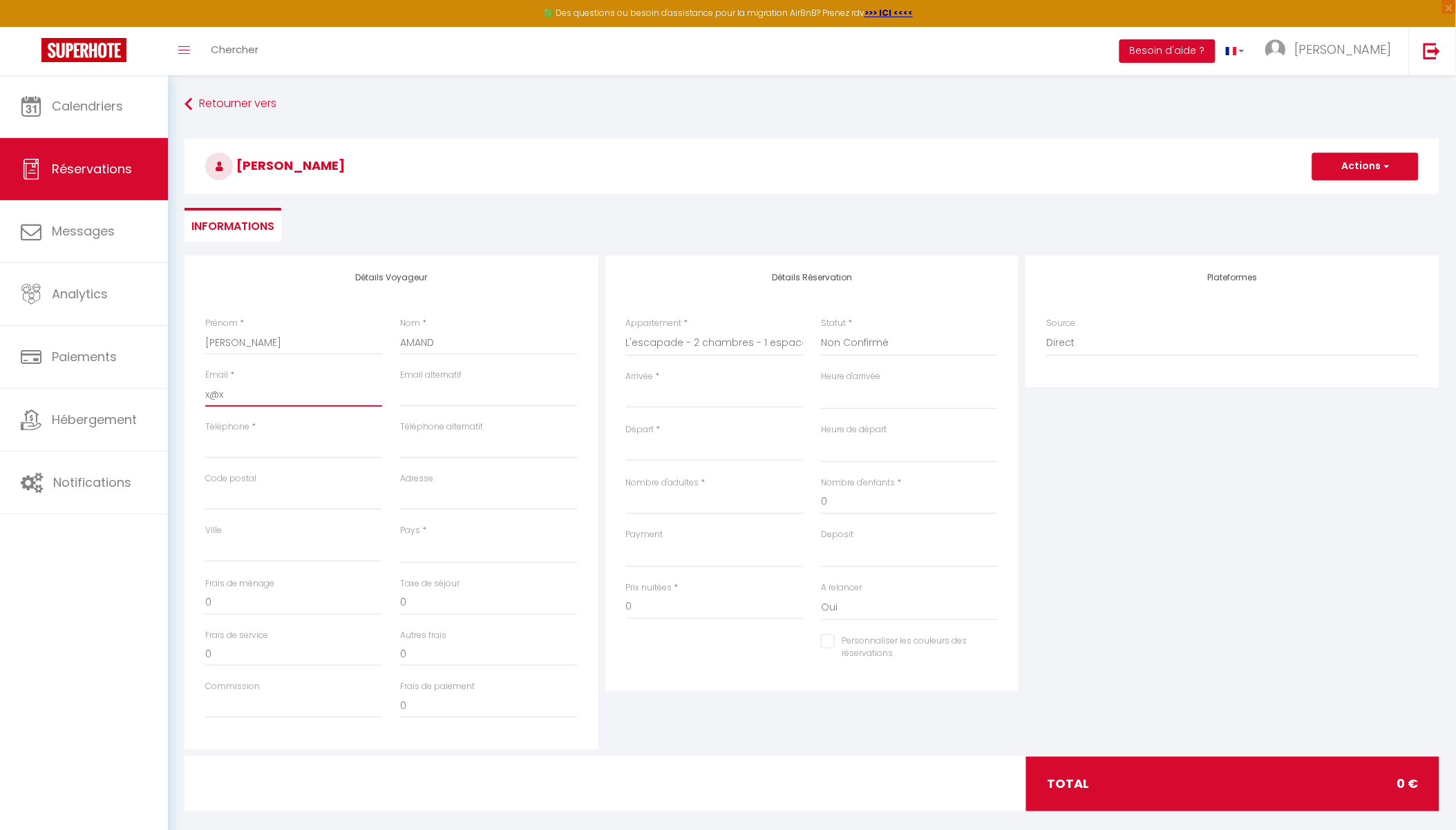
select select
click at [249, 396] on input "x@x" at bounding box center [293, 394] width 177 height 24
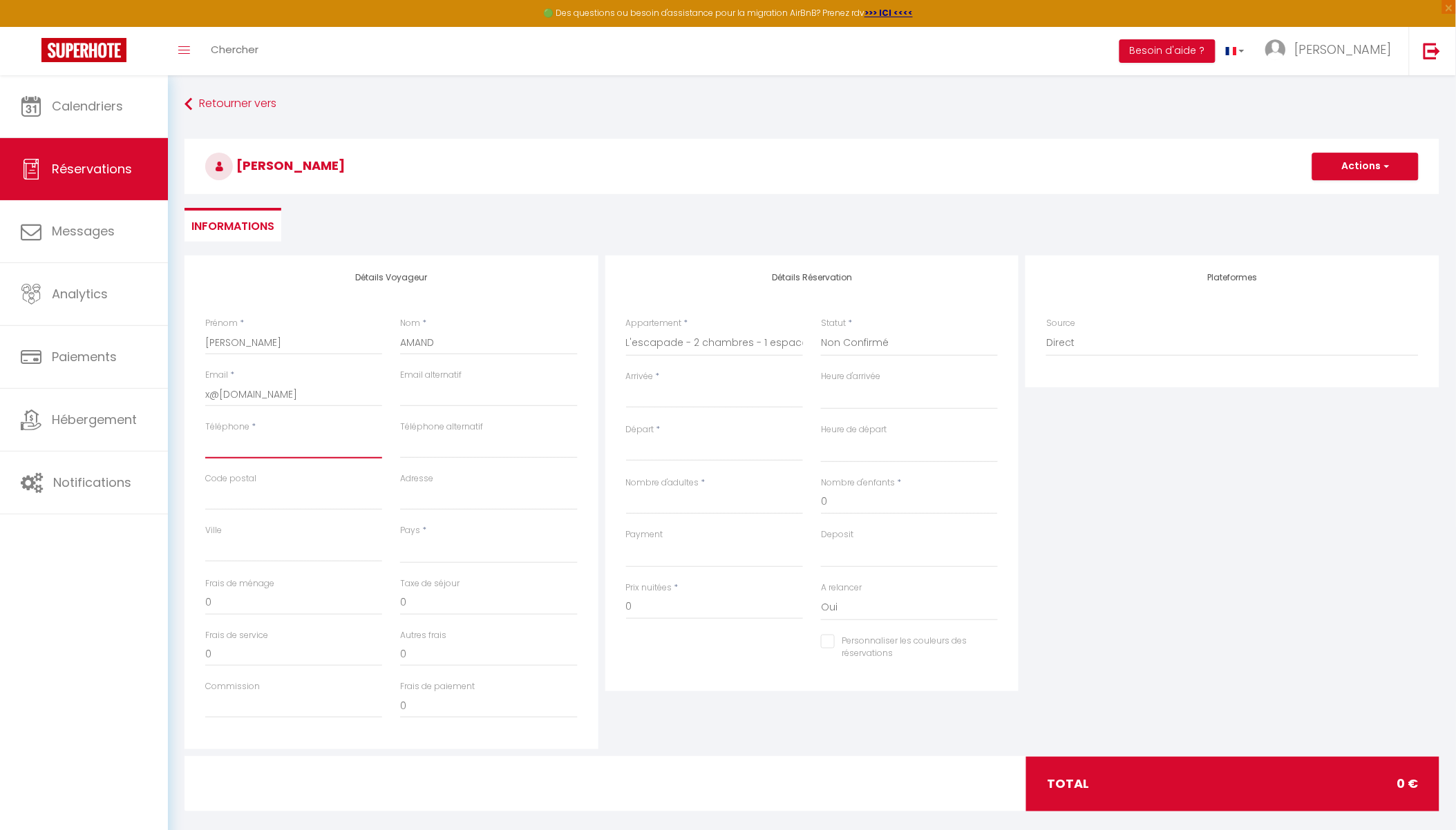
click at [277, 439] on input "Téléphone" at bounding box center [293, 446] width 177 height 24
click at [820, 734] on div "Détails Réservation Appartement * Studio - L'ännexe [PERSON_NAME] · Appartement…" at bounding box center [812, 502] width 421 height 494
click at [412, 551] on select "[GEOGRAPHIC_DATA] [GEOGRAPHIC_DATA] [GEOGRAPHIC_DATA] [GEOGRAPHIC_DATA] [GEOGRA…" at bounding box center [488, 550] width 177 height 26
click at [400, 537] on select "[GEOGRAPHIC_DATA] [GEOGRAPHIC_DATA] [GEOGRAPHIC_DATA] [GEOGRAPHIC_DATA] [GEOGRA…" at bounding box center [488, 550] width 177 height 26
click at [665, 606] on input "0" at bounding box center [714, 606] width 177 height 24
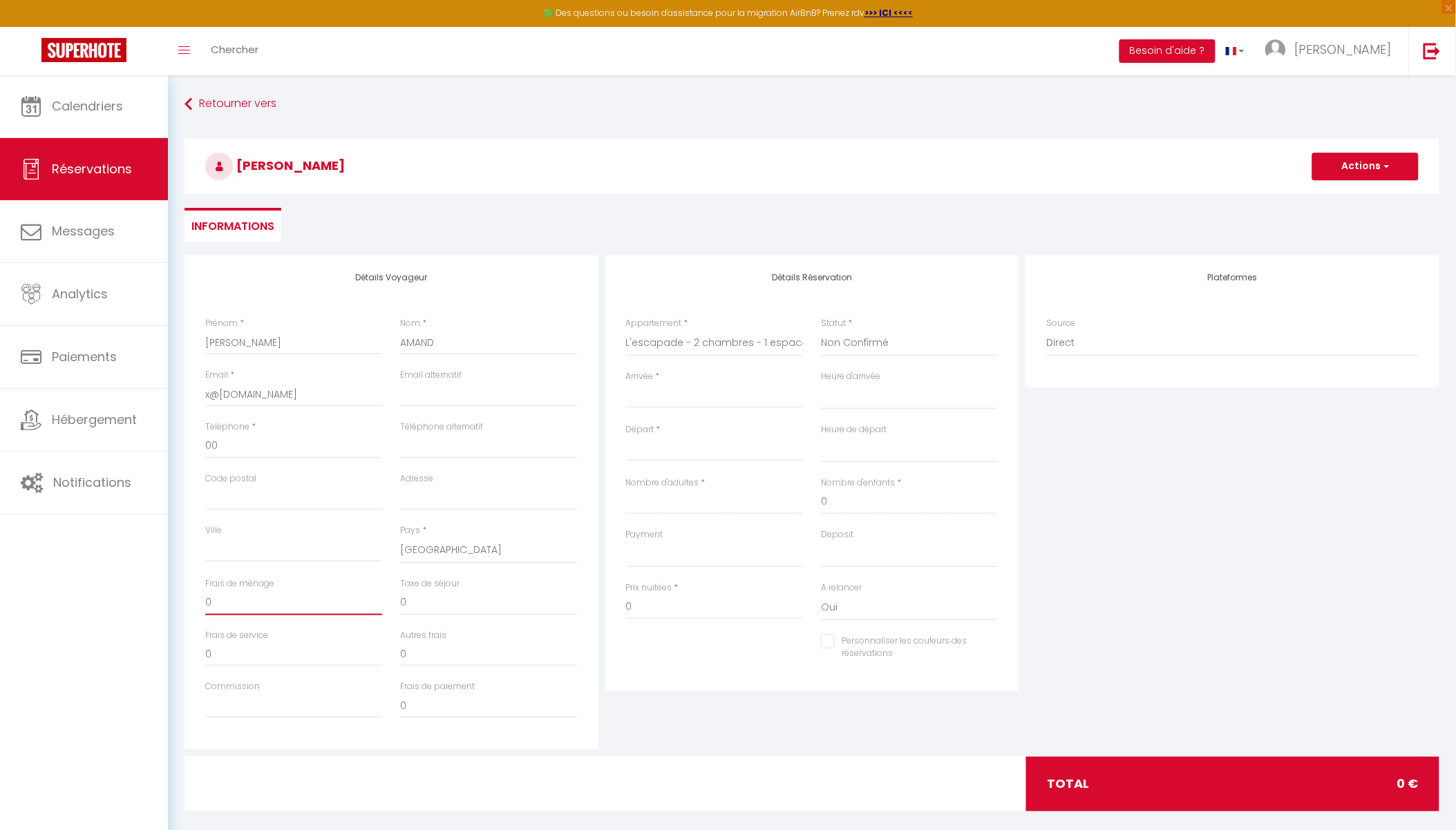
click at [266, 603] on input "0" at bounding box center [293, 603] width 177 height 24
drag, startPoint x: 257, startPoint y: 603, endPoint x: 137, endPoint y: 593, distance: 120.4
click at [137, 593] on div "🟢 Des questions ou besoin d'assistance pour la migration AirBnB? Prenez rdv >>>…" at bounding box center [728, 460] width 1456 height 771
click at [683, 397] on input "Arrivée" at bounding box center [714, 397] width 177 height 18
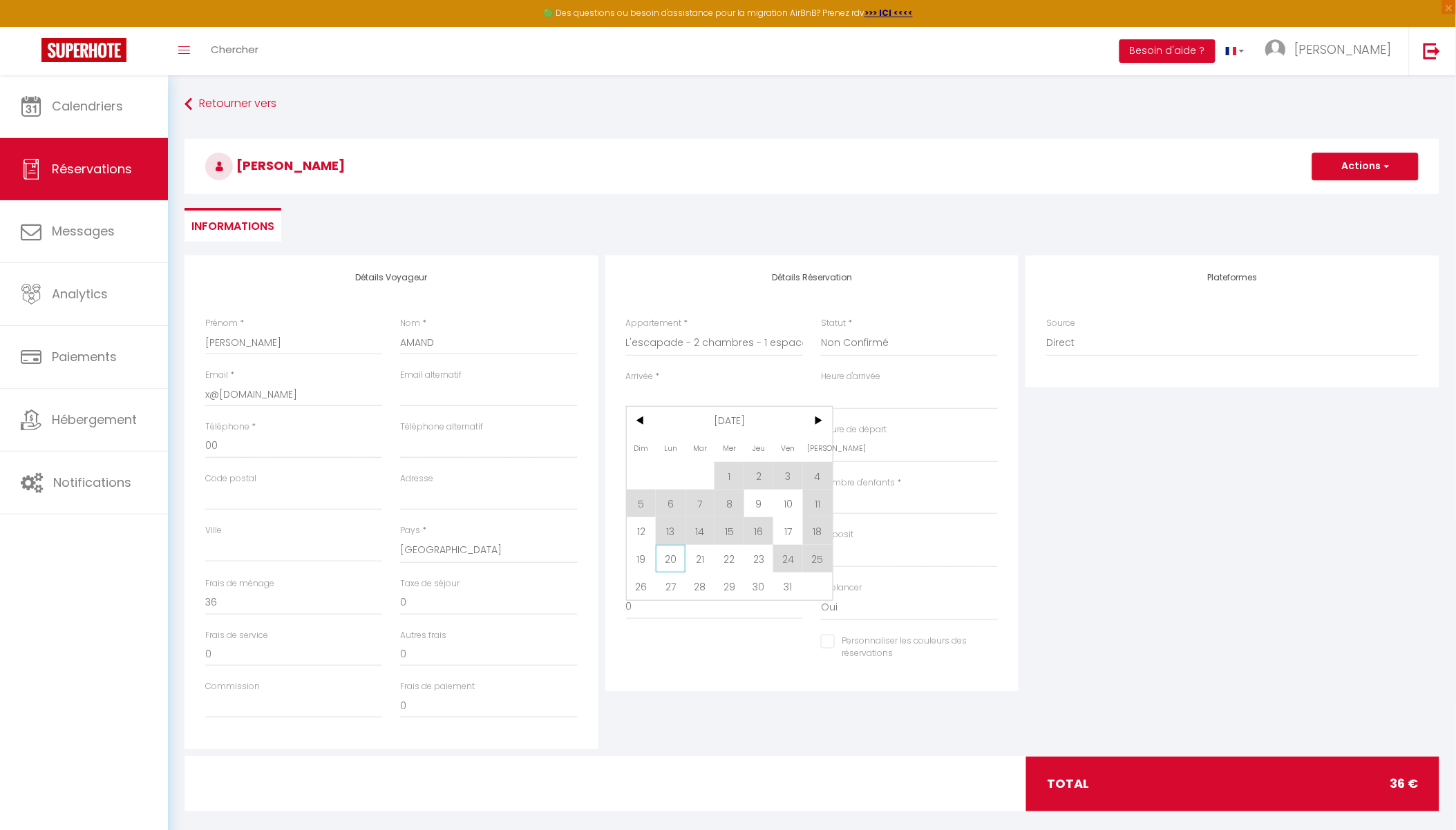
click at [671, 555] on span "20" at bounding box center [670, 558] width 30 height 27
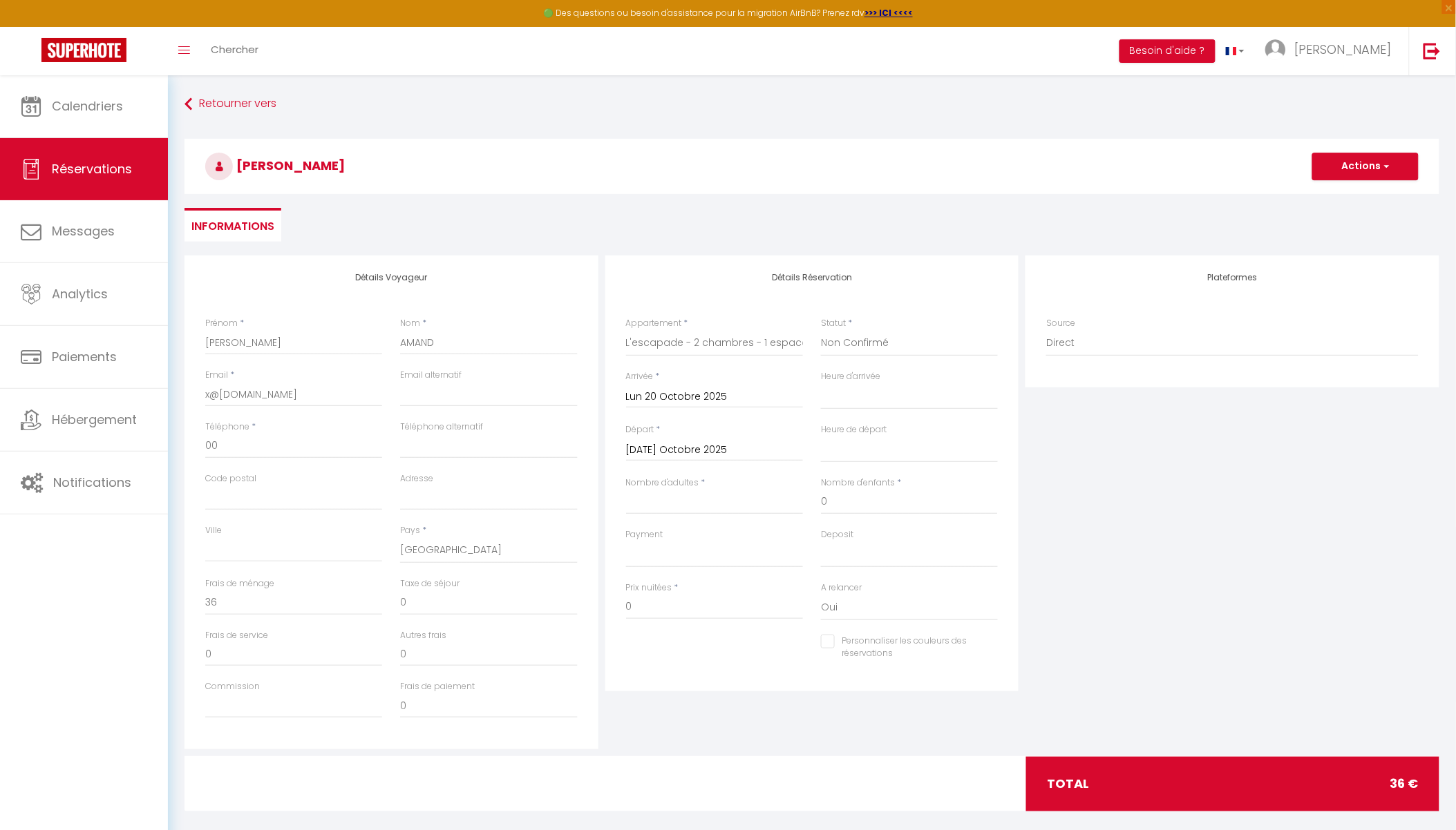
click at [692, 453] on input "[DATE] Octobre 2025" at bounding box center [714, 450] width 177 height 18
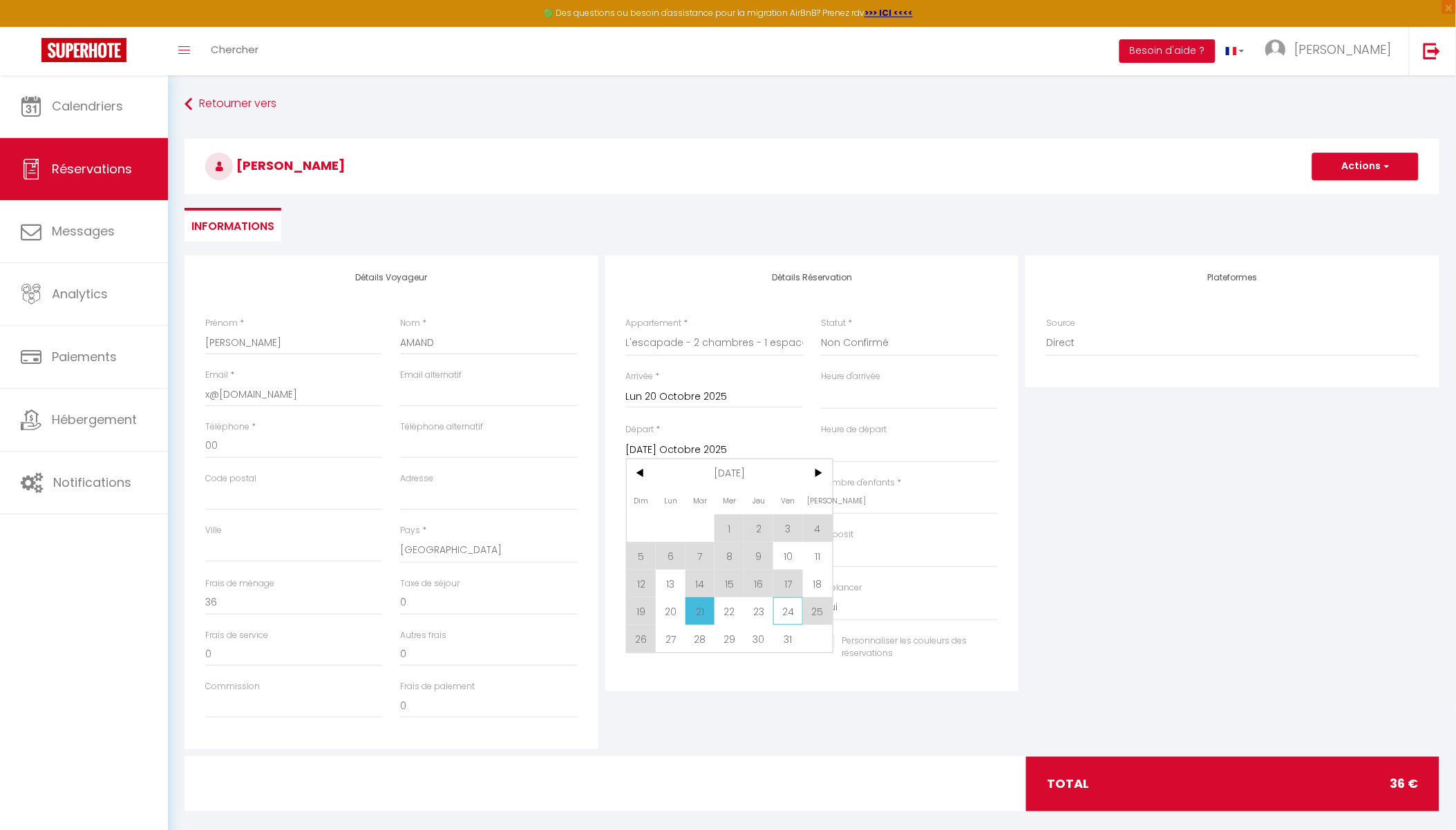
click at [791, 610] on span "24" at bounding box center [788, 611] width 30 height 27
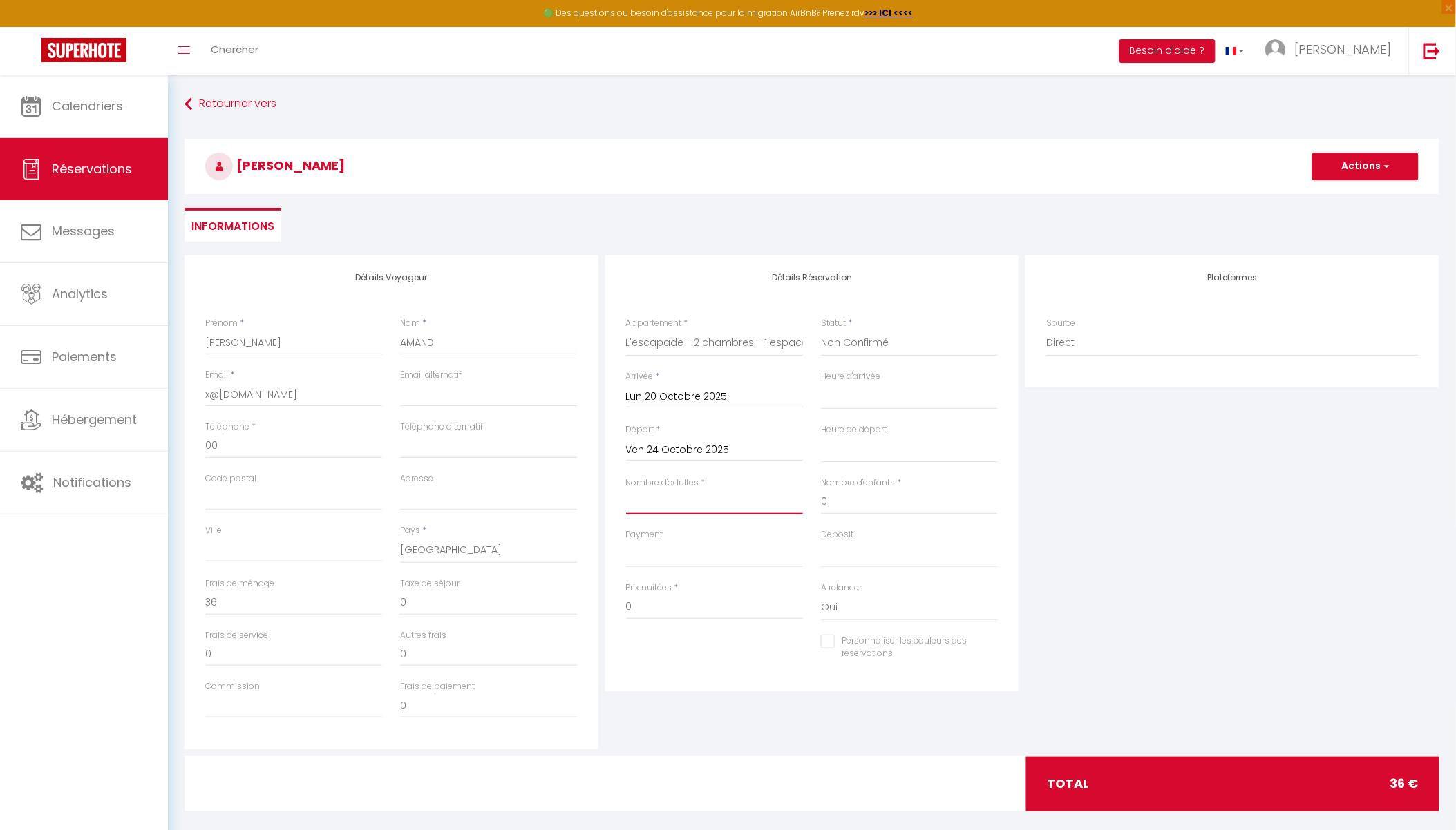
click at [723, 503] on input "Nombre d'adultes" at bounding box center [714, 501] width 177 height 24
click at [1364, 155] on button "Actions" at bounding box center [1365, 166] width 106 height 27
click at [1349, 191] on link "Enregistrer" at bounding box center [1352, 197] width 109 height 18
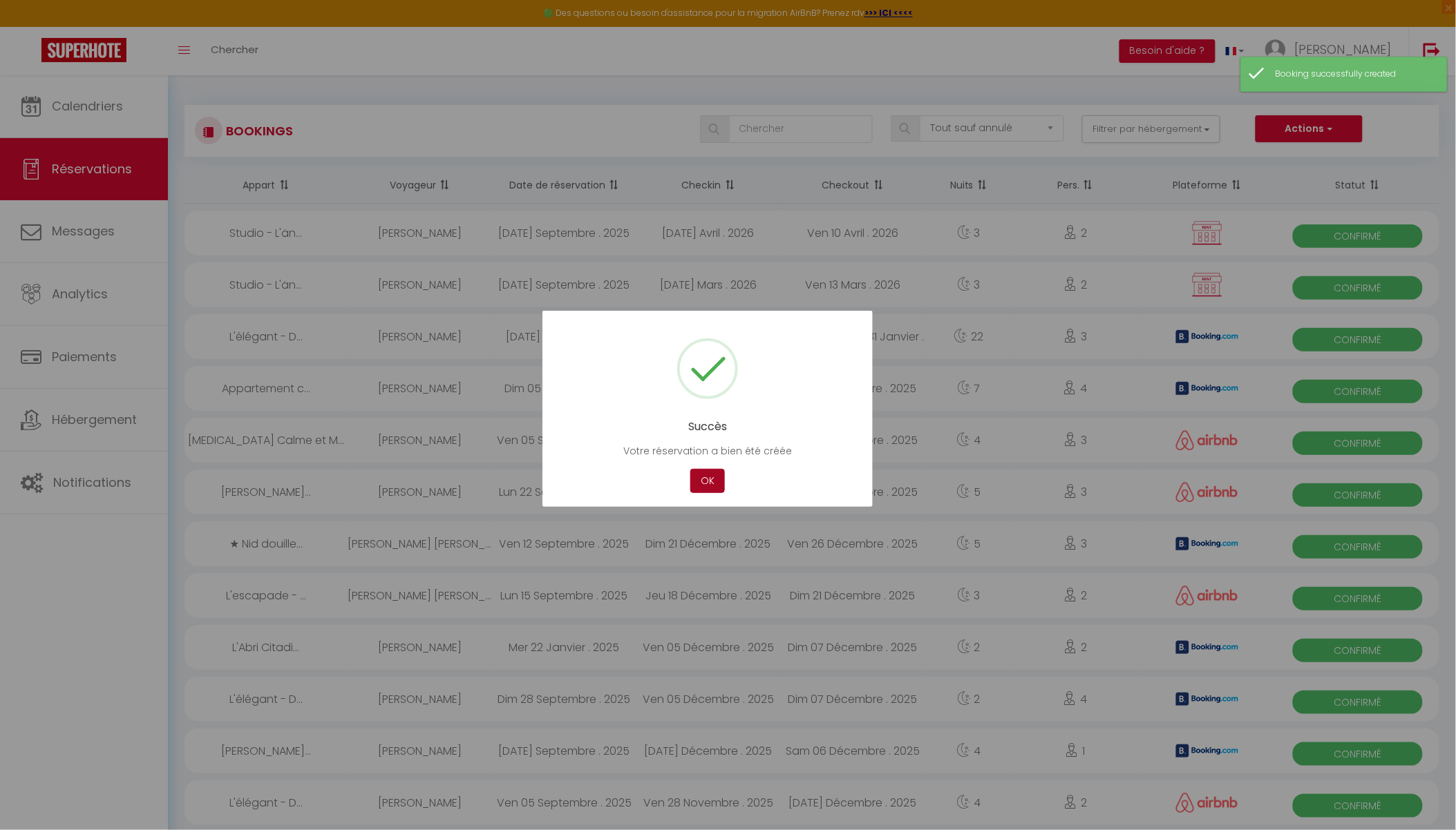
click at [711, 486] on button "OK" at bounding box center [708, 481] width 34 height 24
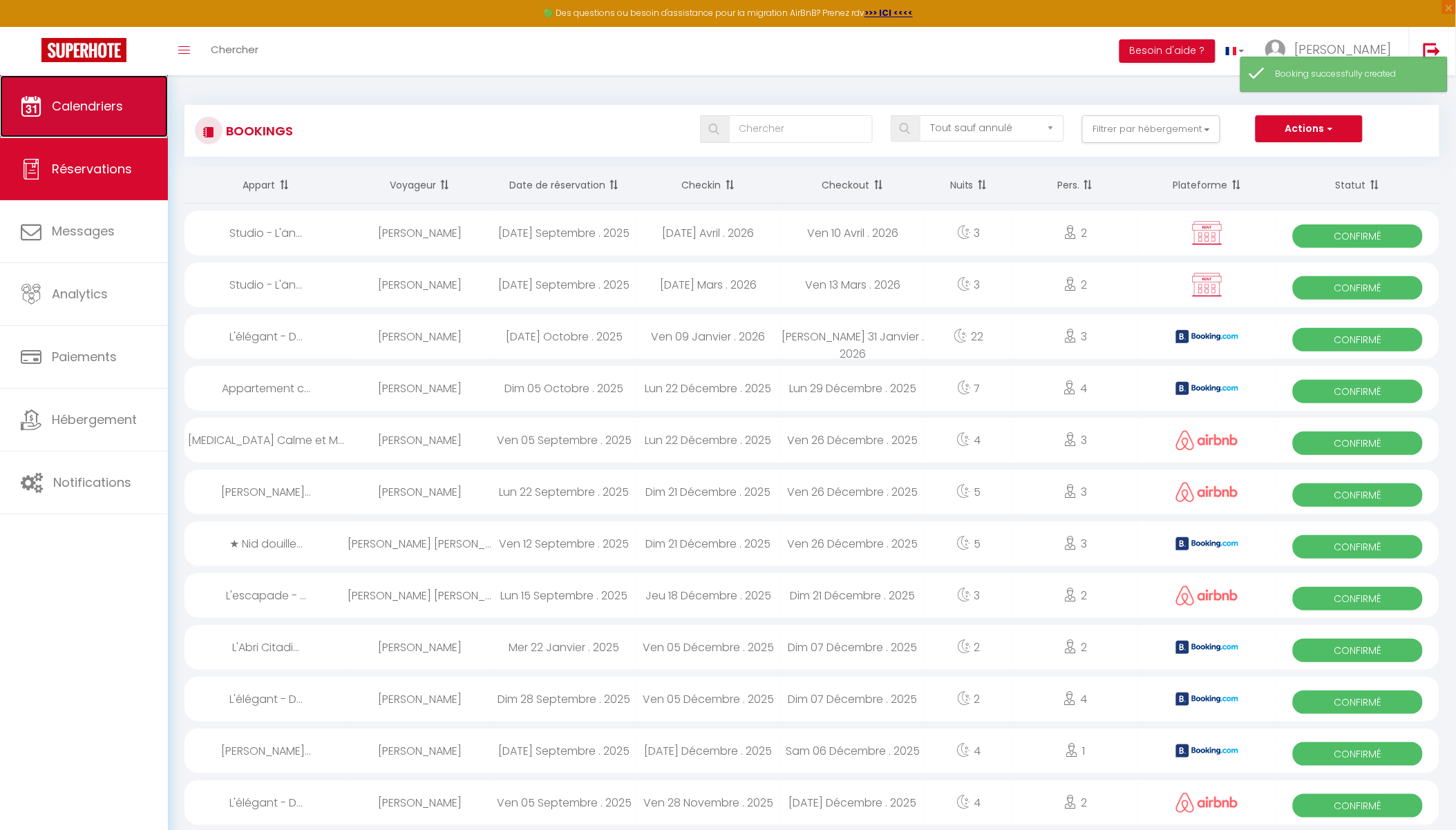
click at [48, 92] on link "Calendriers" at bounding box center [83, 106] width 168 height 63
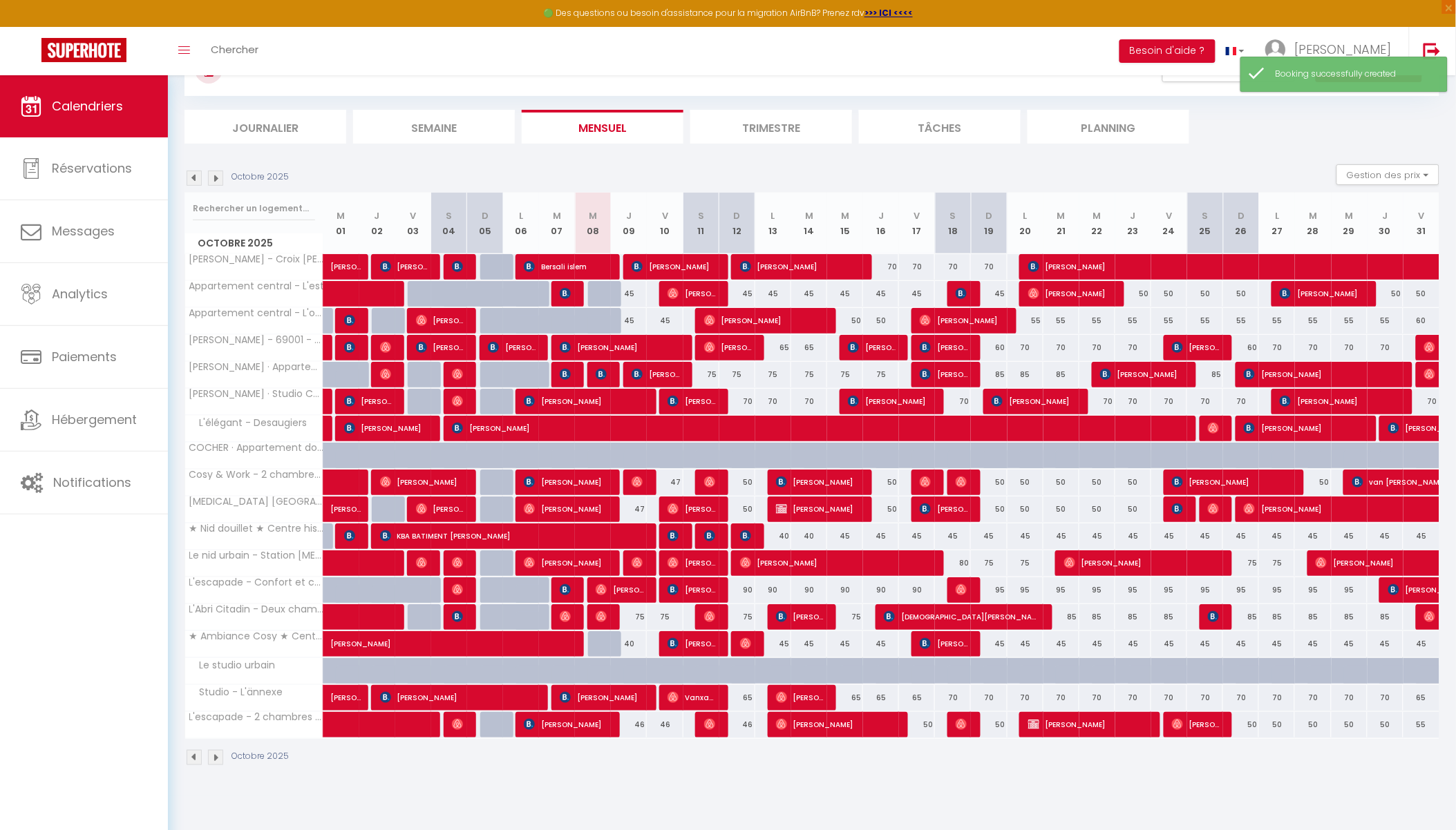
scroll to position [74, 0]
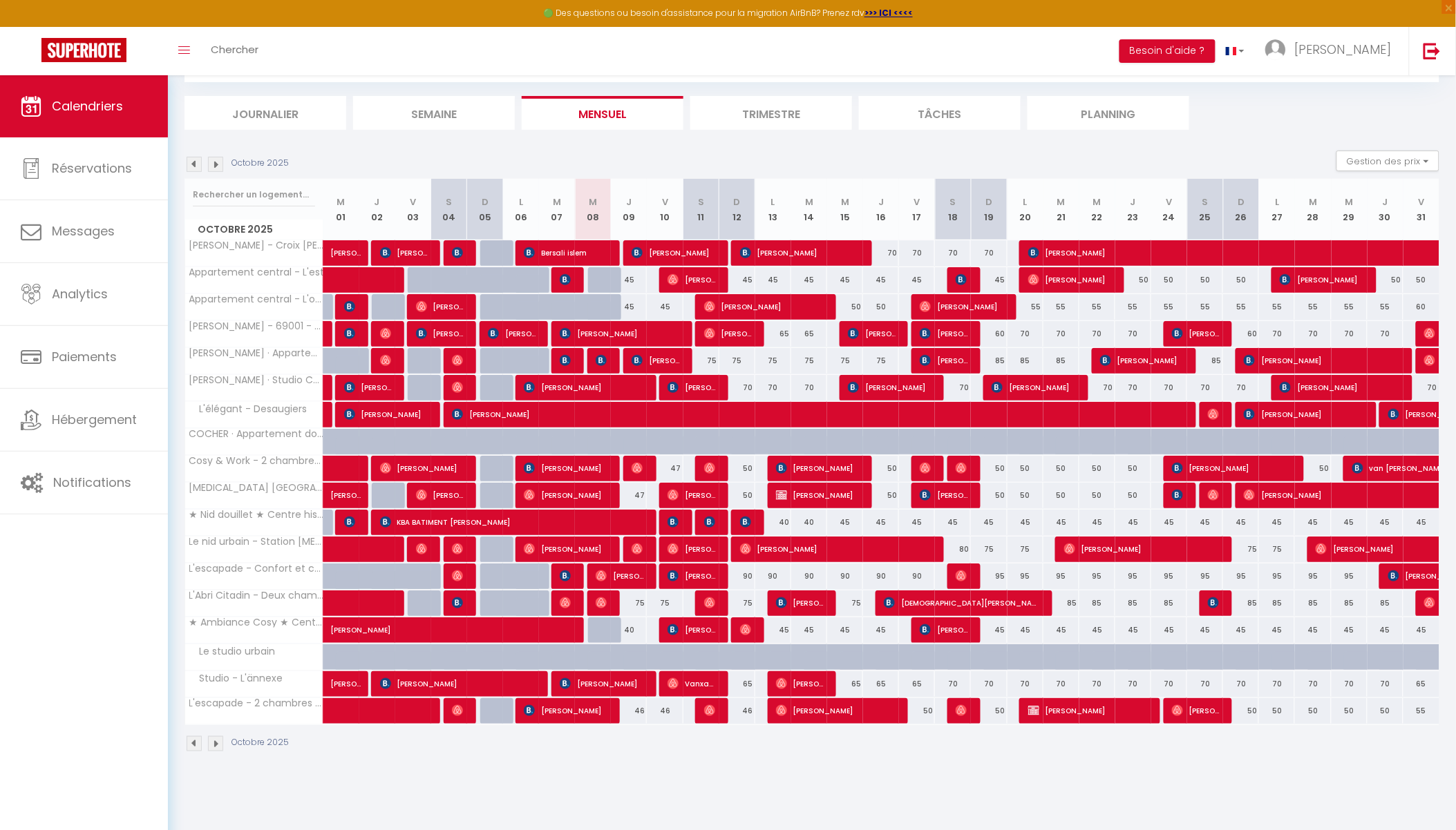
click at [1280, 708] on div "50" at bounding box center [1277, 711] width 36 height 25
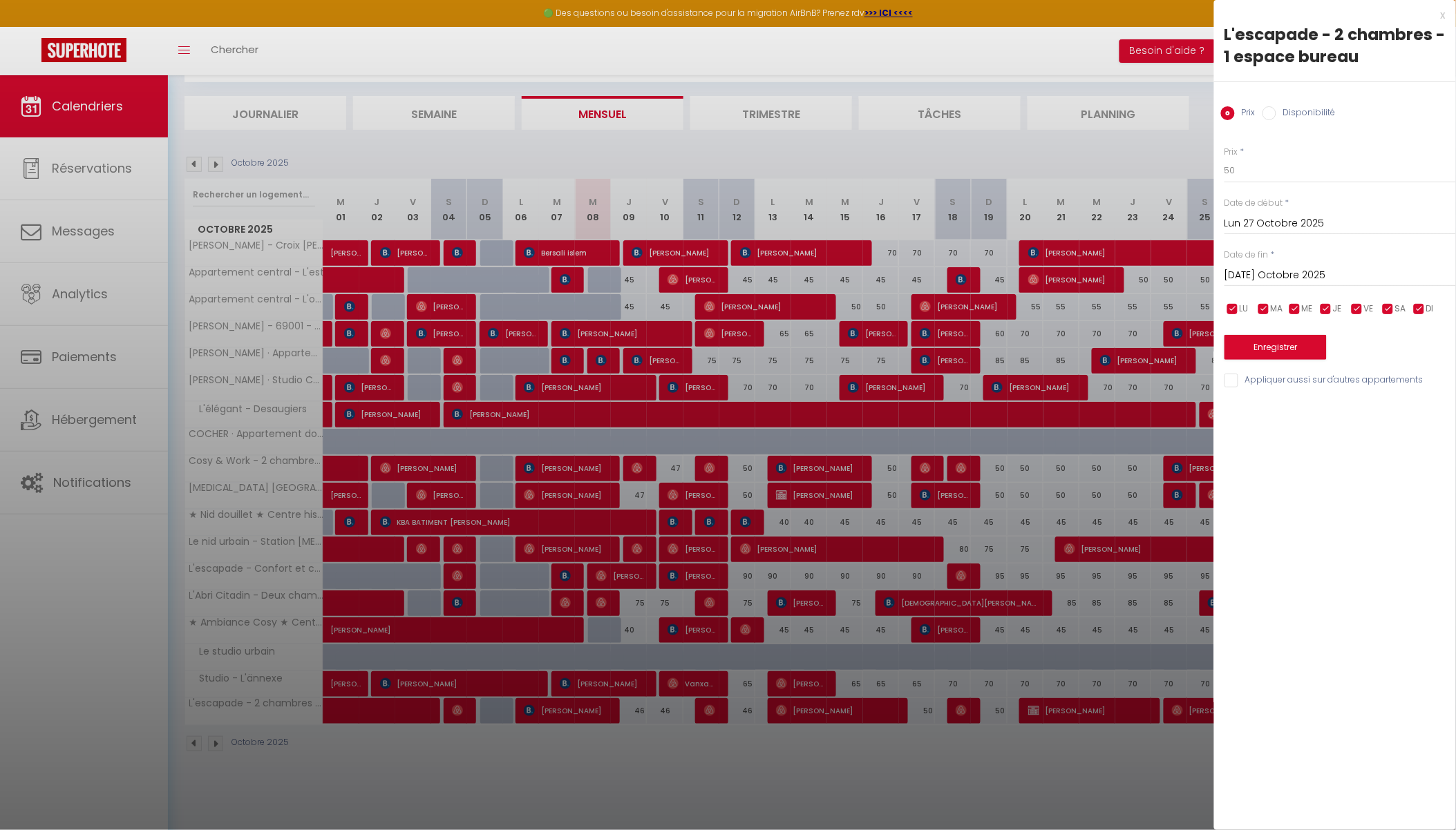
click at [1441, 15] on div "x" at bounding box center [1329, 15] width 231 height 16
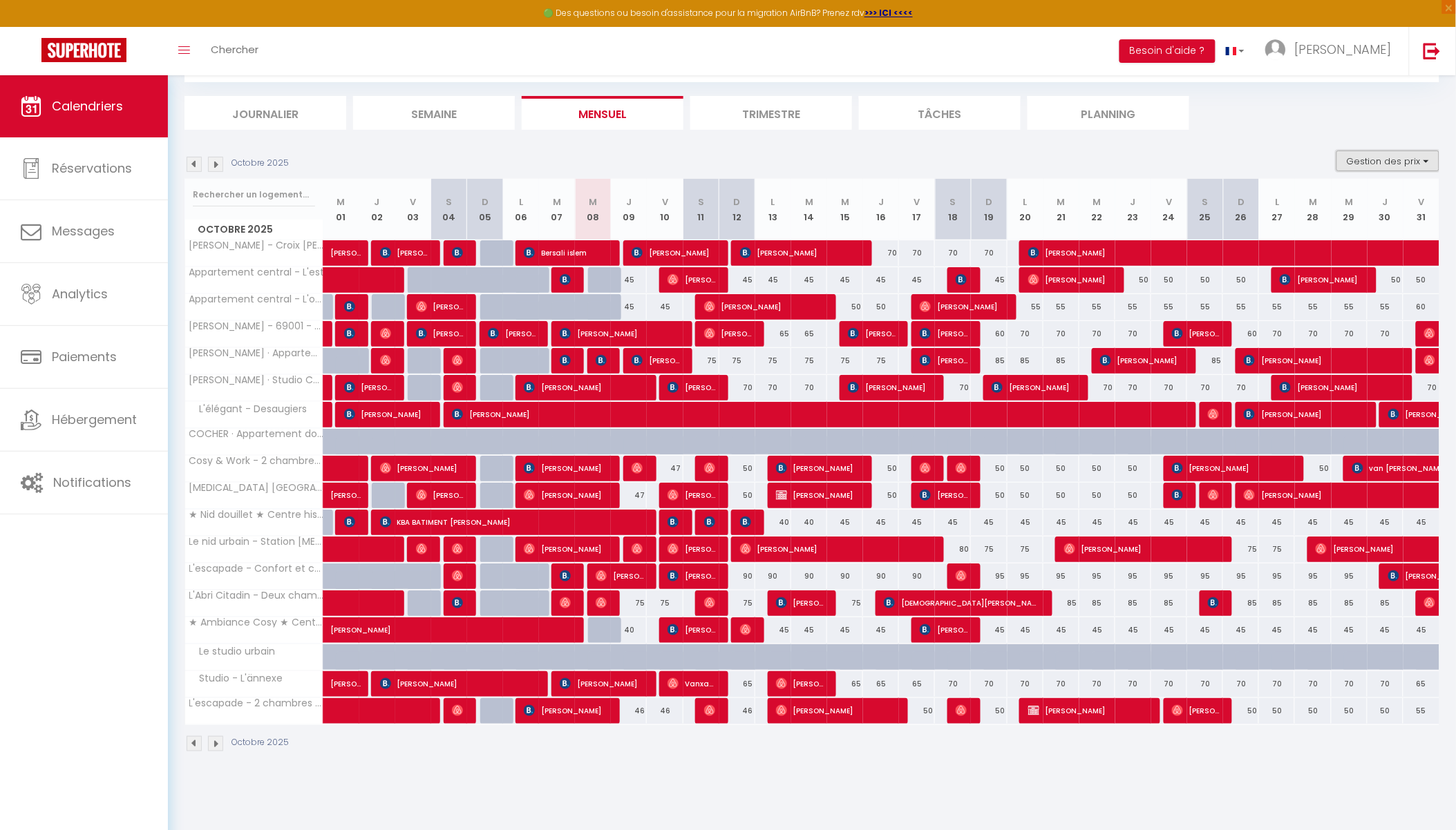
click at [1386, 157] on button "Gestion des prix" at bounding box center [1388, 160] width 103 height 21
click at [1239, 130] on div "CALENDRIERS Filtrer par hébergement Tous Studio - L'ännexe [PERSON_NAME] · Appa…" at bounding box center [812, 391] width 1255 height 748
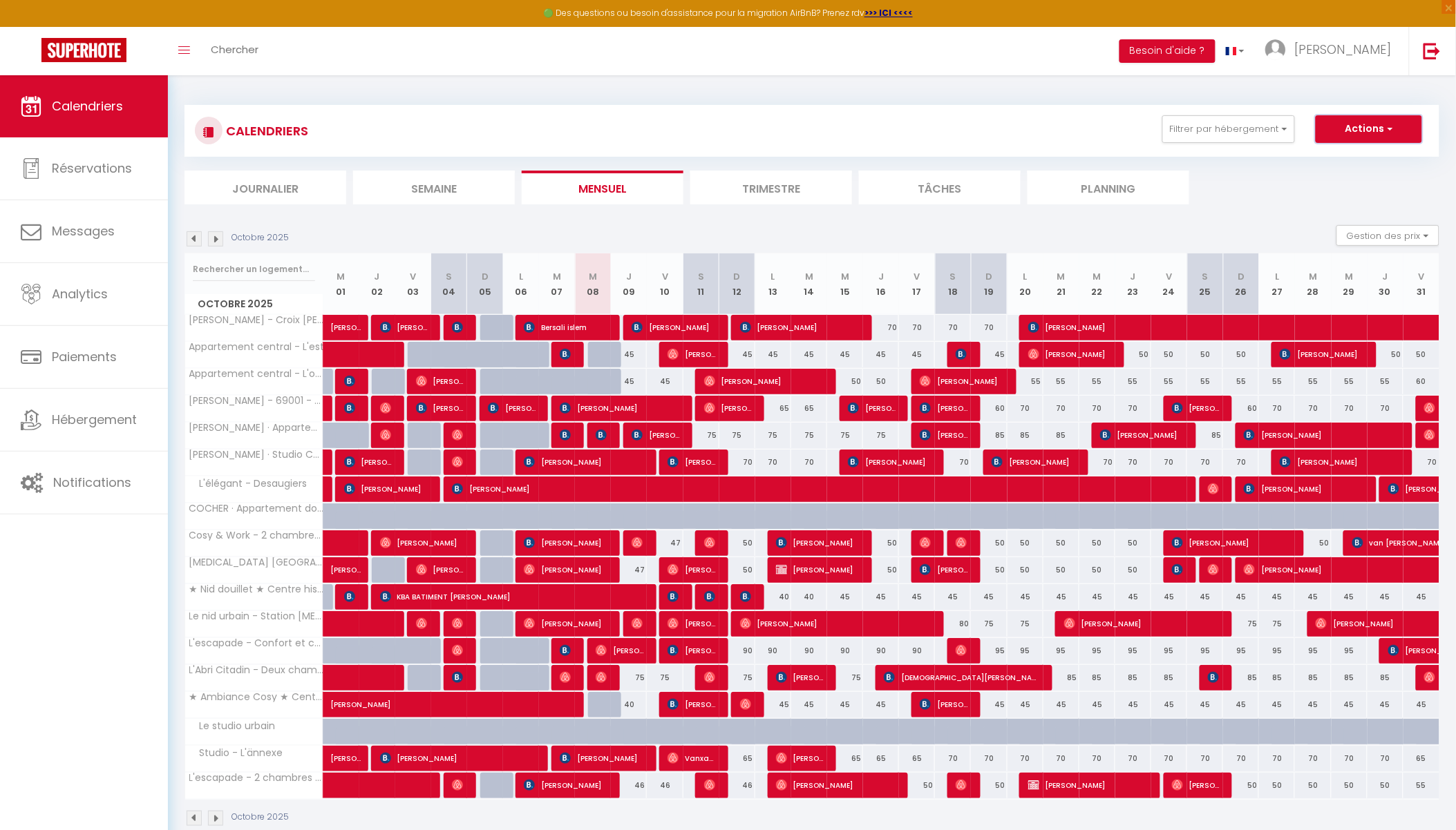
click at [1344, 126] on button "Actions" at bounding box center [1368, 129] width 106 height 27
click at [1329, 156] on link "Nouvelle réservation" at bounding box center [1354, 160] width 121 height 21
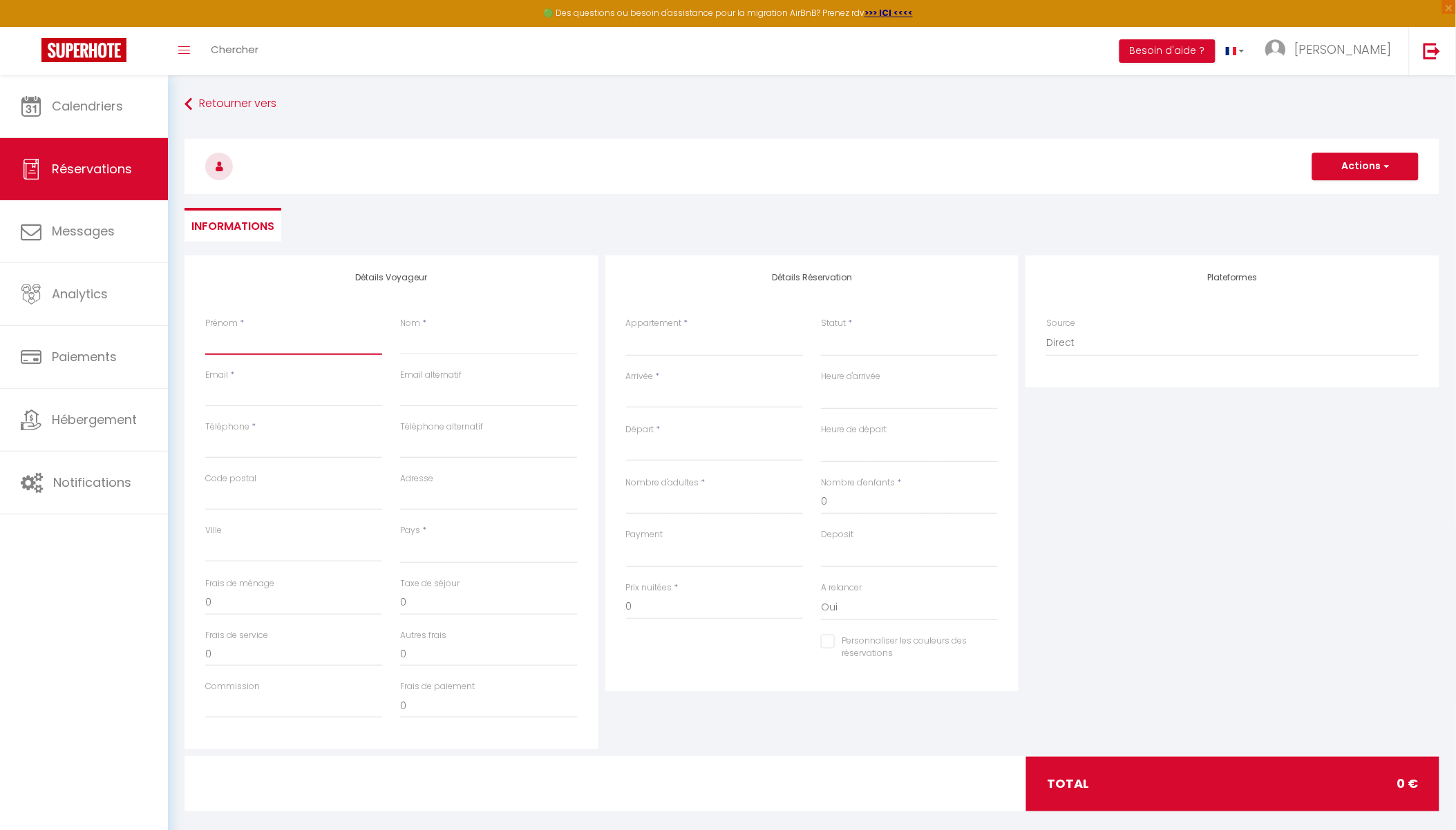
click at [298, 343] on input "Prénom" at bounding box center [293, 342] width 177 height 24
click at [228, 393] on input "Email client" at bounding box center [293, 394] width 177 height 24
click at [535, 417] on div "Email alternatif" at bounding box center [488, 394] width 195 height 52
click at [625, 350] on div "Appartement * Studio - L'ännexe [PERSON_NAME] · Appartement standing -[MEDICAL_…" at bounding box center [714, 343] width 195 height 53
click at [645, 340] on select "Studio - L'ännexe [PERSON_NAME] · Appartement standing -[MEDICAL_DATA]- Centre …" at bounding box center [714, 343] width 177 height 26
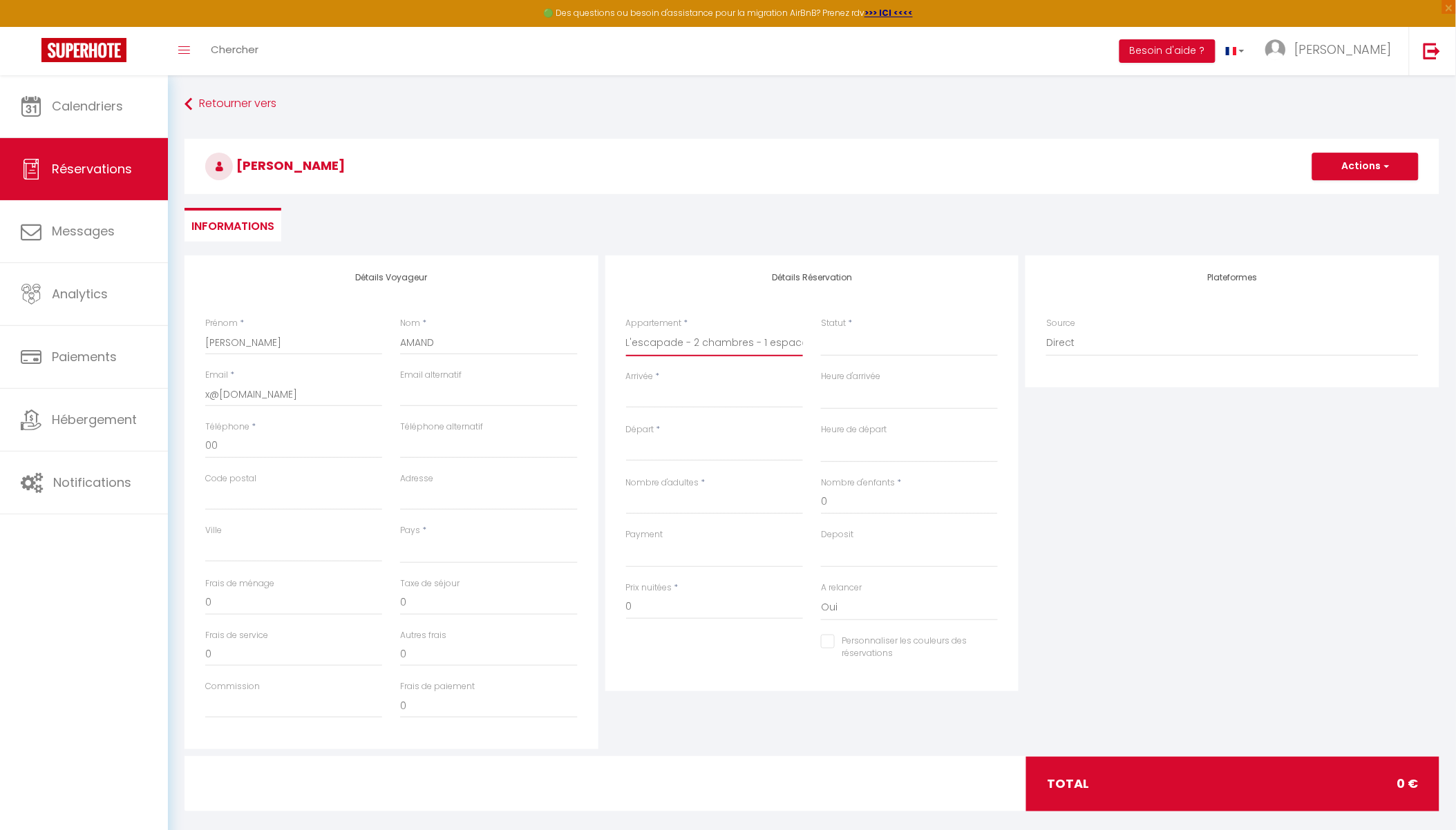
click at [626, 330] on select "Studio - L'ännexe [PERSON_NAME] · Appartement standing -[MEDICAL_DATA]- Centre …" at bounding box center [714, 343] width 177 height 26
click at [839, 349] on select "Confirmé Non Confirmé [PERSON_NAME] par le voyageur No Show Request" at bounding box center [909, 343] width 177 height 26
click at [821, 330] on select "Confirmé Non Confirmé [PERSON_NAME] par le voyageur No Show Request" at bounding box center [909, 343] width 177 height 26
click at [685, 402] on input "Arrivée" at bounding box center [714, 397] width 177 height 18
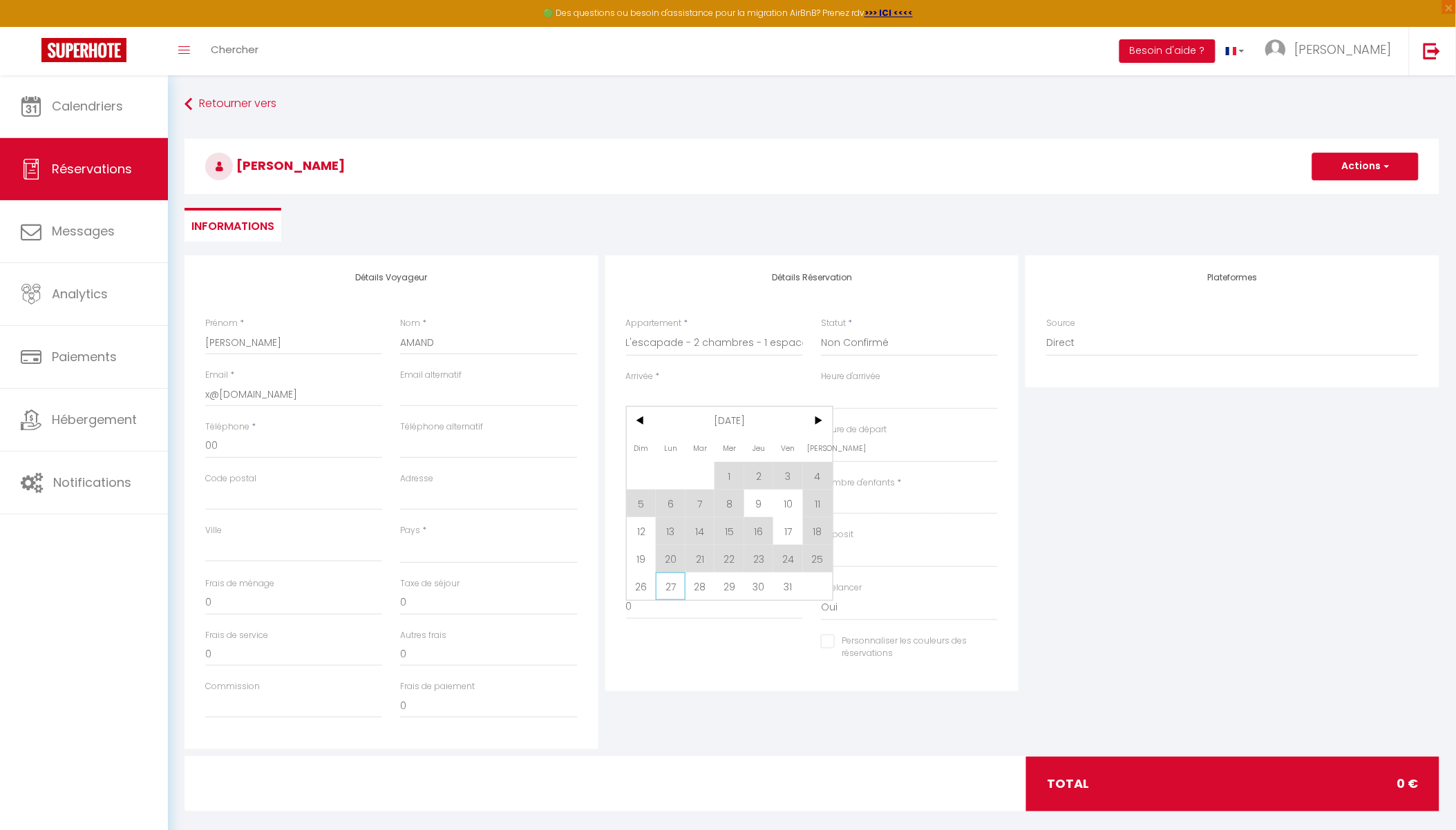
click at [668, 580] on span "27" at bounding box center [670, 586] width 30 height 27
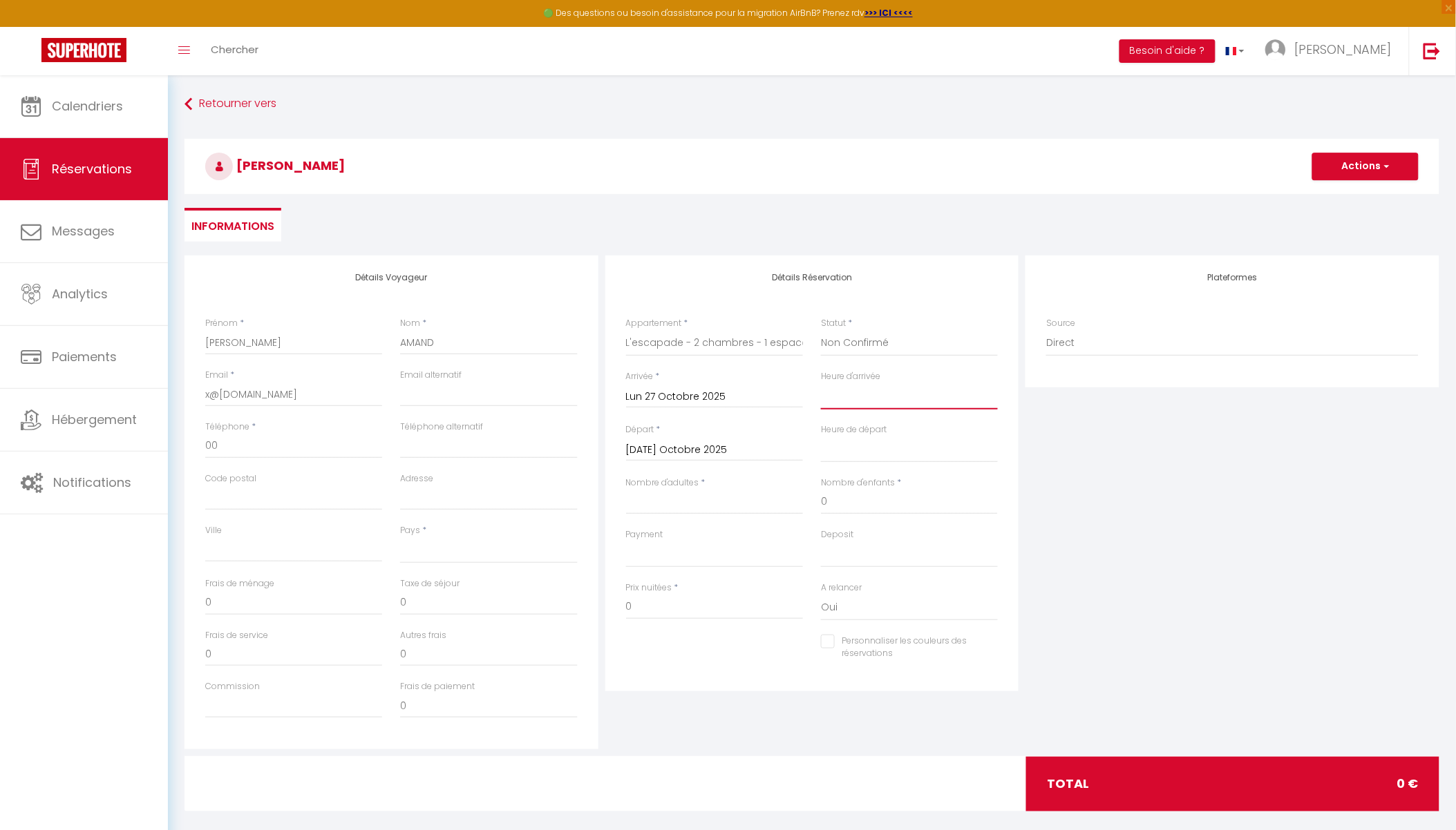
click at [880, 398] on select "00:00 00:30 01:00 01:30 02:00 02:30 03:00 03:30 04:00 04:30 05:00 05:30 06:00 0…" at bounding box center [909, 396] width 177 height 26
click at [1004, 411] on div "Heure d'arrivée 00:00 00:30 01:00 01:30 02:00 02:30 03:00 03:30 04:00 04:30 05:…" at bounding box center [909, 397] width 195 height 53
click at [711, 448] on input "[DATE] Octobre 2025" at bounding box center [714, 450] width 177 height 18
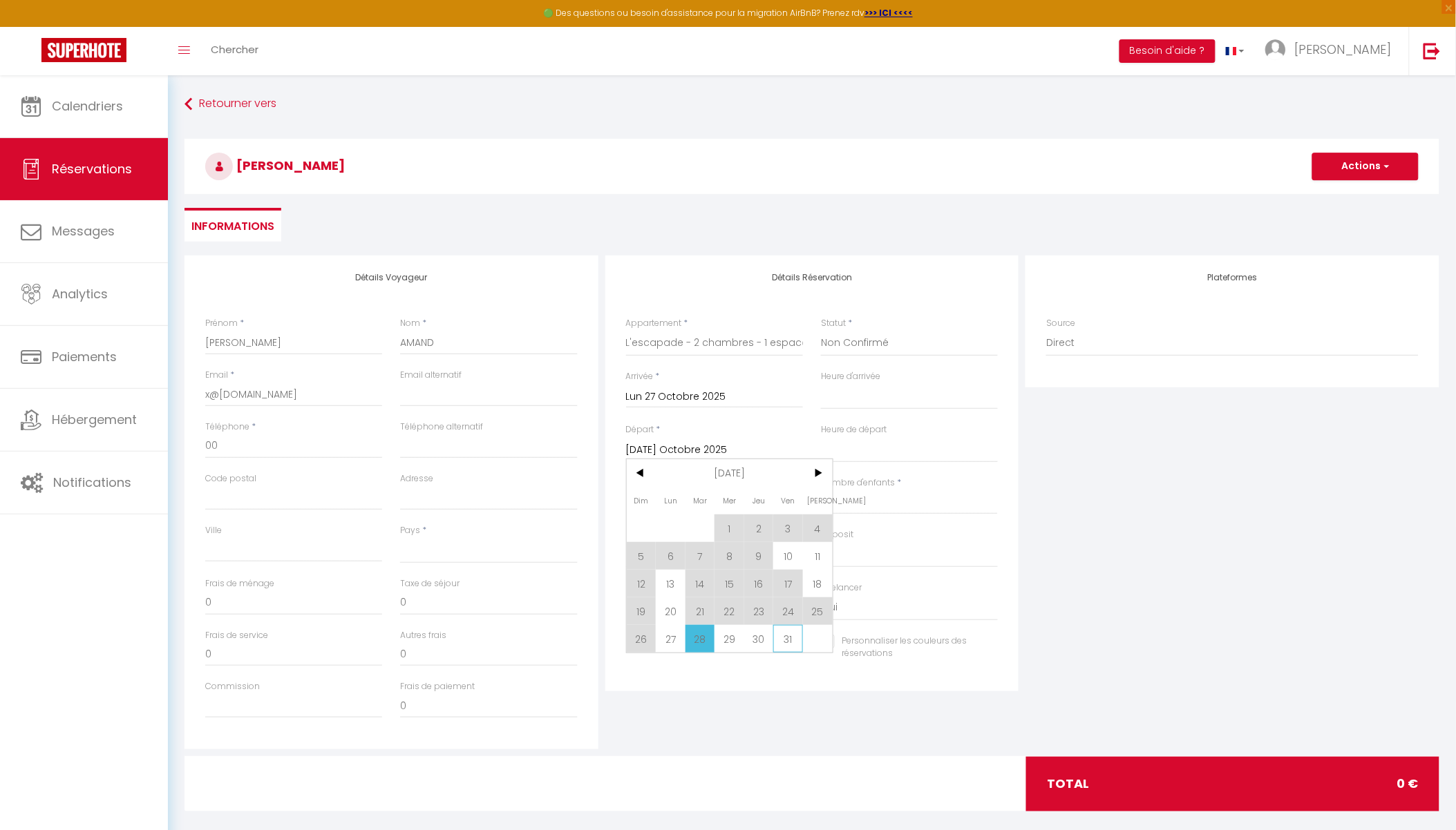
click at [791, 635] on span "31" at bounding box center [788, 639] width 30 height 27
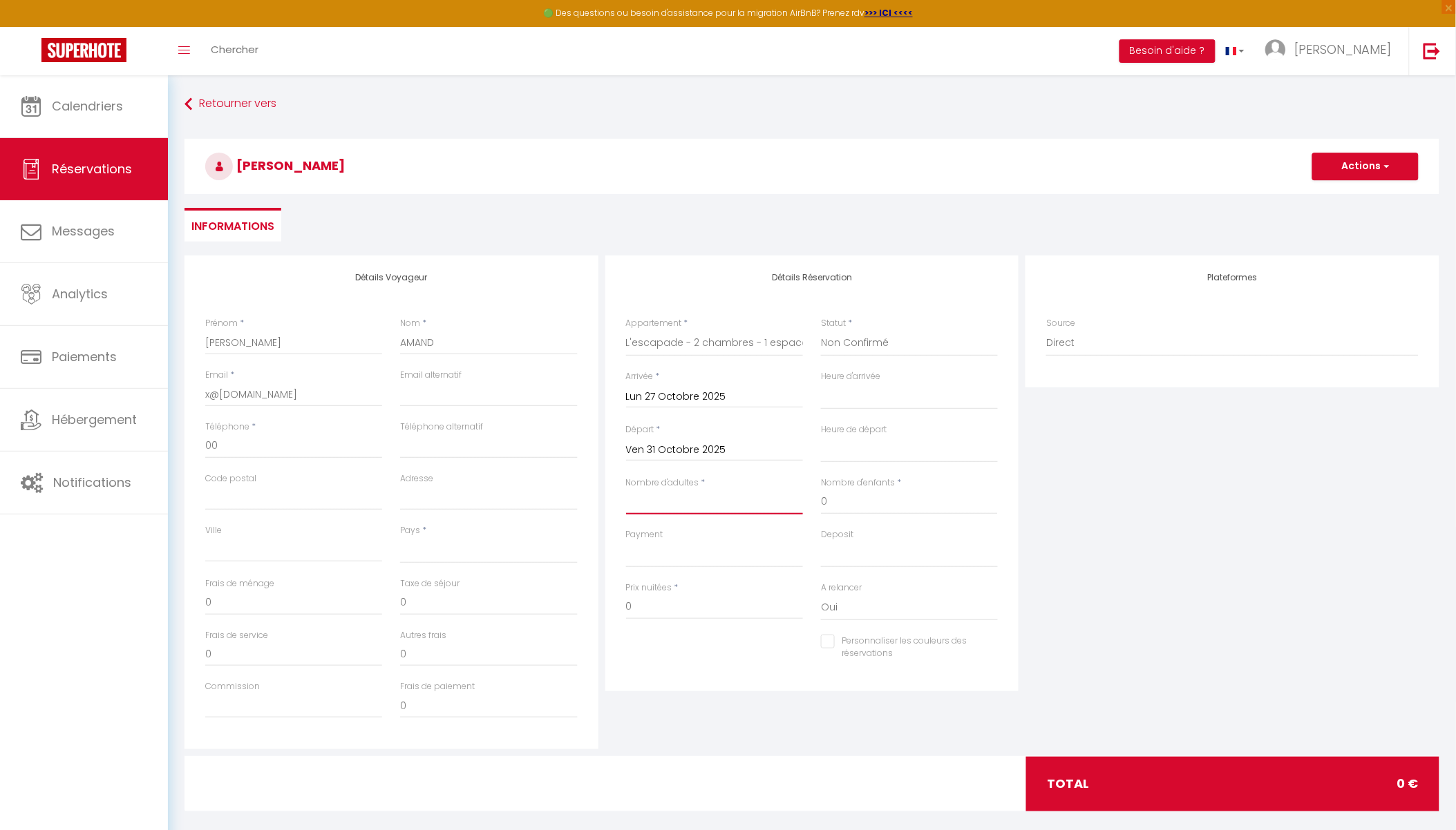
click at [675, 496] on input "Nombre d'adultes" at bounding box center [714, 501] width 177 height 24
click at [438, 548] on select "[GEOGRAPHIC_DATA] [GEOGRAPHIC_DATA] [GEOGRAPHIC_DATA] [GEOGRAPHIC_DATA] [GEOGRA…" at bounding box center [488, 550] width 177 height 26
click at [400, 537] on select "[GEOGRAPHIC_DATA] [GEOGRAPHIC_DATA] [GEOGRAPHIC_DATA] [GEOGRAPHIC_DATA] [GEOGRA…" at bounding box center [488, 550] width 177 height 26
click at [1360, 170] on button "Actions" at bounding box center [1365, 166] width 106 height 27
click at [1349, 191] on link "Enregistrer" at bounding box center [1352, 197] width 109 height 18
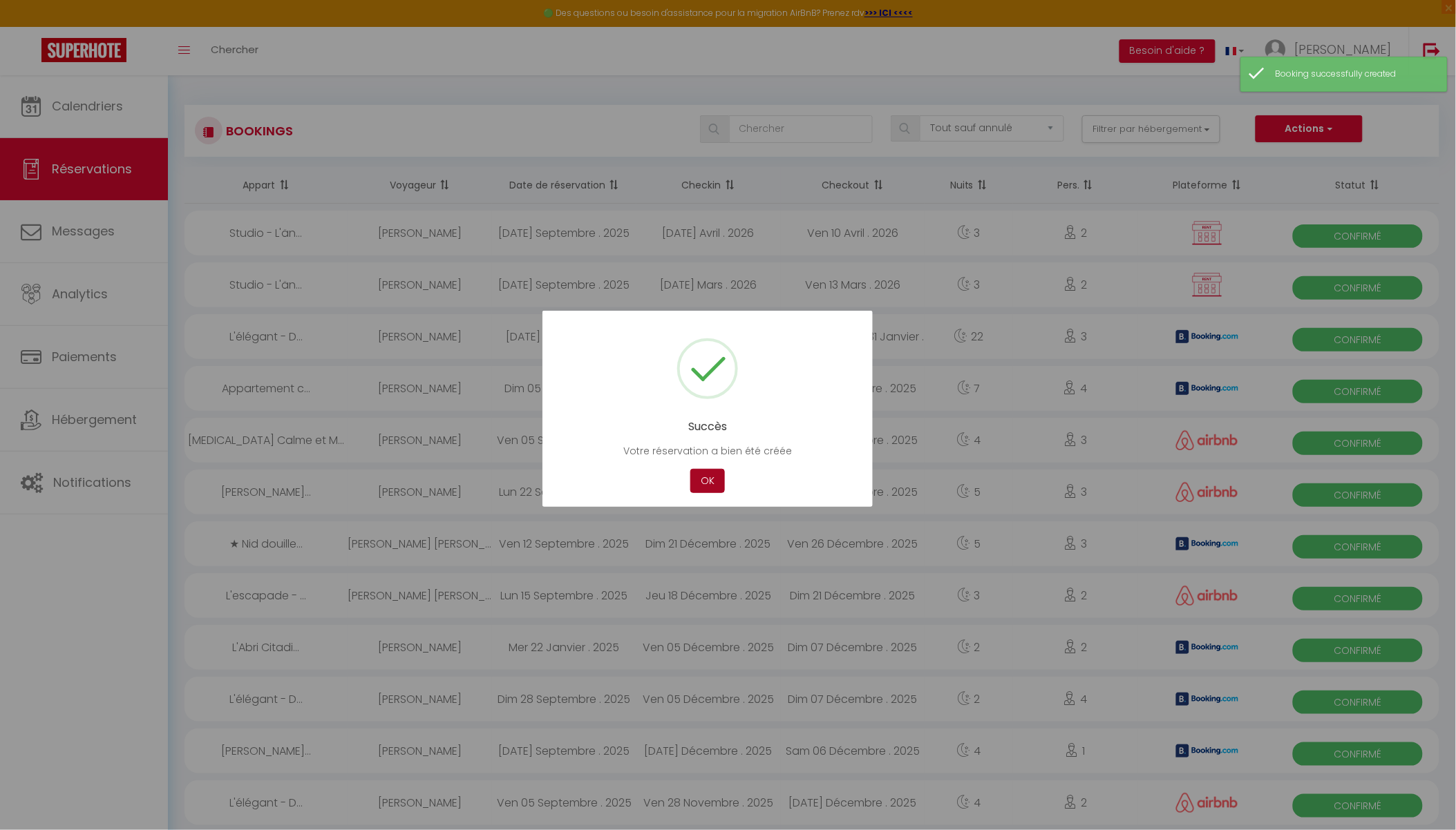
click at [710, 475] on button "OK" at bounding box center [708, 481] width 34 height 24
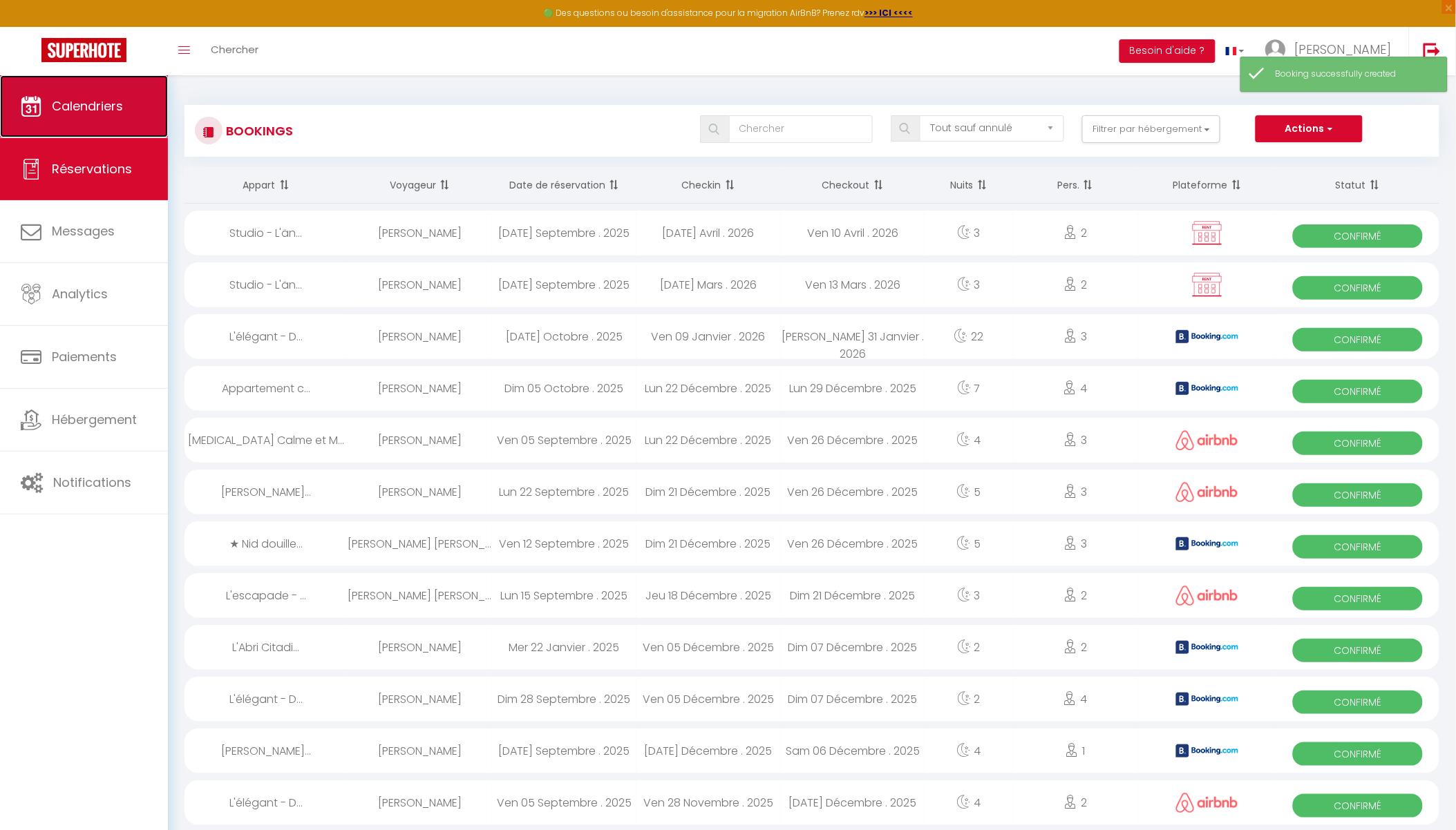
click at [118, 122] on link "Calendriers" at bounding box center [83, 106] width 168 height 63
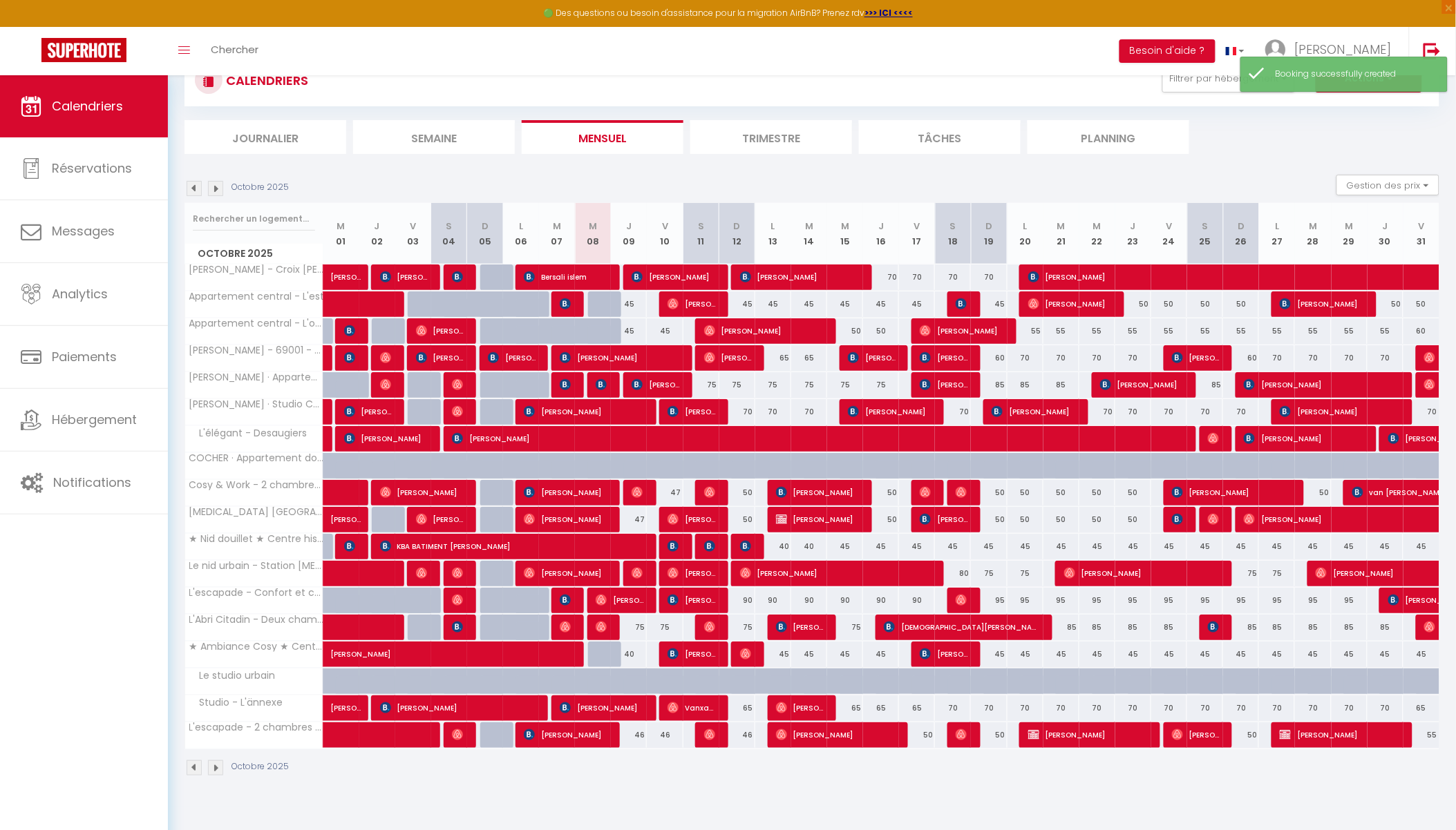
scroll to position [74, 0]
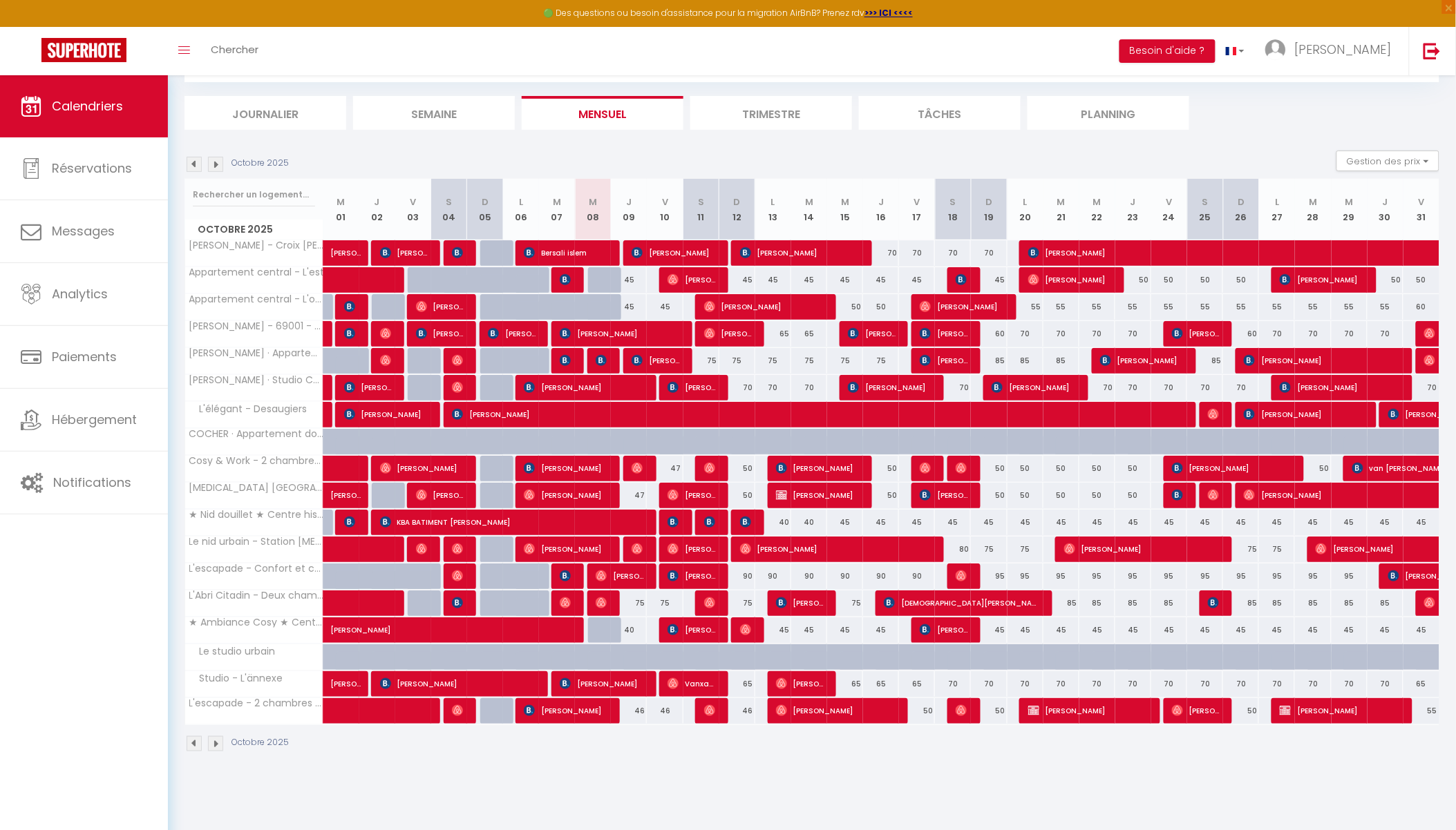
click at [218, 164] on img at bounding box center [215, 164] width 15 height 15
